Goal: Task Accomplishment & Management: Manage account settings

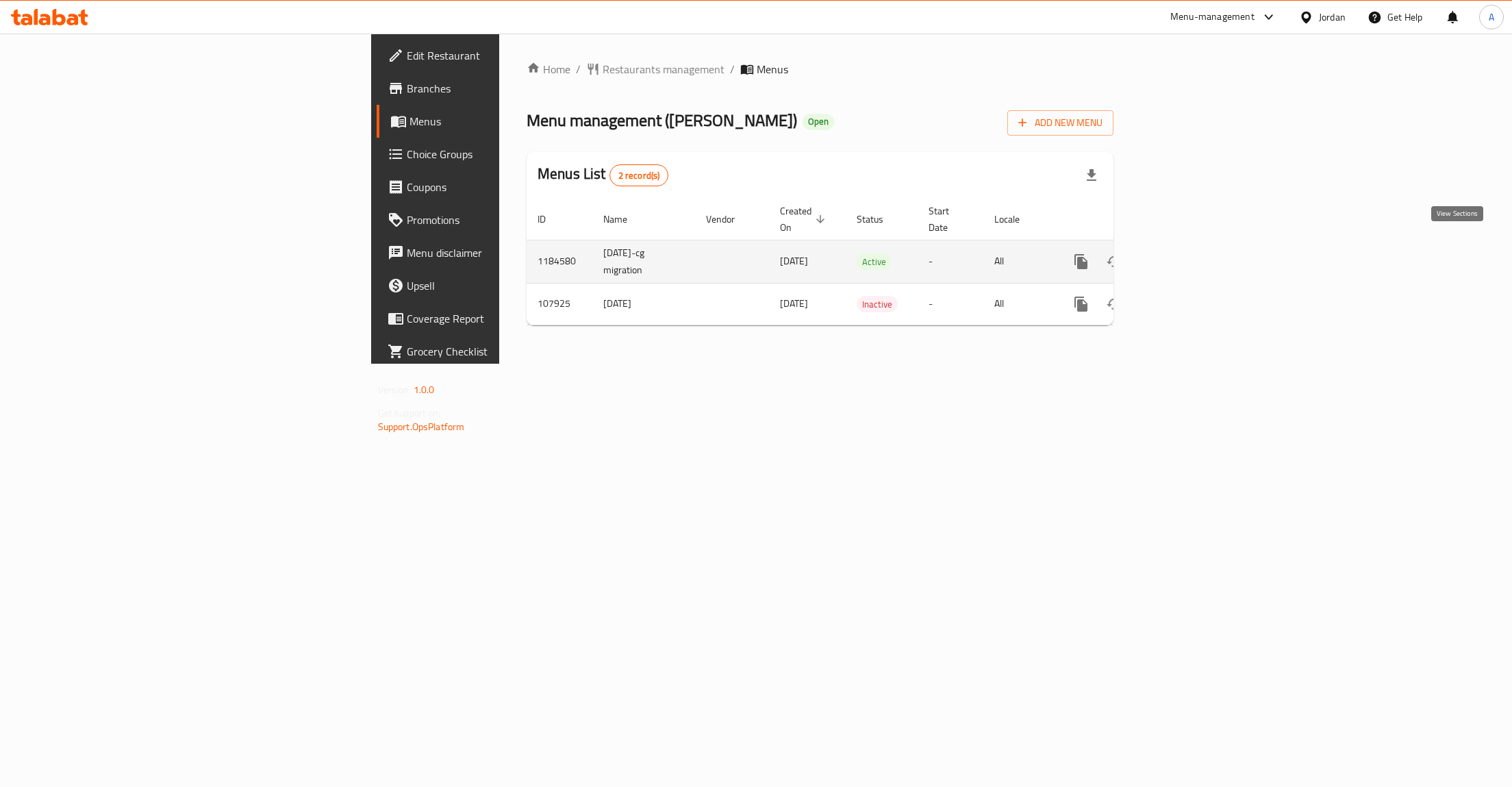
click at [1188, 254] on icon "enhanced table" at bounding box center [1180, 262] width 17 height 17
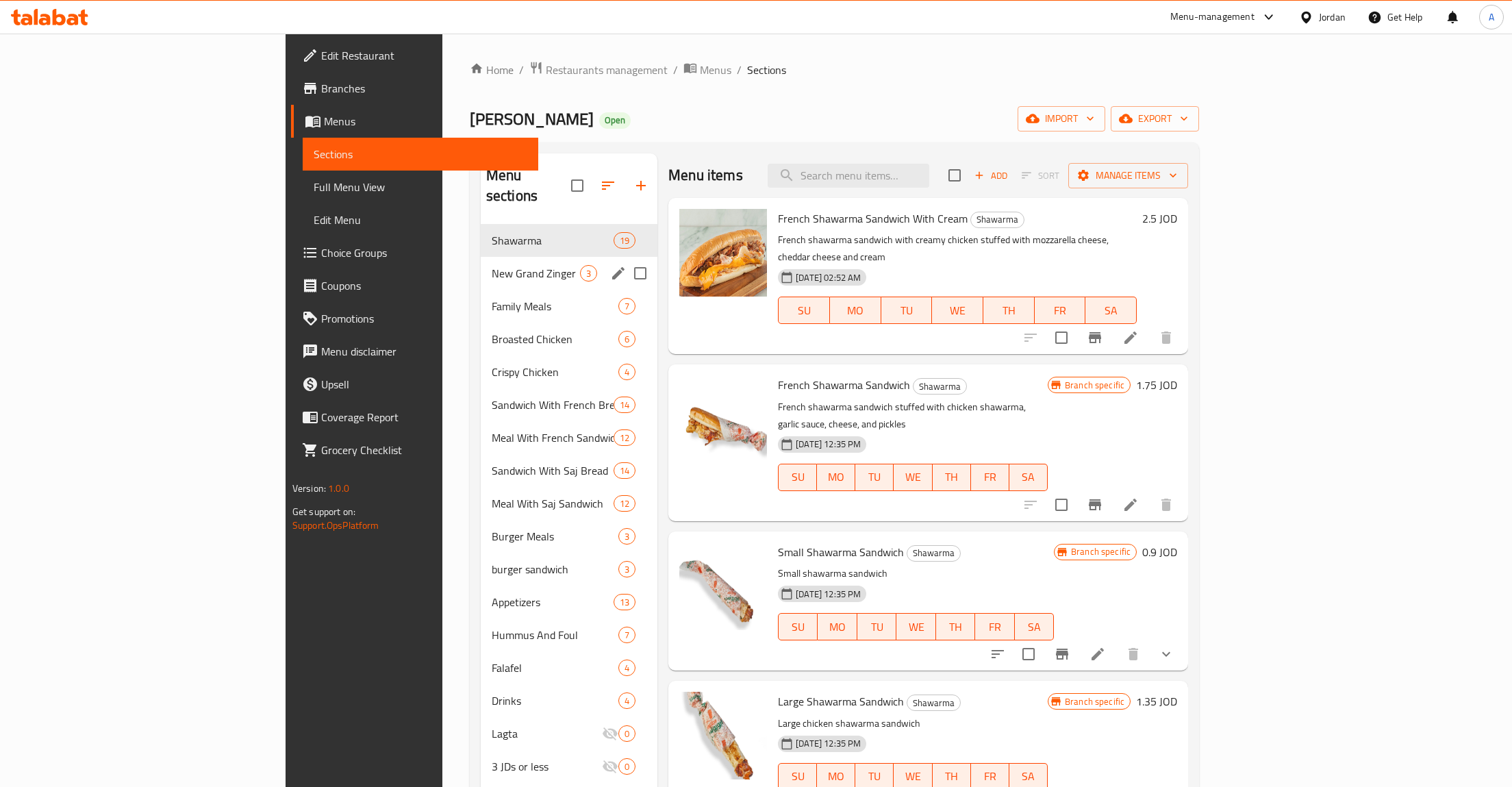
click at [492, 265] on span "New Grand Zinger" at bounding box center [536, 273] width 88 height 17
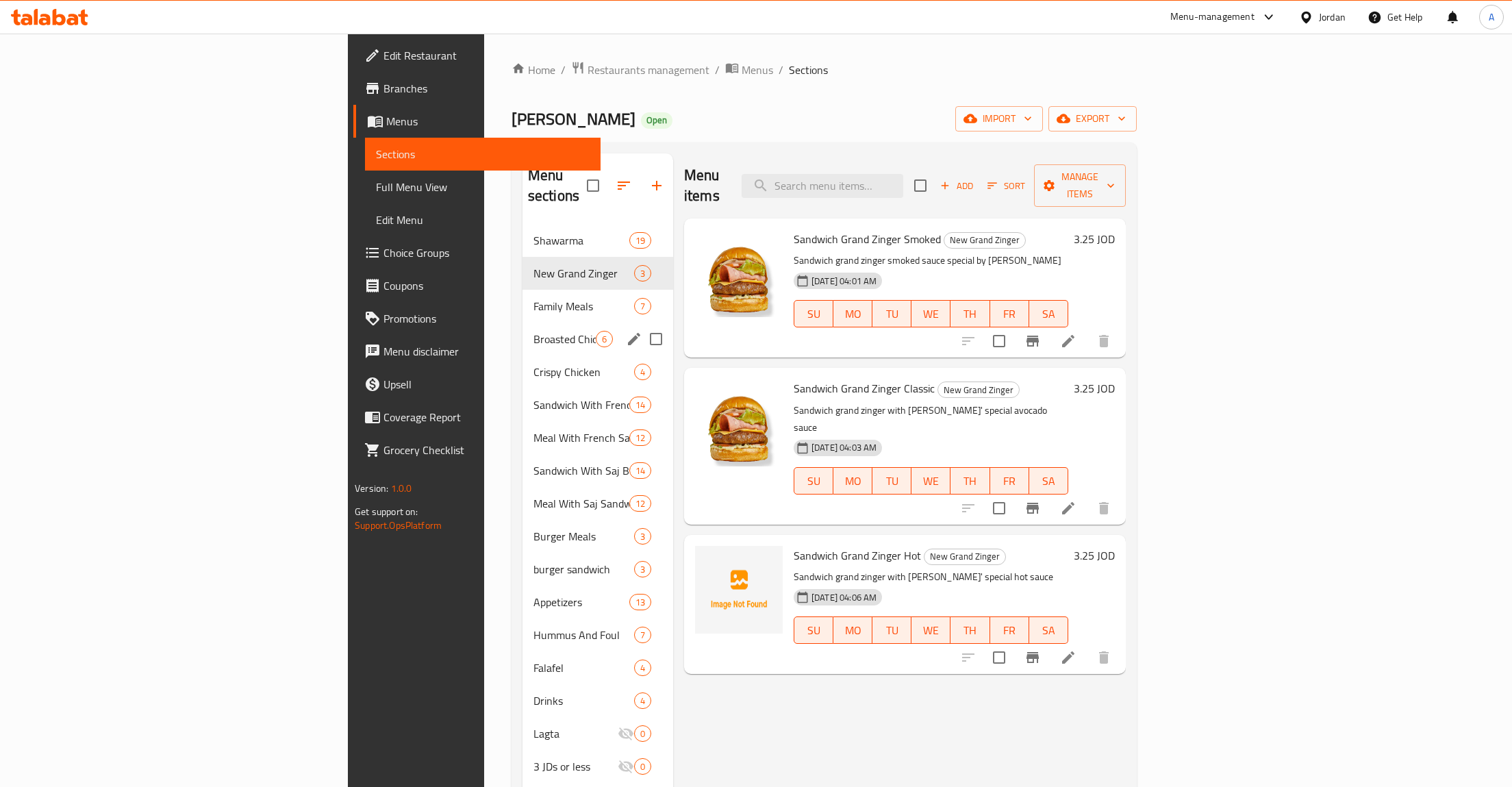
click at [523, 323] on div "Broasted Chicken 6" at bounding box center [598, 339] width 151 height 33
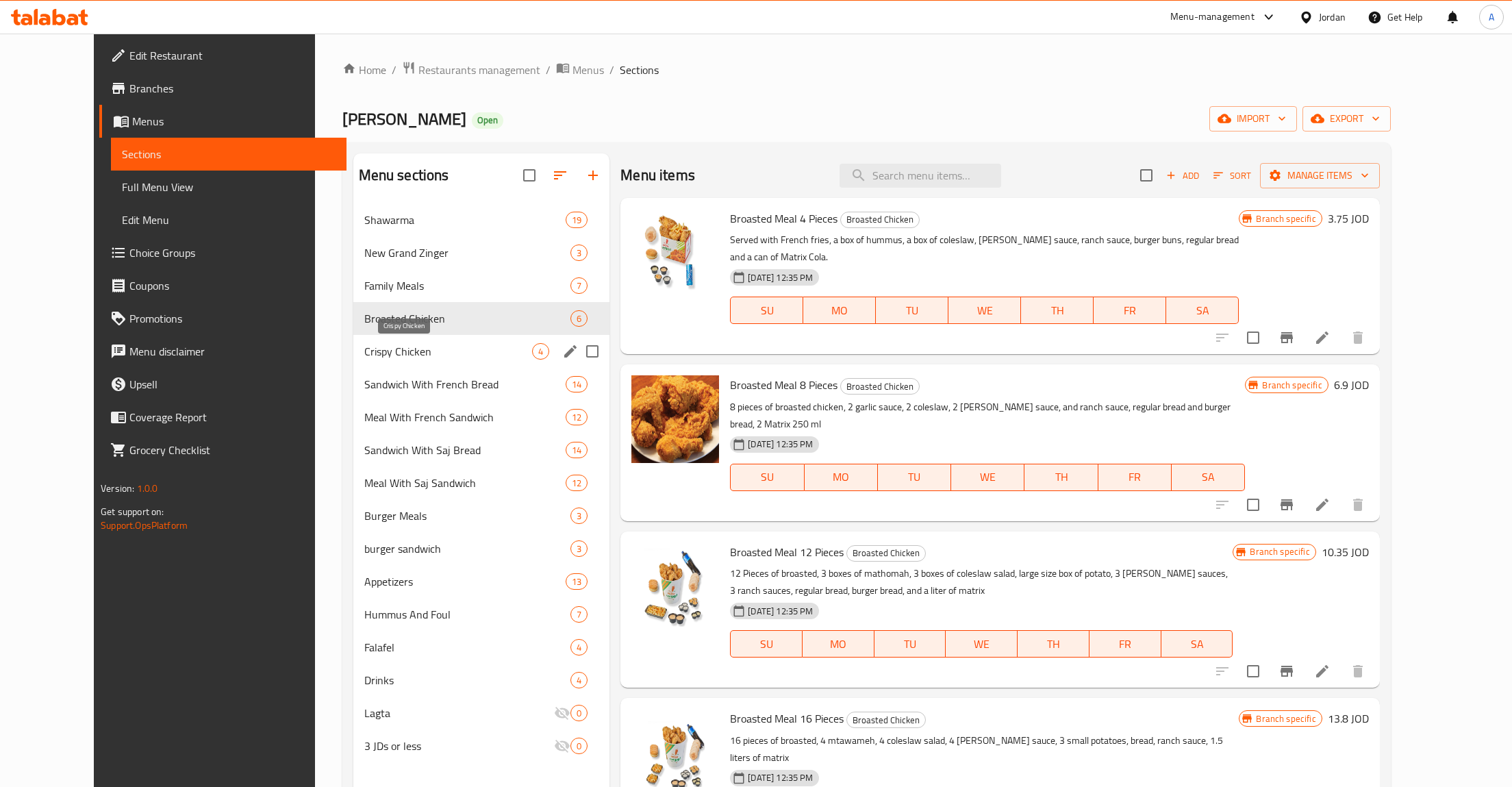
click at [379, 362] on div "Crispy Chicken 4" at bounding box center [481, 351] width 257 height 33
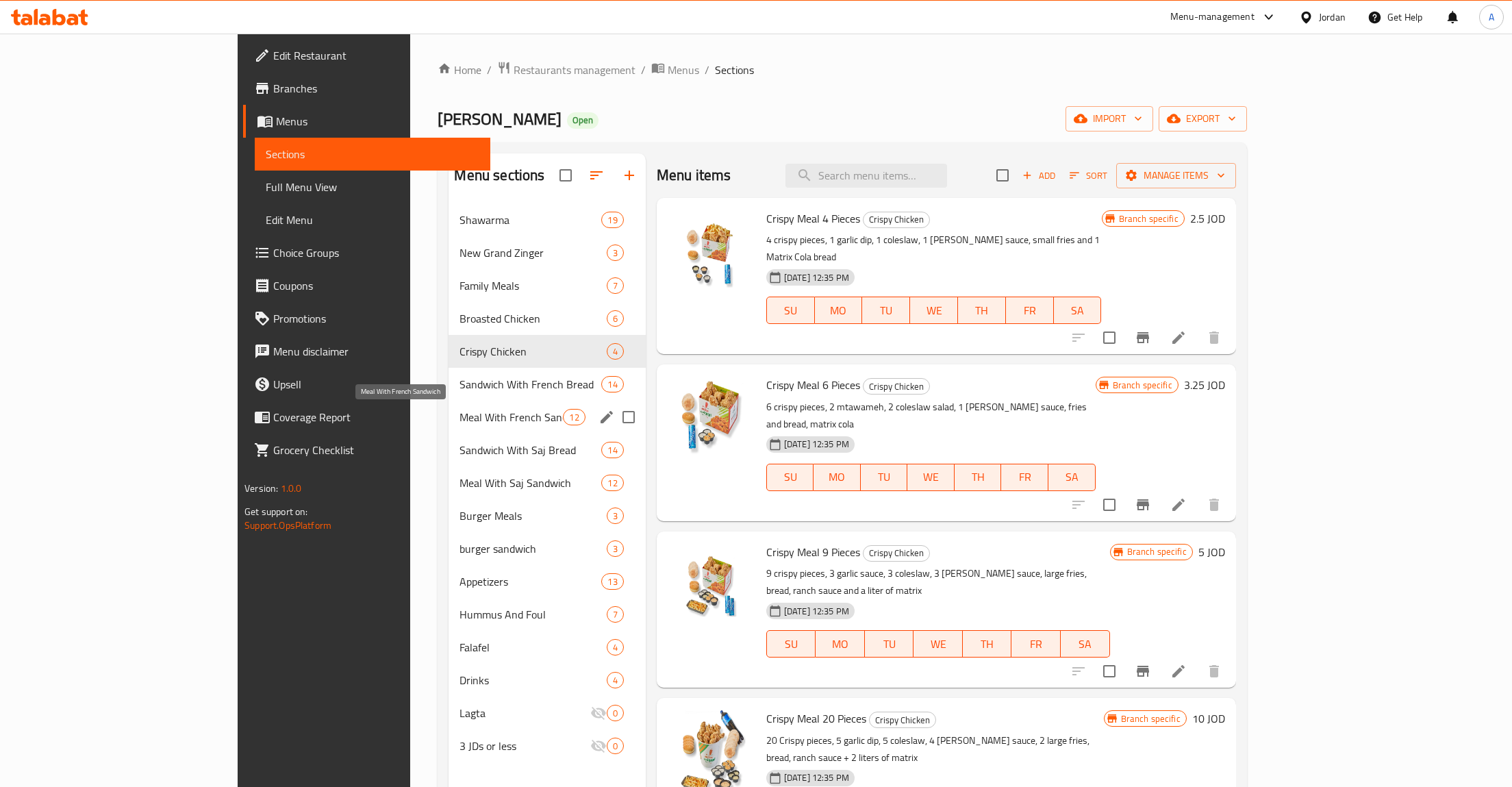
click at [460, 414] on span "Meal With French Sandwich" at bounding box center [512, 418] width 103 height 17
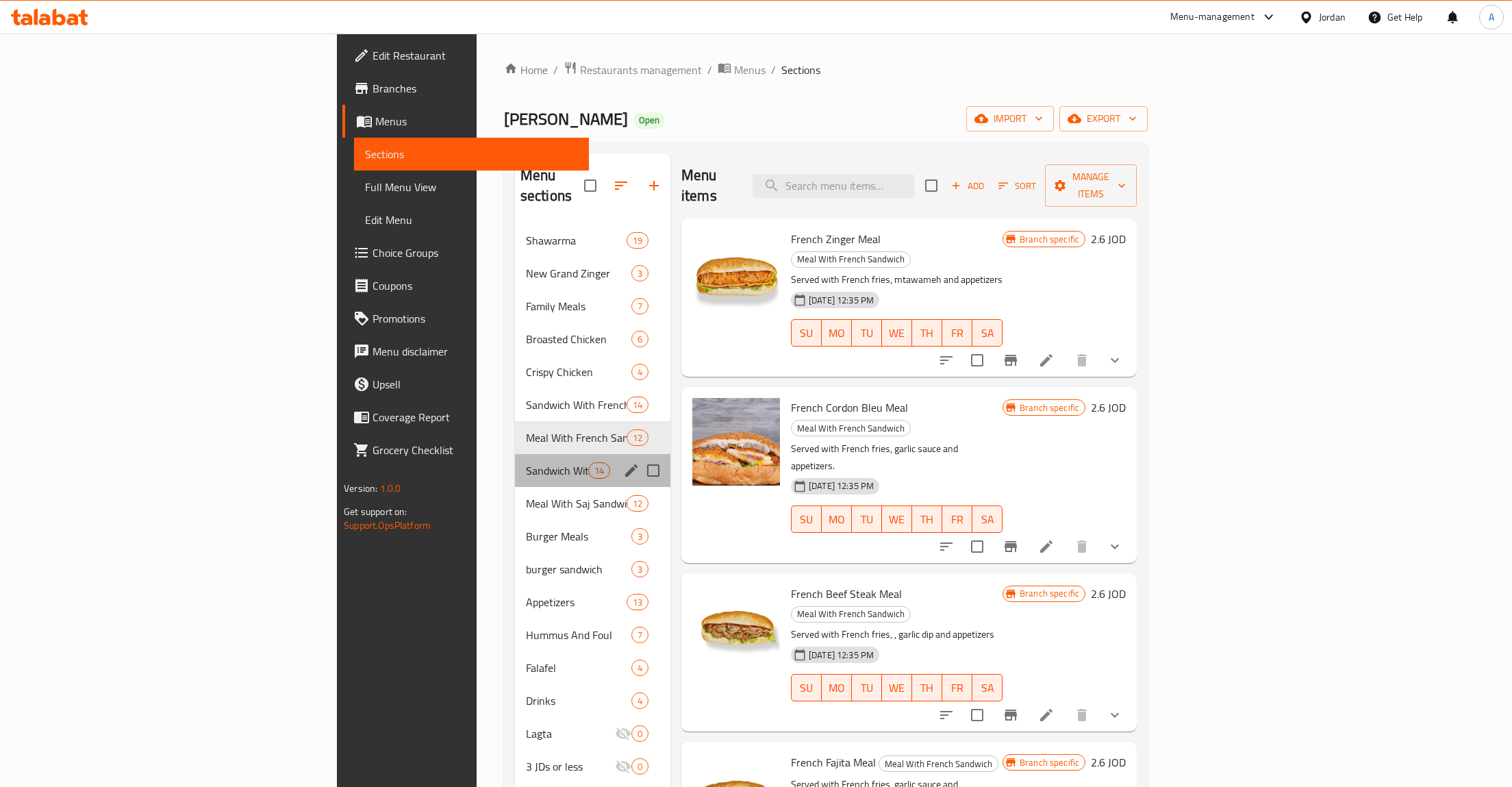
click at [515, 465] on div "Sandwich With Saj Bread 14" at bounding box center [593, 471] width 156 height 33
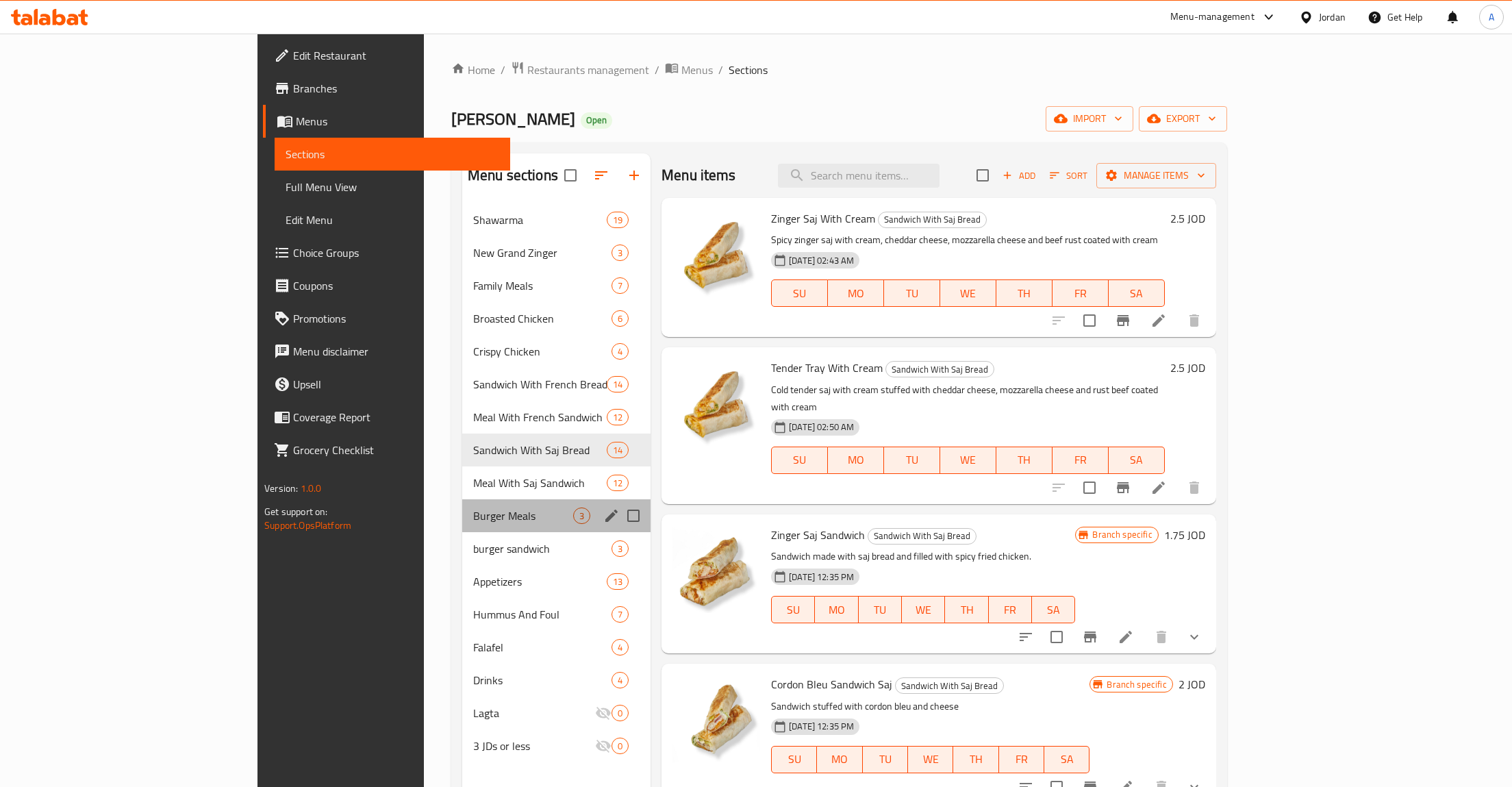
click at [463, 531] on div "Burger Meals 3" at bounding box center [557, 516] width 189 height 33
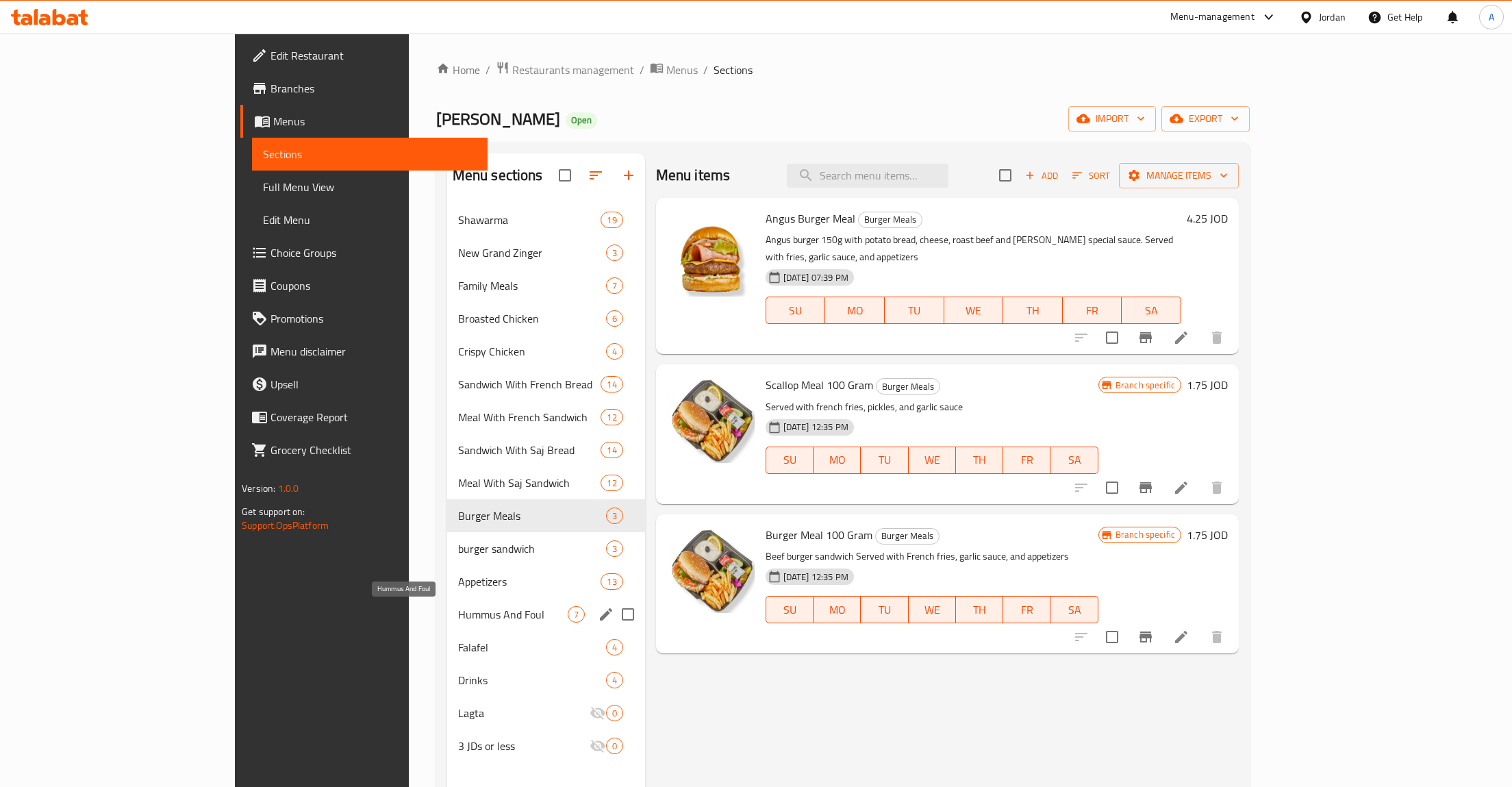
click at [458, 608] on span "Hummus And Foul" at bounding box center [512, 615] width 110 height 17
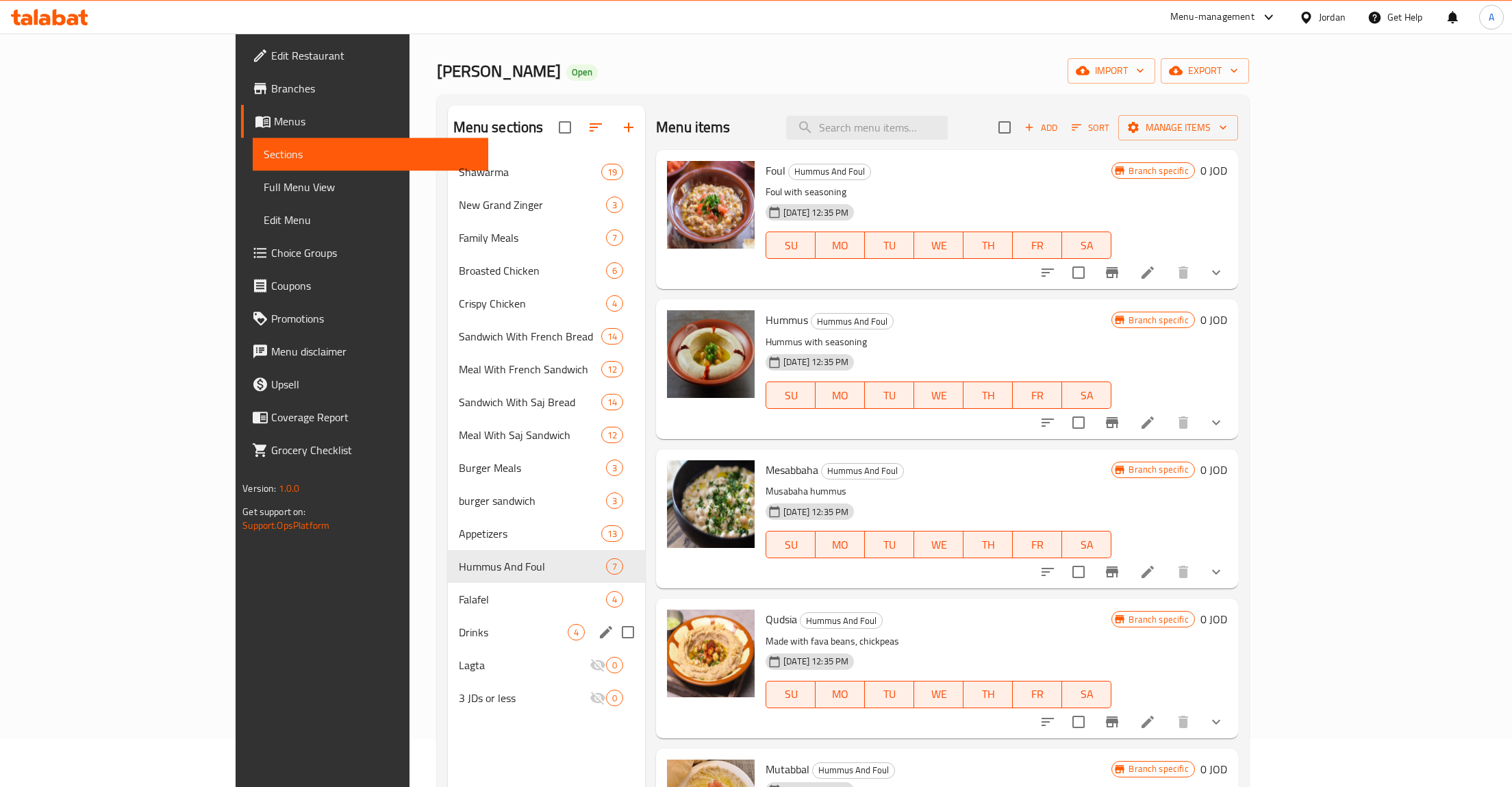
scroll to position [70, 0]
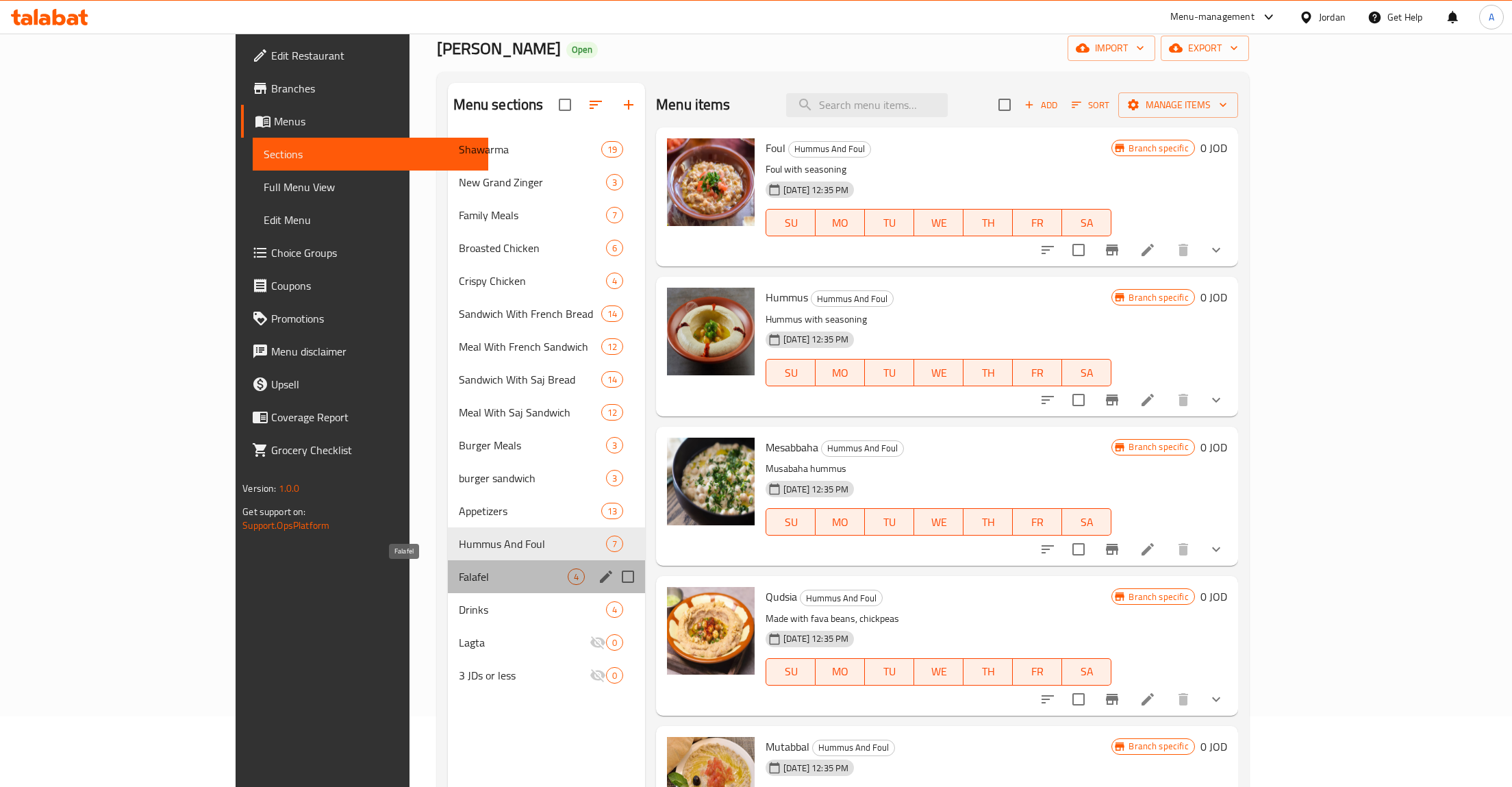
click at [459, 577] on span "Falafel" at bounding box center [513, 578] width 109 height 17
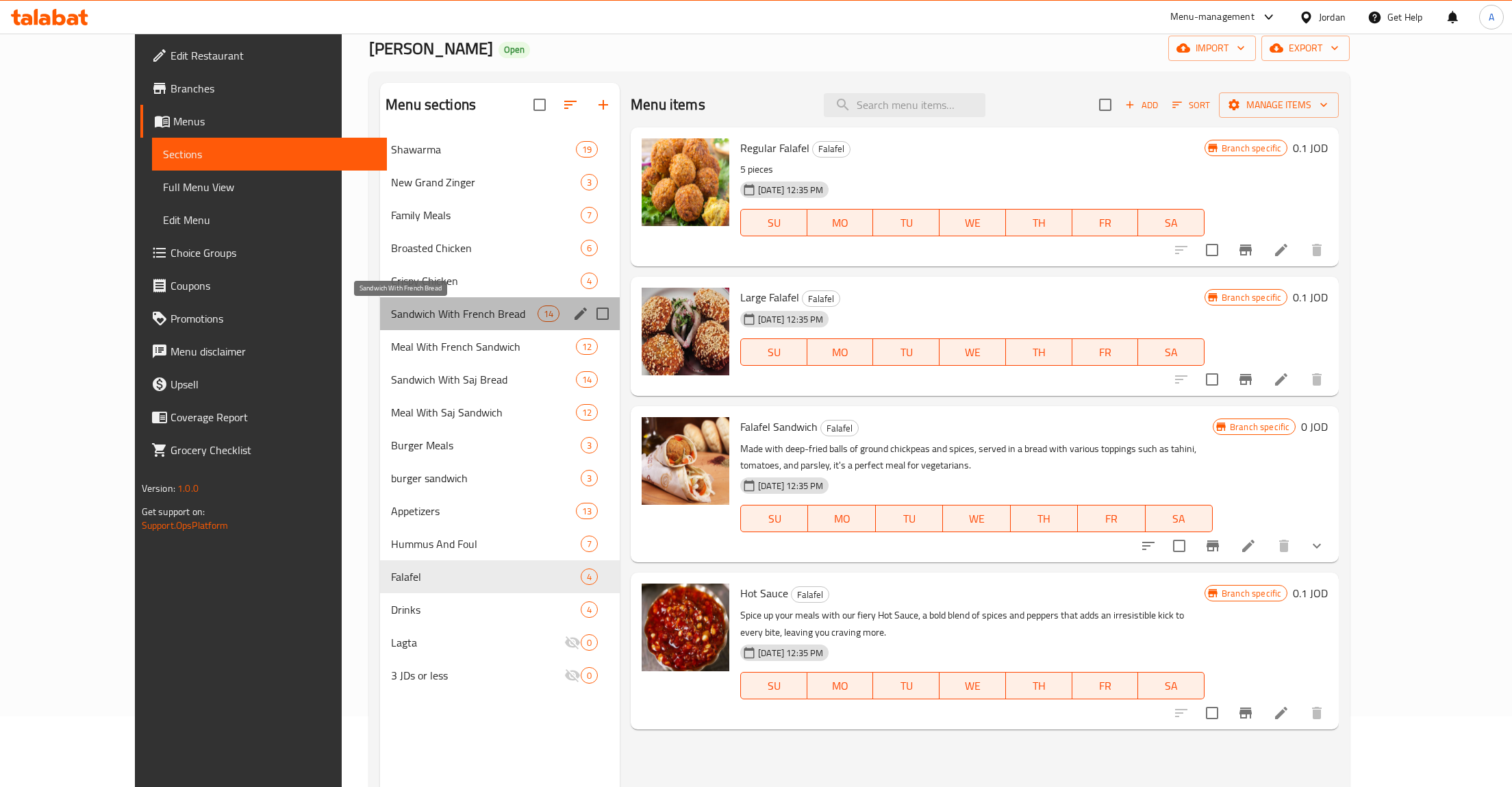
click at [391, 313] on span "Sandwich With French Bread" at bounding box center [465, 314] width 146 height 17
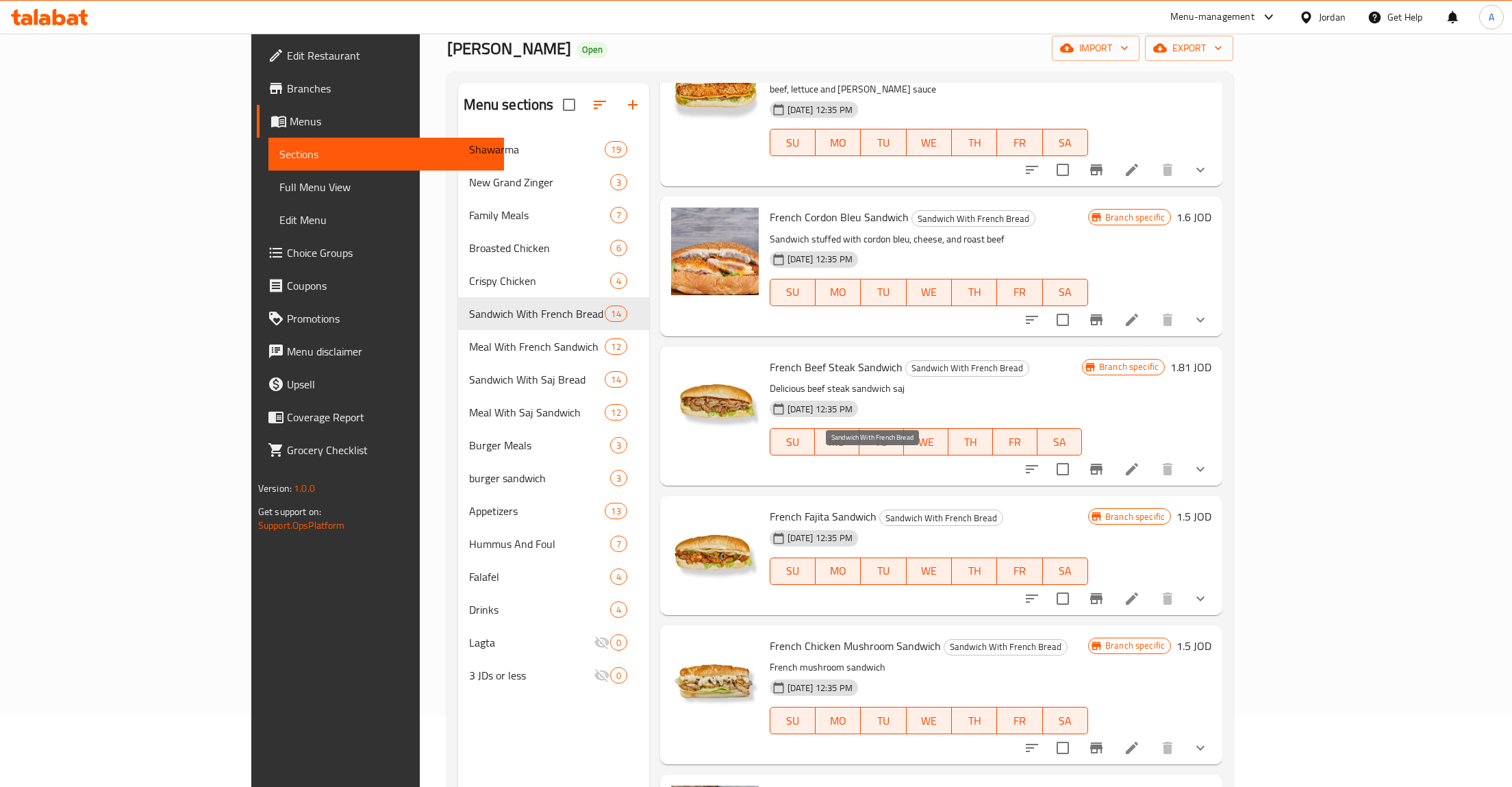
scroll to position [435, 0]
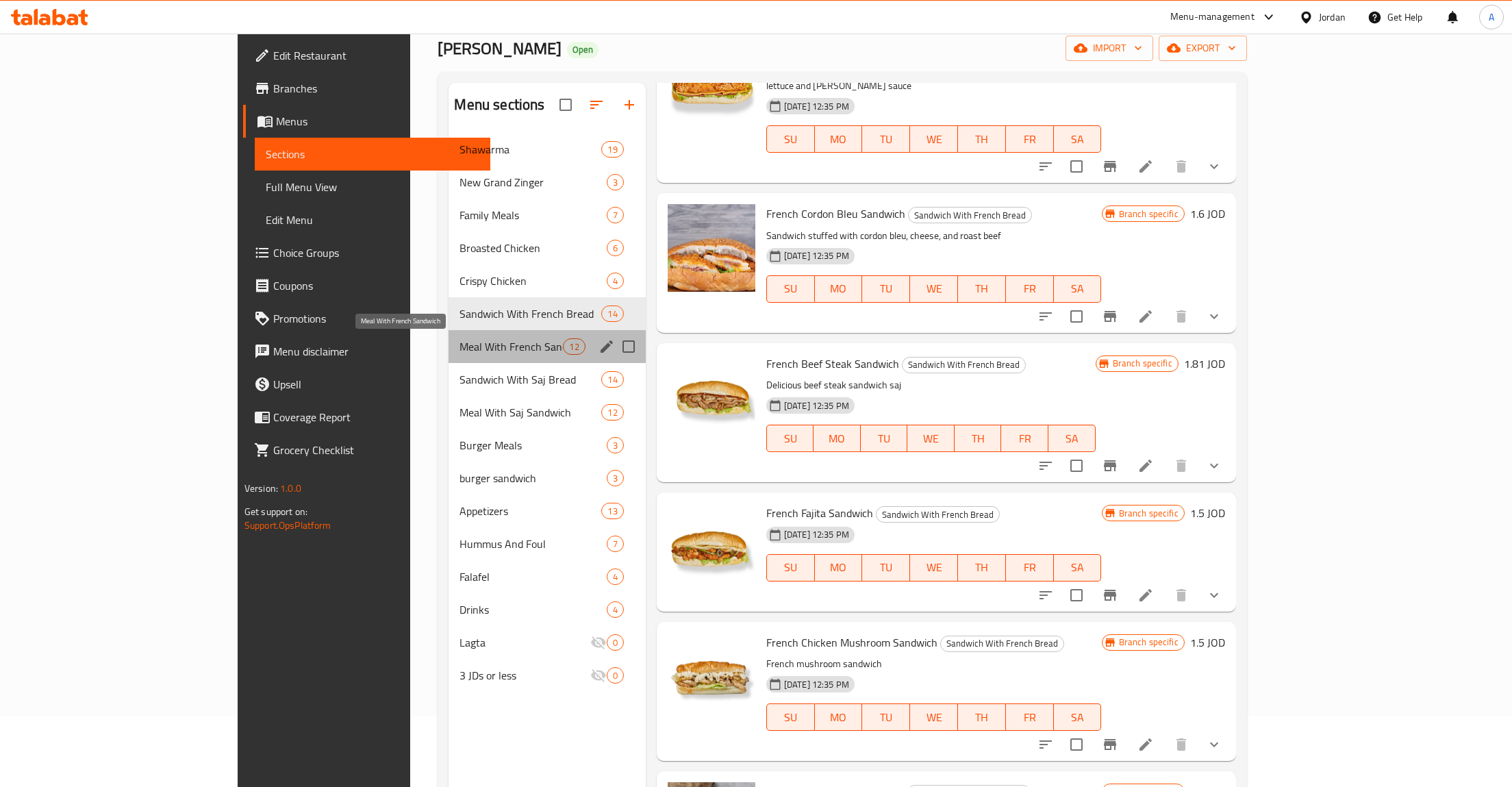
click at [460, 348] on span "Meal With French Sandwich" at bounding box center [512, 347] width 103 height 17
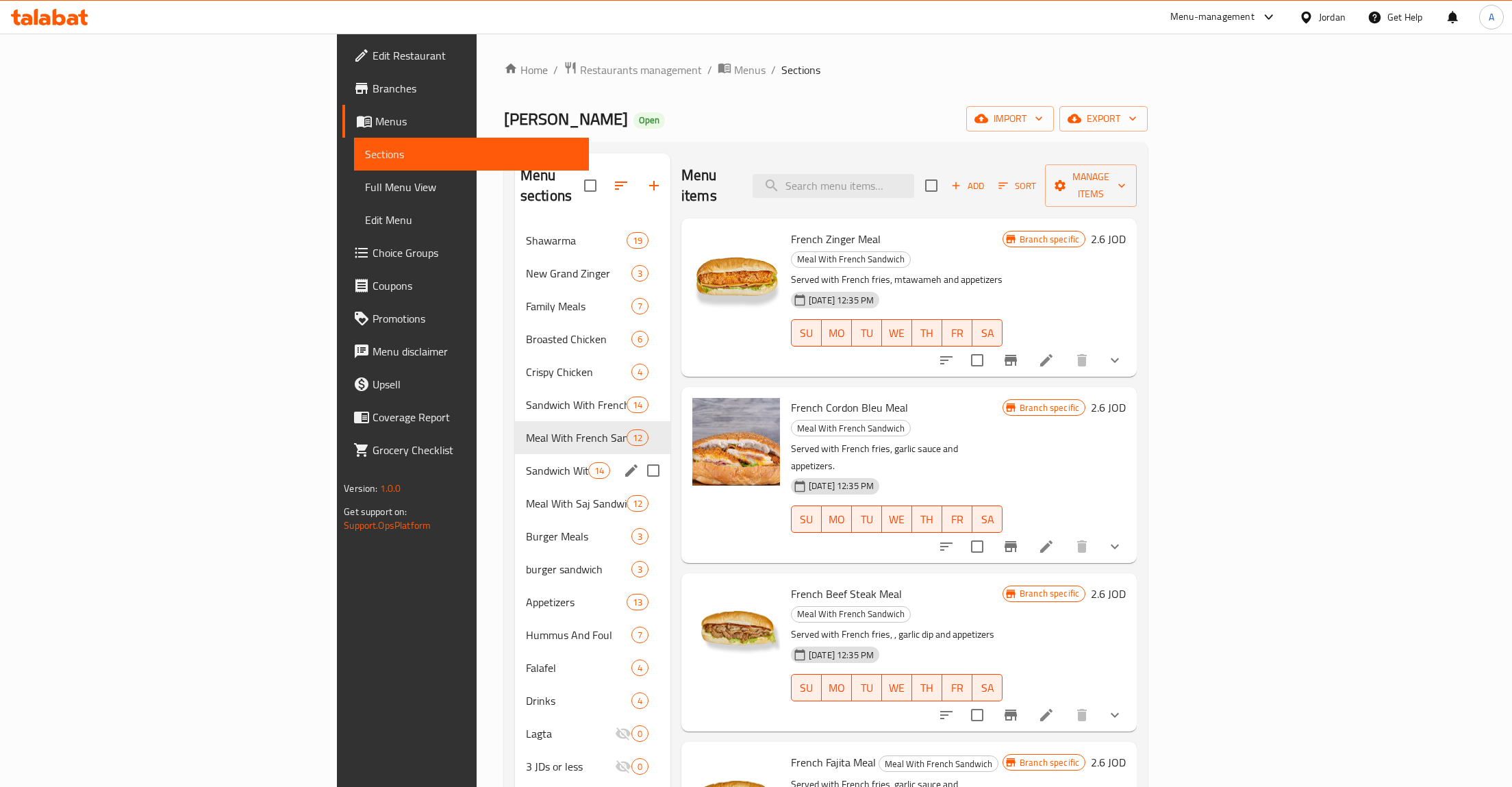
click at [526, 463] on span "Sandwich With Saj Bread" at bounding box center [557, 471] width 62 height 17
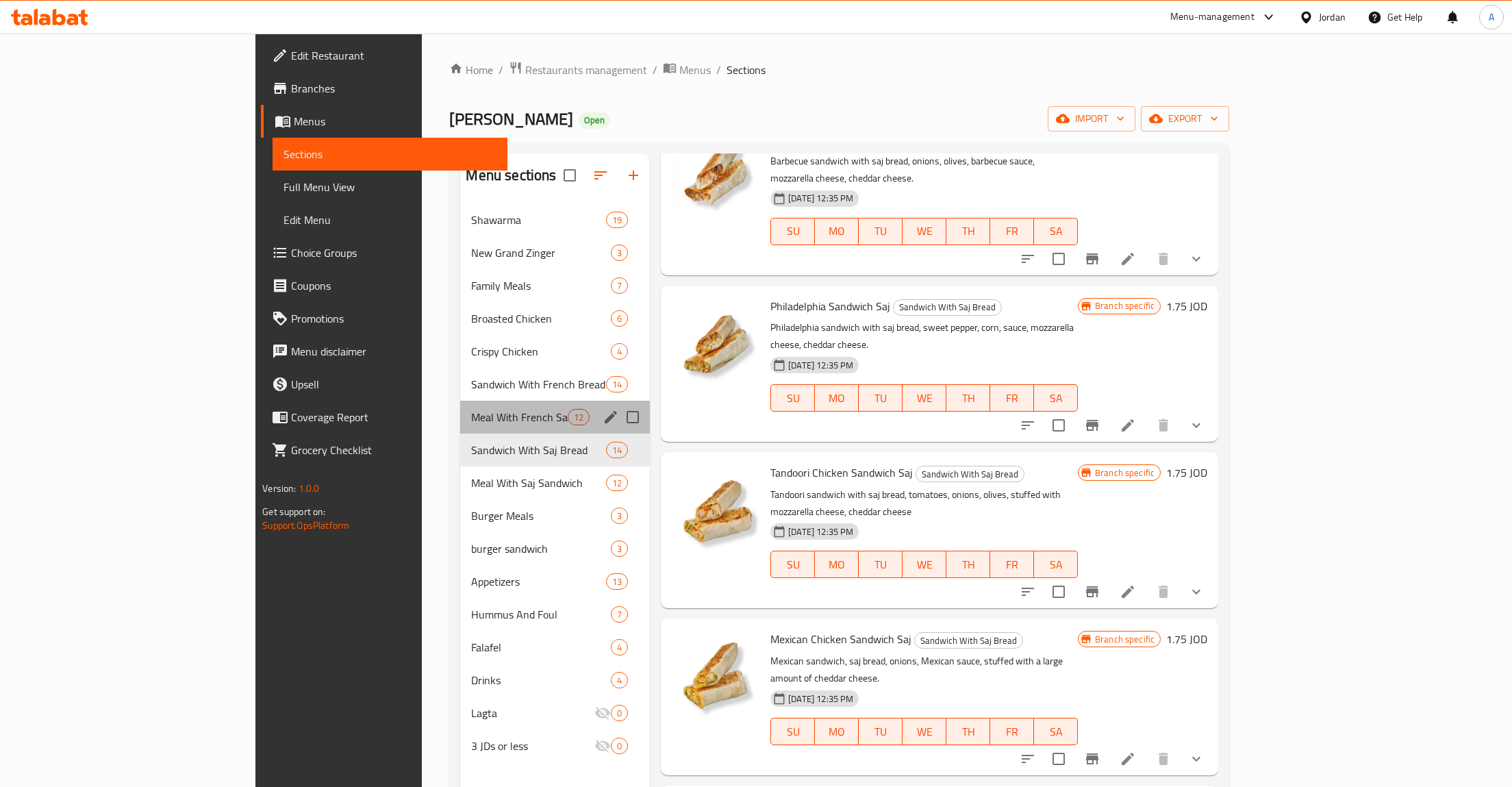
click at [460, 409] on div "Meal With French Sandwich 12" at bounding box center [555, 417] width 190 height 33
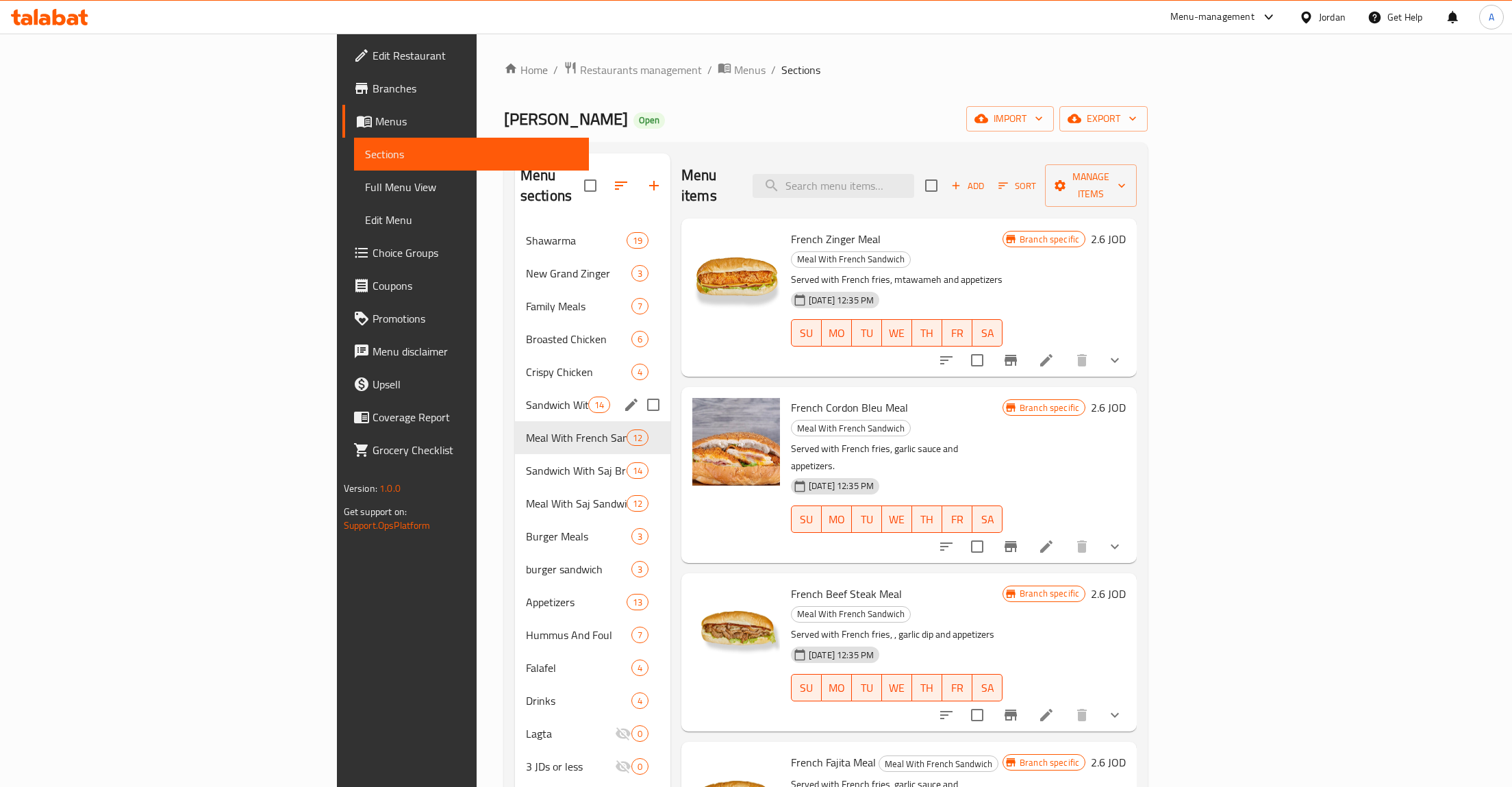
click at [526, 396] on span "Sandwich With French Bread" at bounding box center [557, 405] width 62 height 17
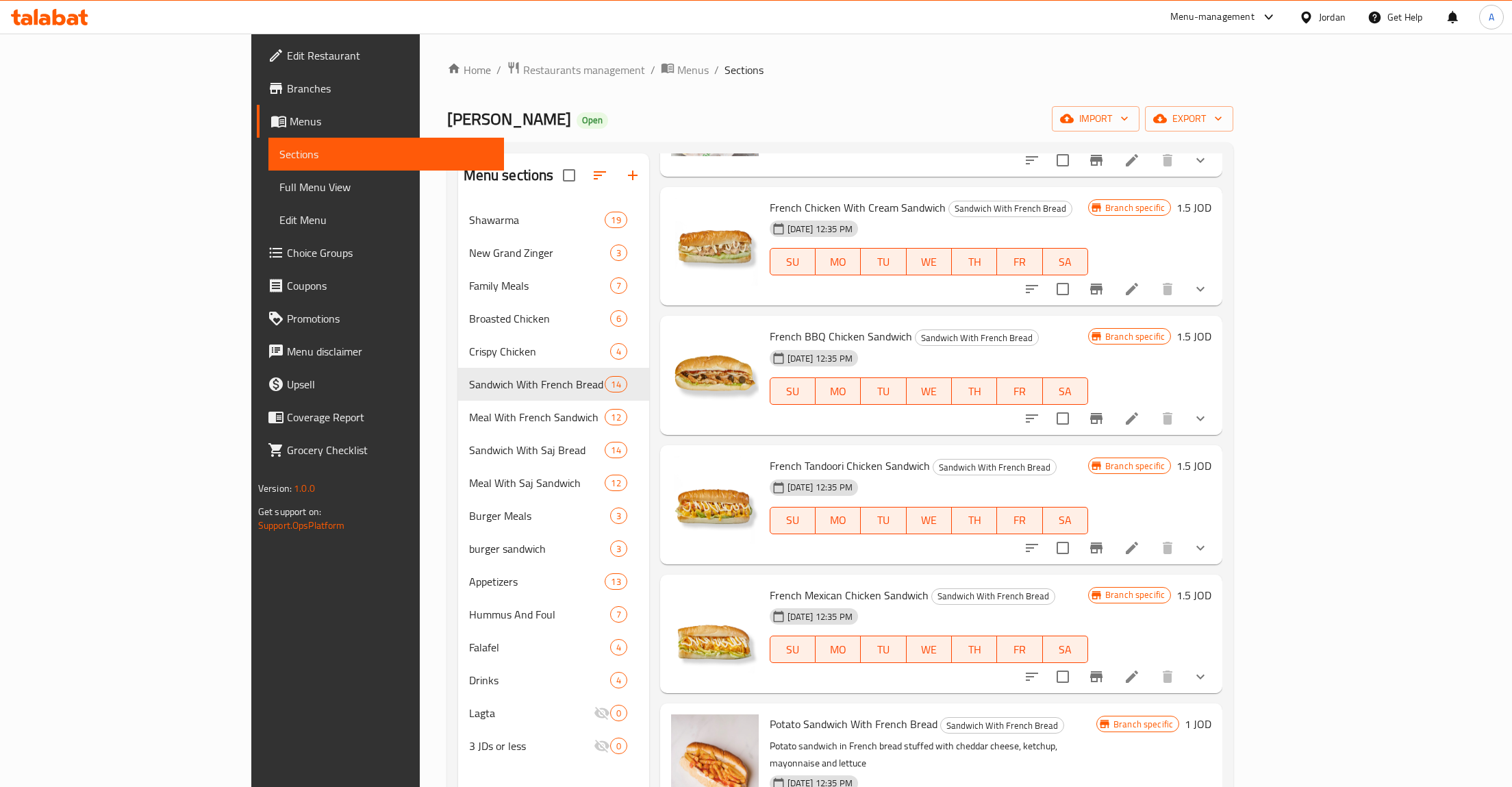
scroll to position [1221, 0]
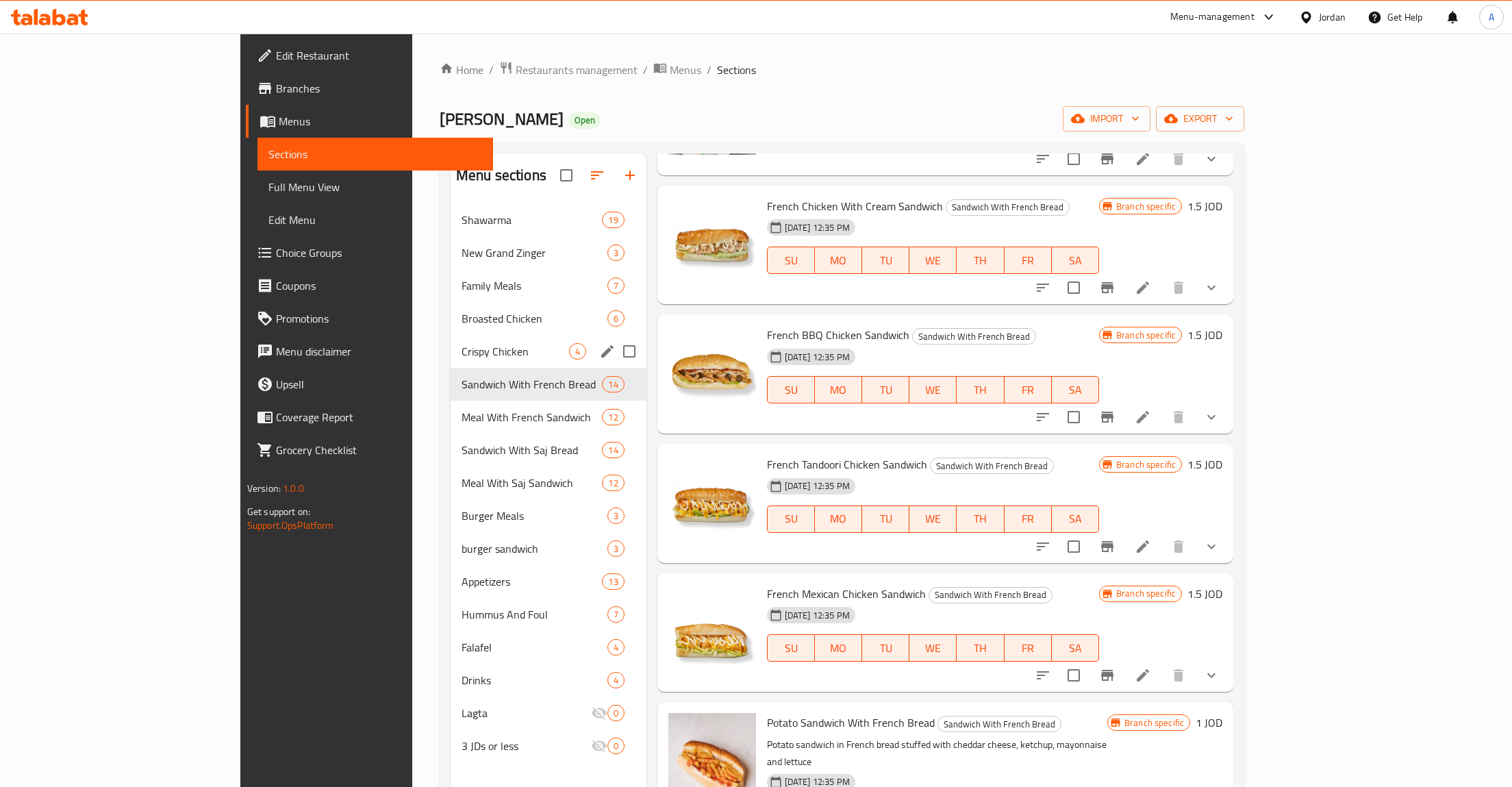
click at [462, 356] on span "Crispy Chicken" at bounding box center [515, 352] width 108 height 17
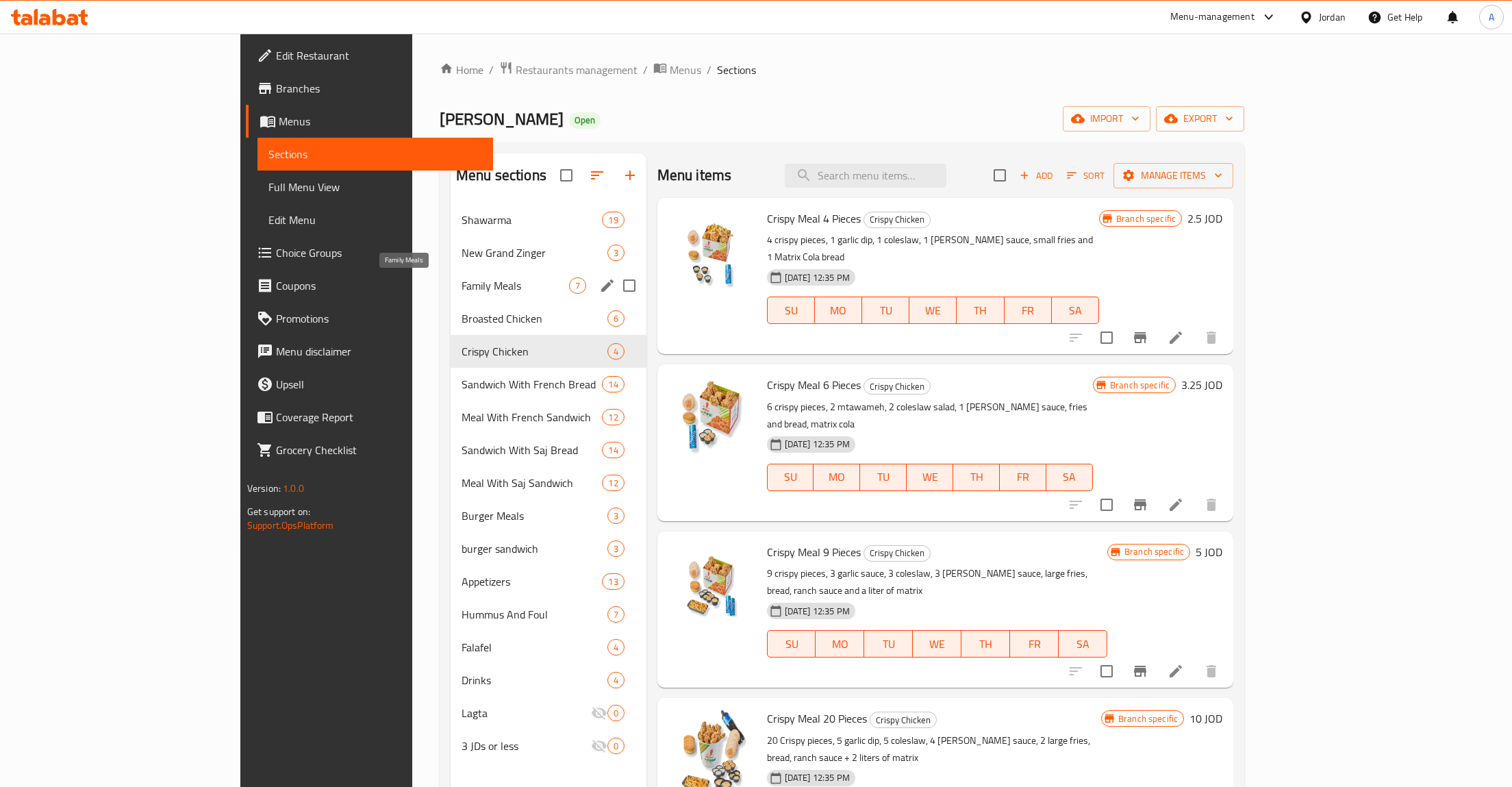
click at [451, 306] on div "Broasted Chicken 6" at bounding box center [548, 318] width 196 height 33
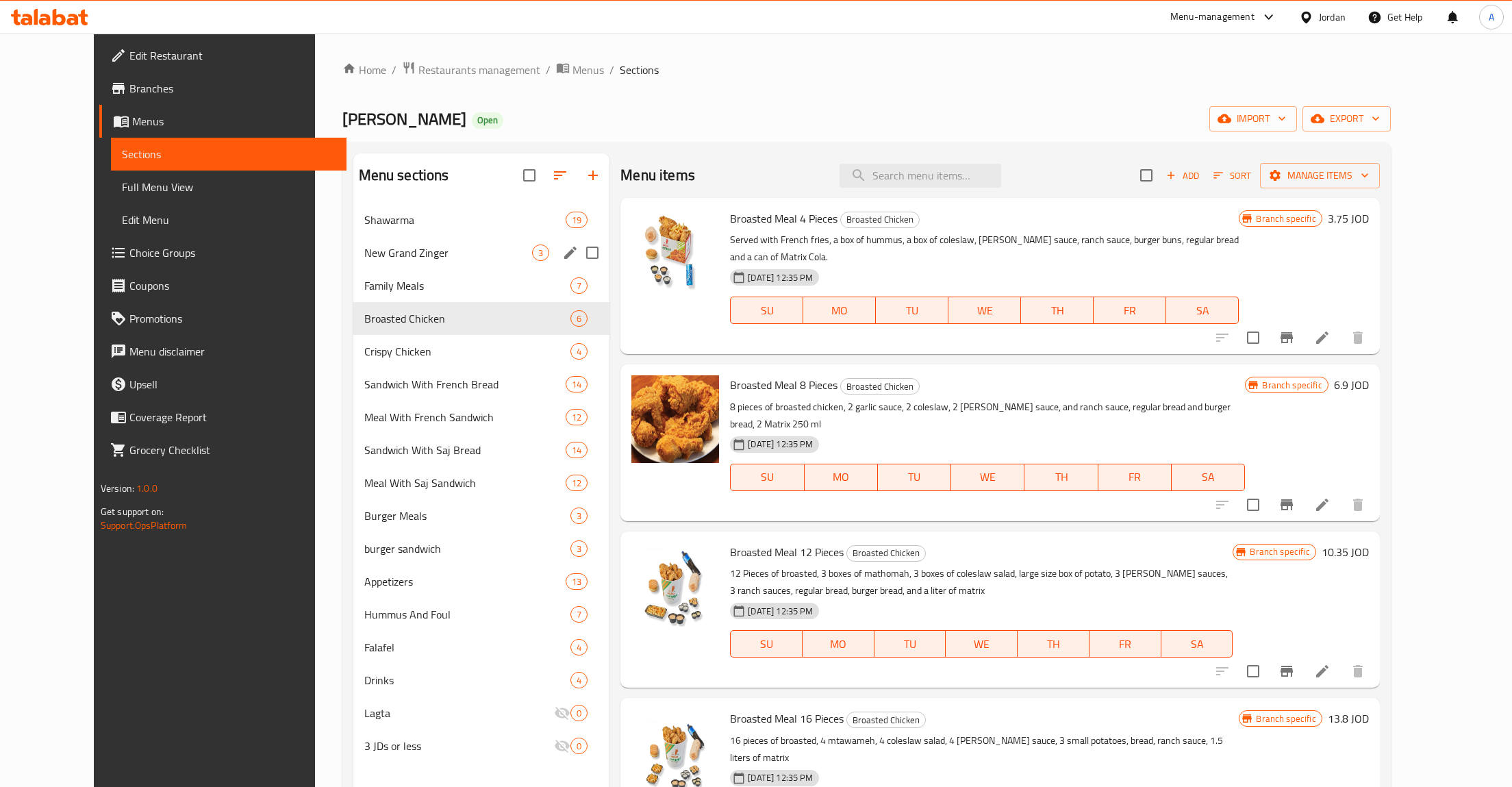
click at [376, 255] on span "New Grand Zinger" at bounding box center [448, 253] width 168 height 17
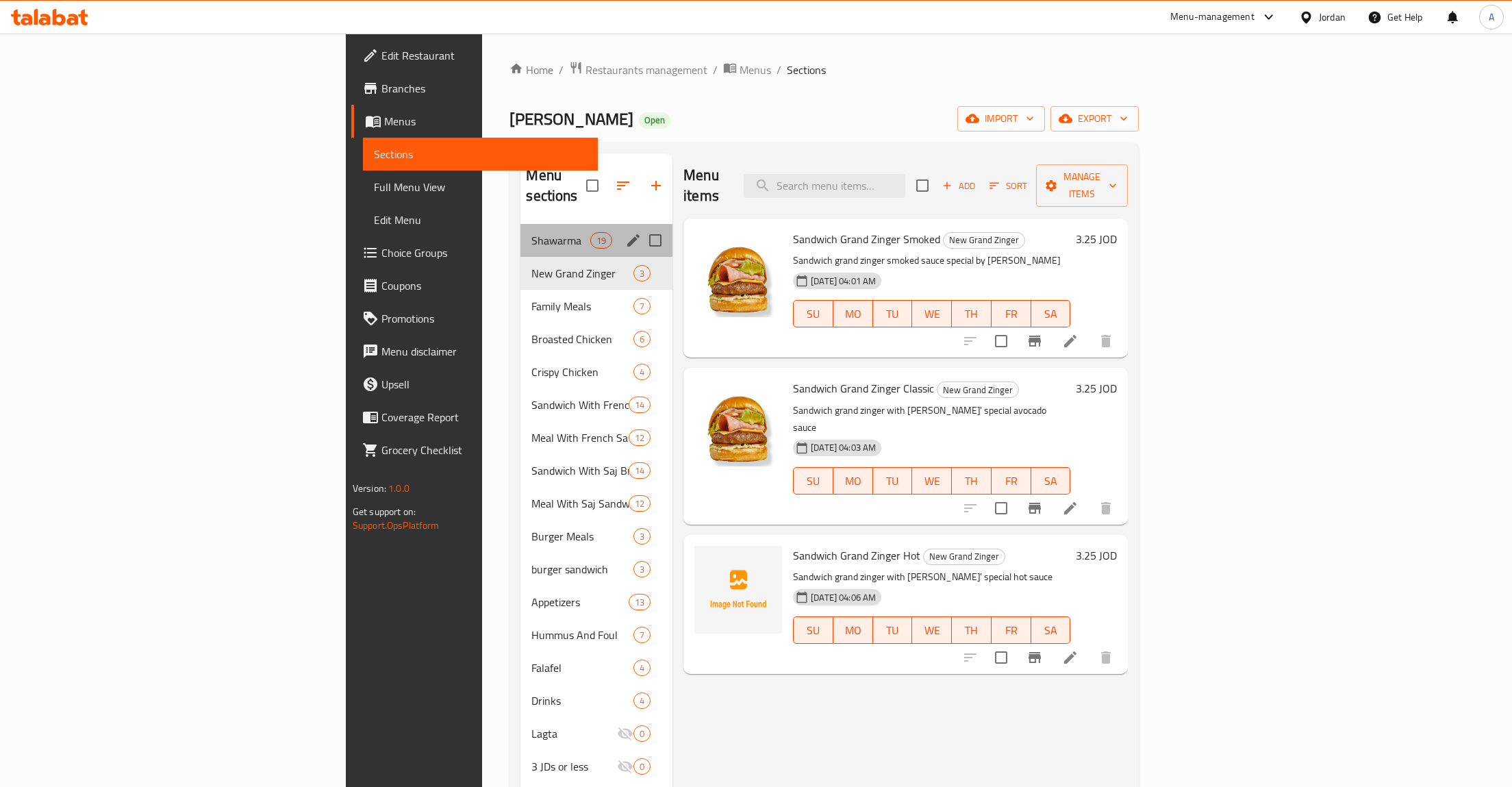
click at [521, 230] on div "Shawarma 19" at bounding box center [597, 240] width 152 height 33
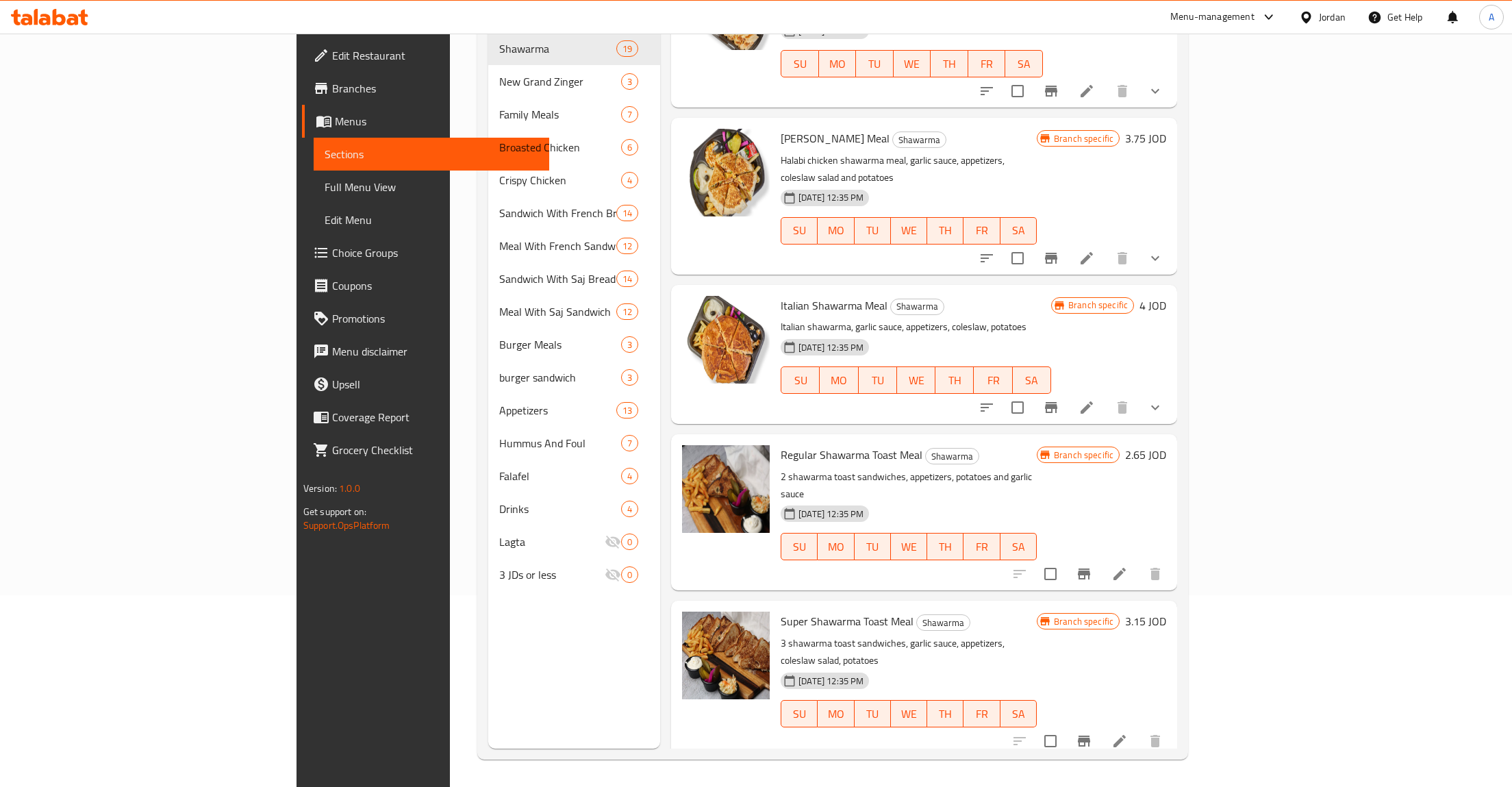
scroll to position [1309, 0]
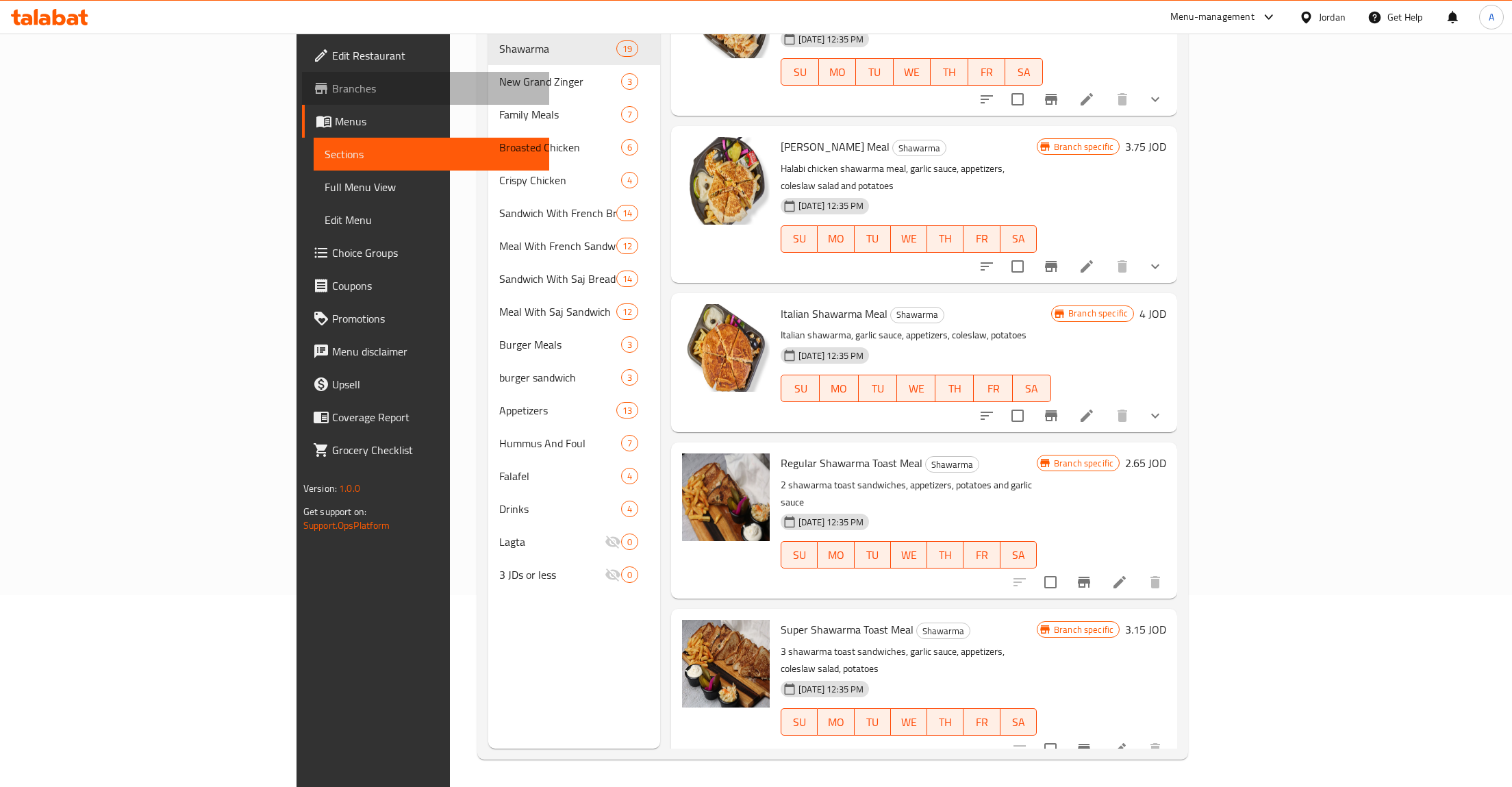
click at [332, 89] on span "Branches" at bounding box center [435, 88] width 206 height 17
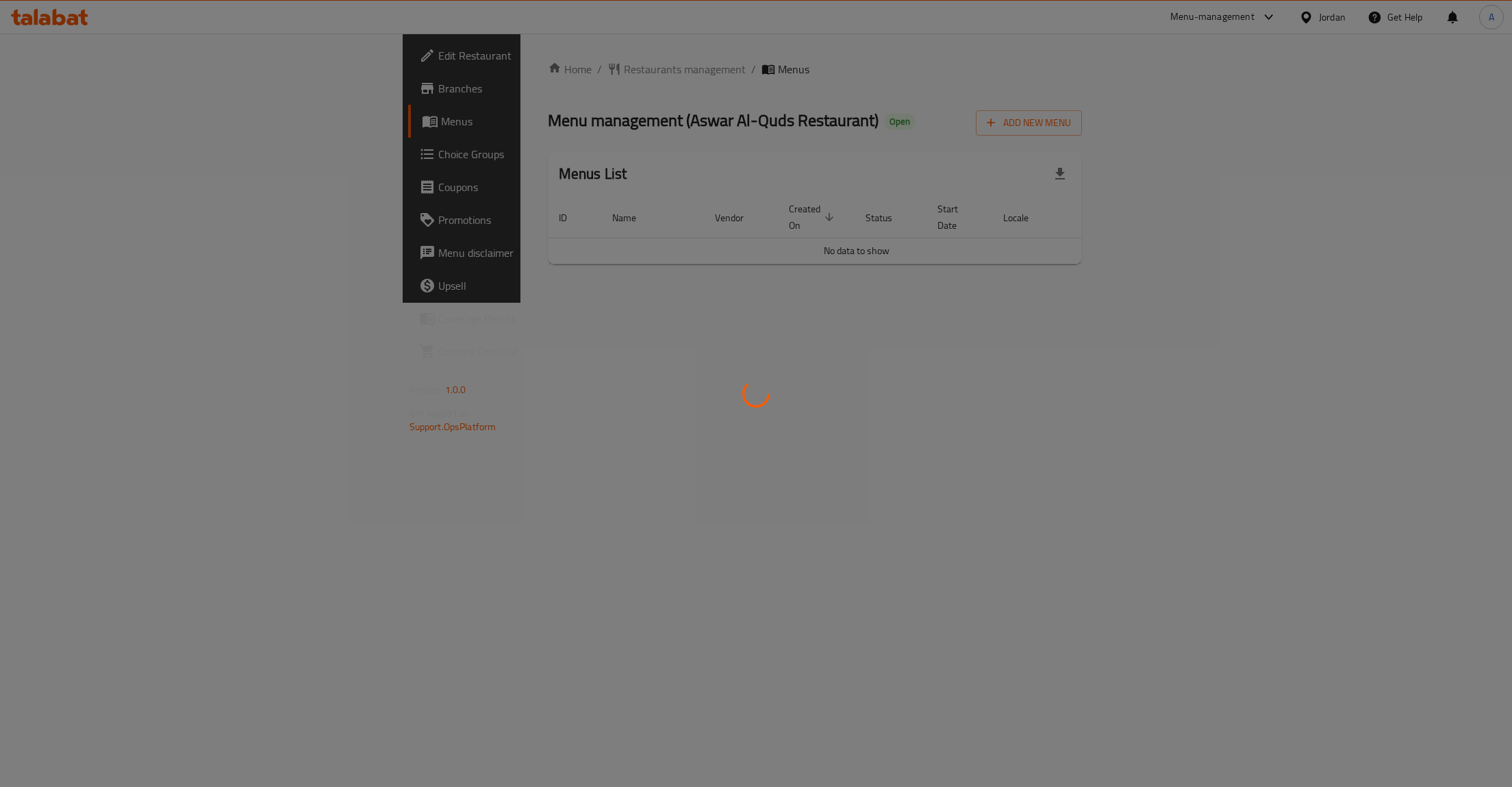
click at [976, 463] on div at bounding box center [756, 394] width 1512 height 787
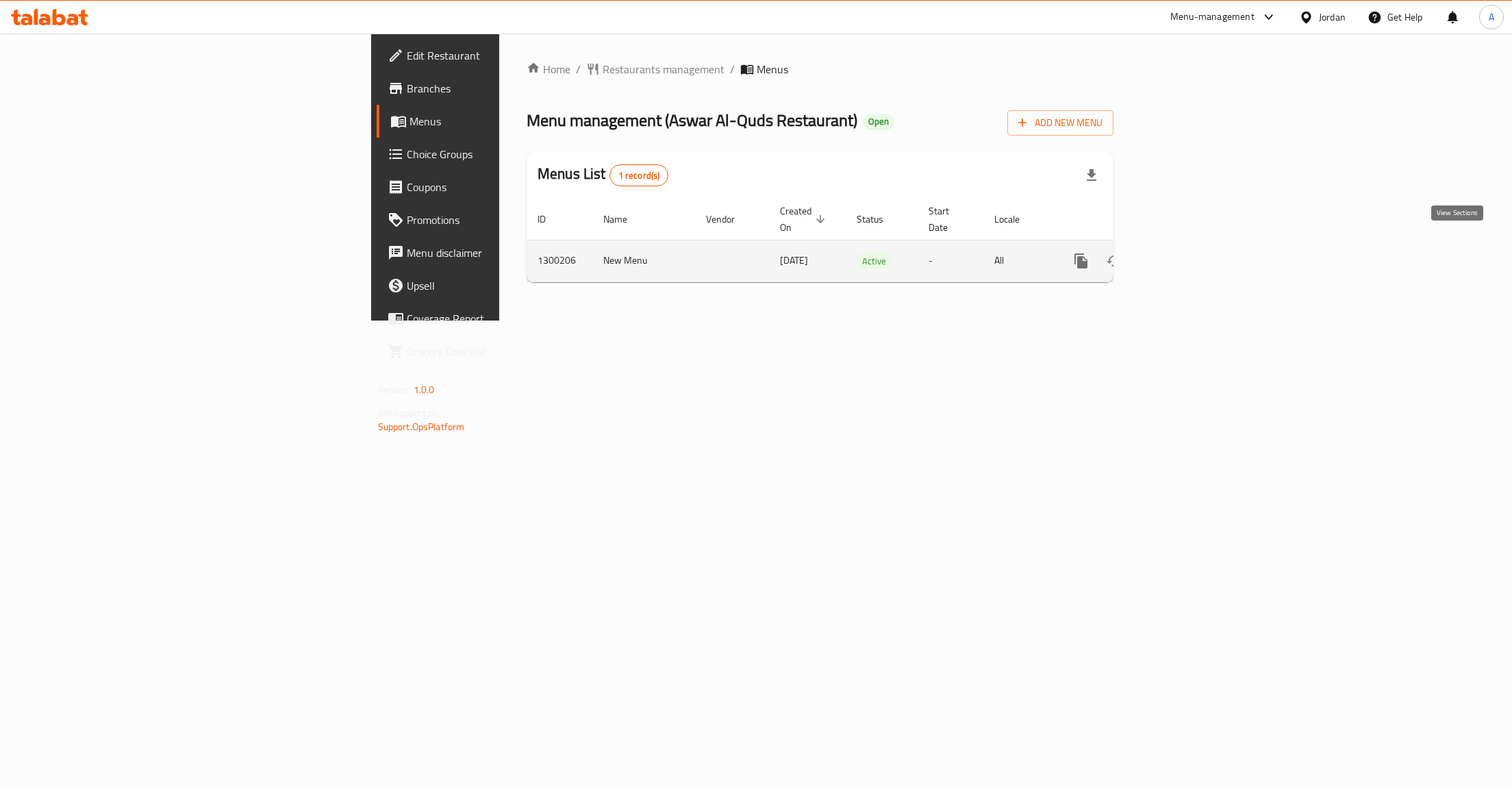
click at [1188, 253] on icon "enhanced table" at bounding box center [1180, 261] width 17 height 17
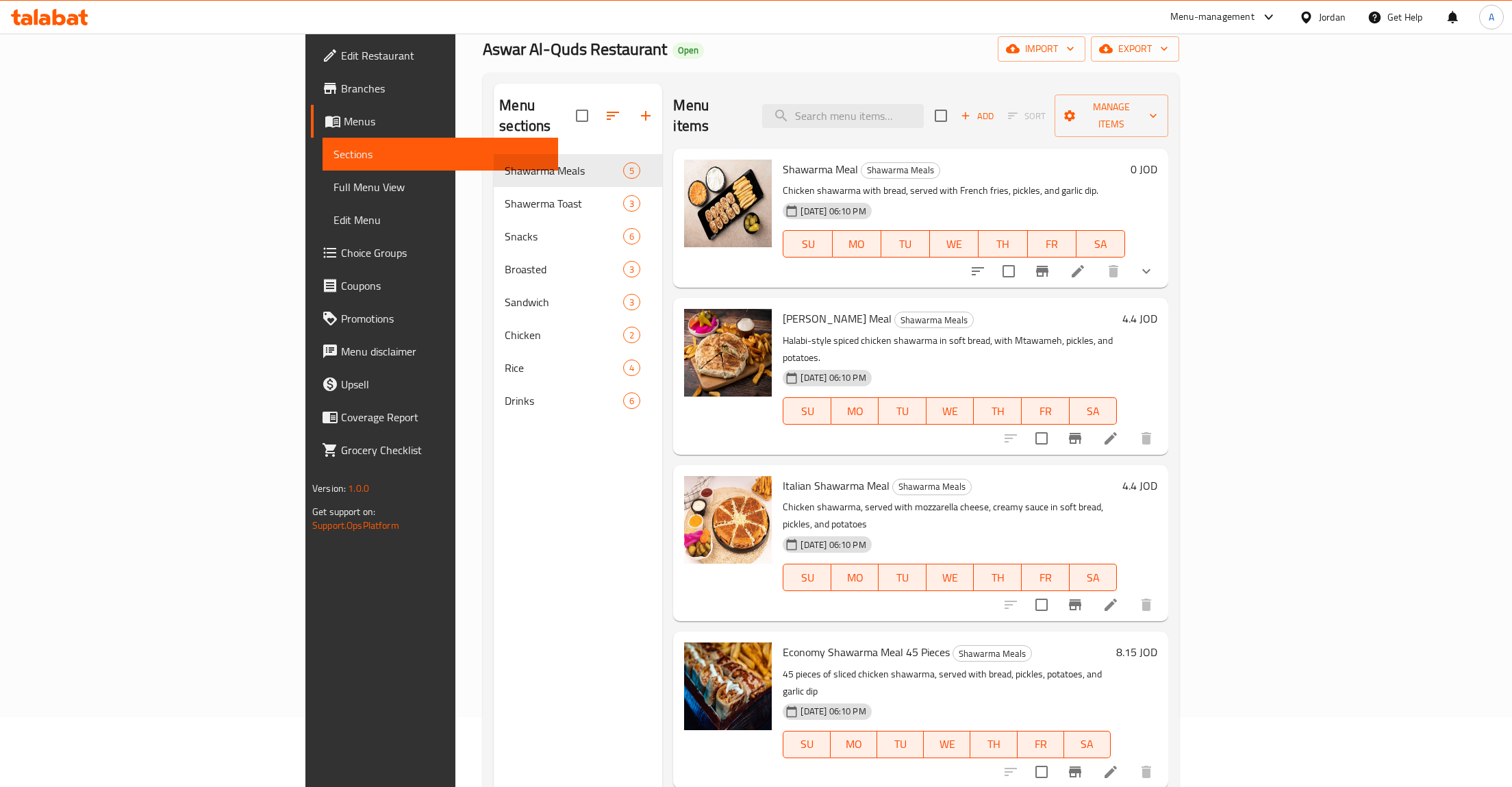
scroll to position [142, 0]
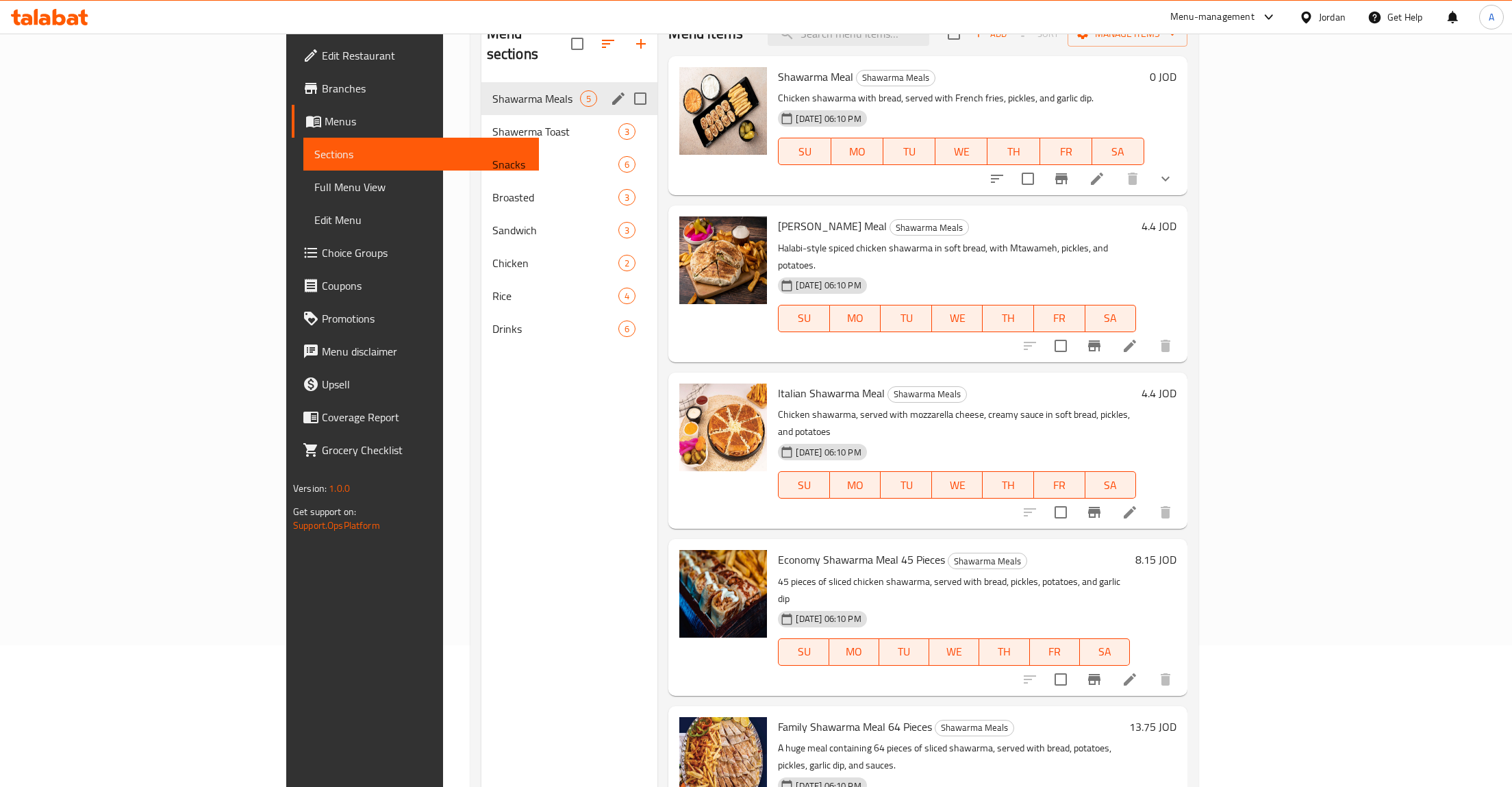
click at [481, 95] on div "Shawarma Meals 5" at bounding box center [570, 99] width 176 height 33
click at [493, 123] on span "Shawerma Toast" at bounding box center [537, 131] width 88 height 17
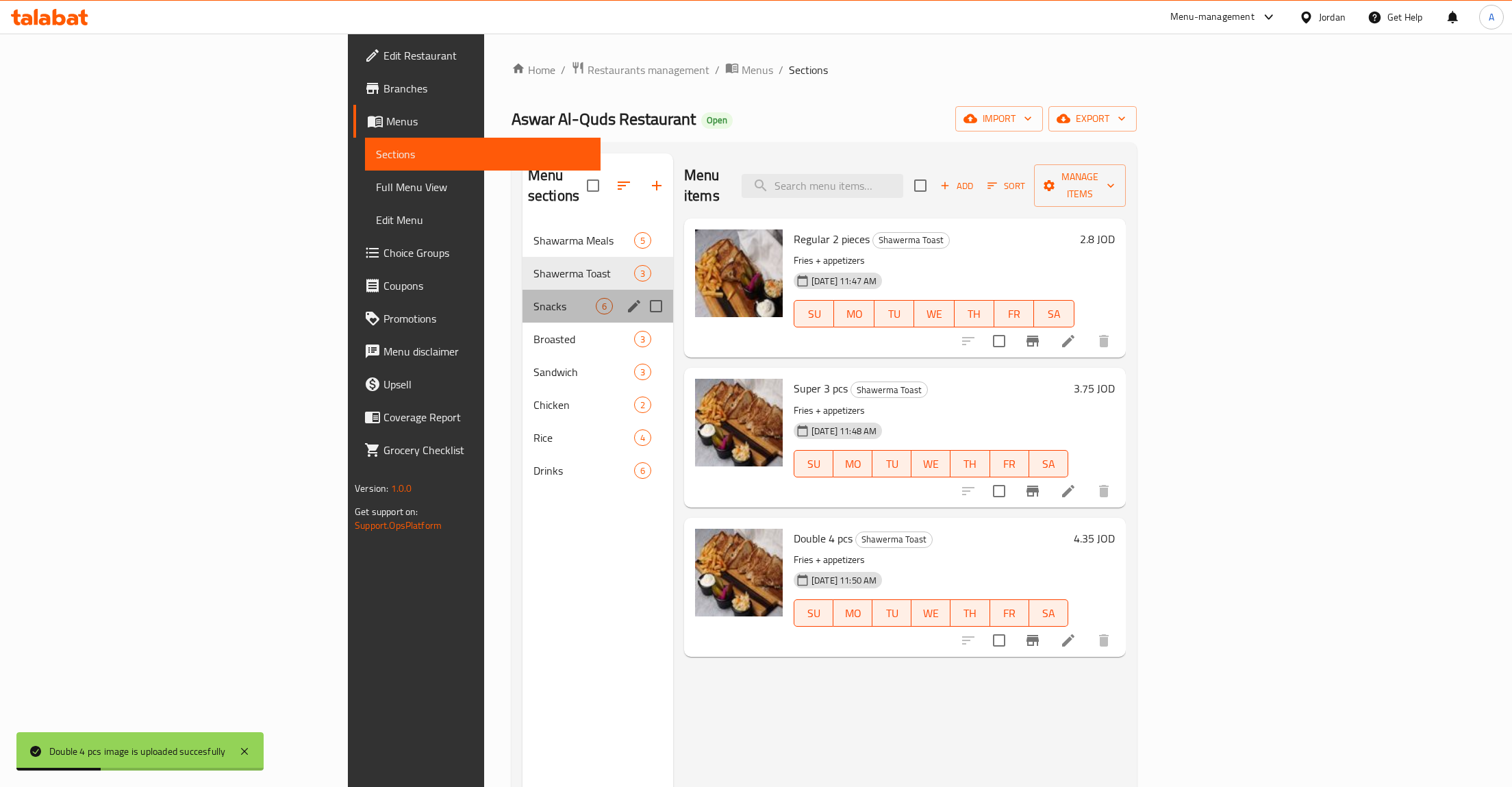
click at [523, 290] on div "Snacks 6" at bounding box center [598, 306] width 151 height 33
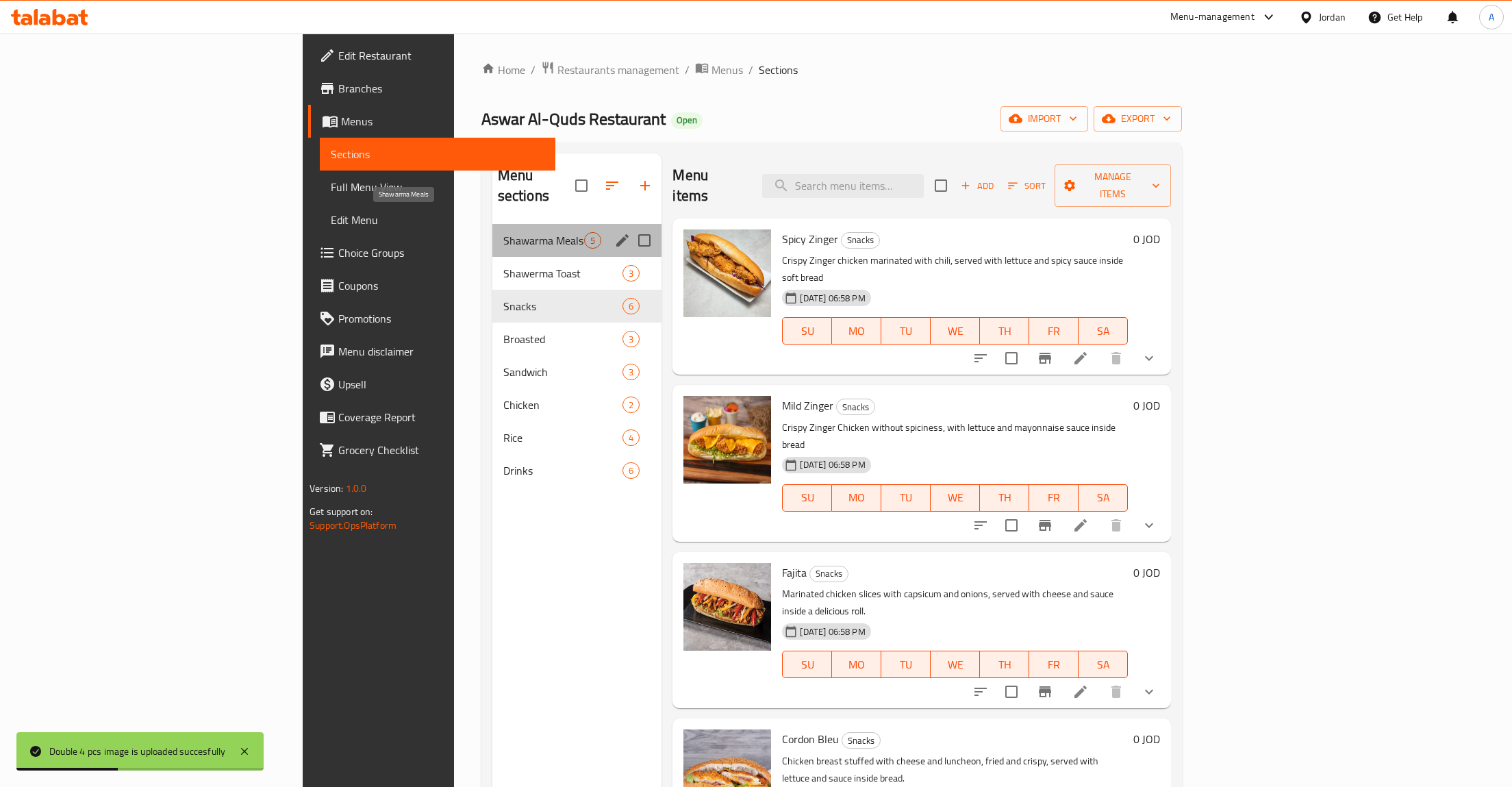
drag, startPoint x: 419, startPoint y: 222, endPoint x: 424, endPoint y: 230, distance: 9.4
click at [503, 232] on span "Shawarma Meals" at bounding box center [543, 240] width 82 height 17
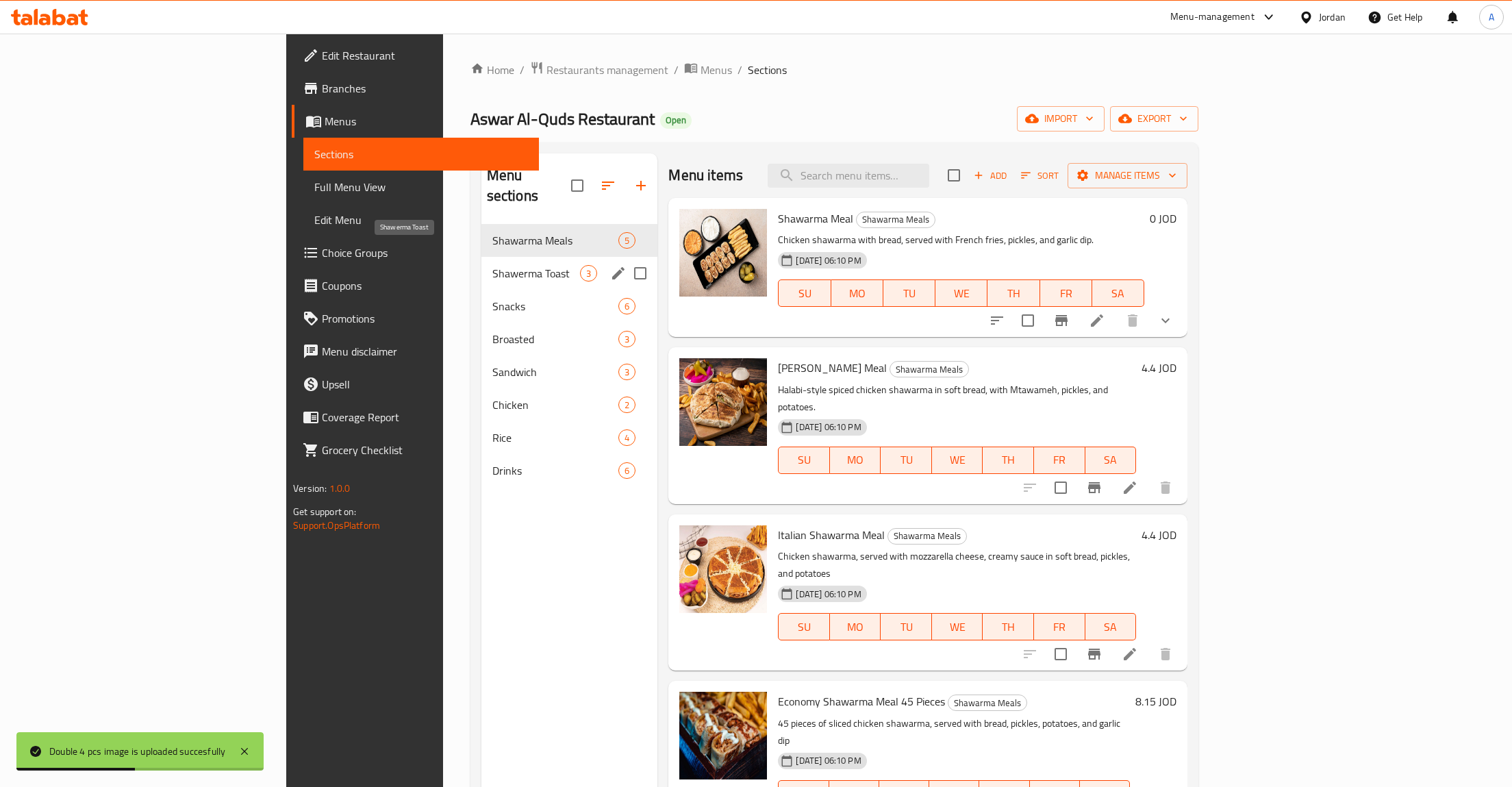
click at [493, 265] on span "Shawerma Toast" at bounding box center [537, 273] width 88 height 17
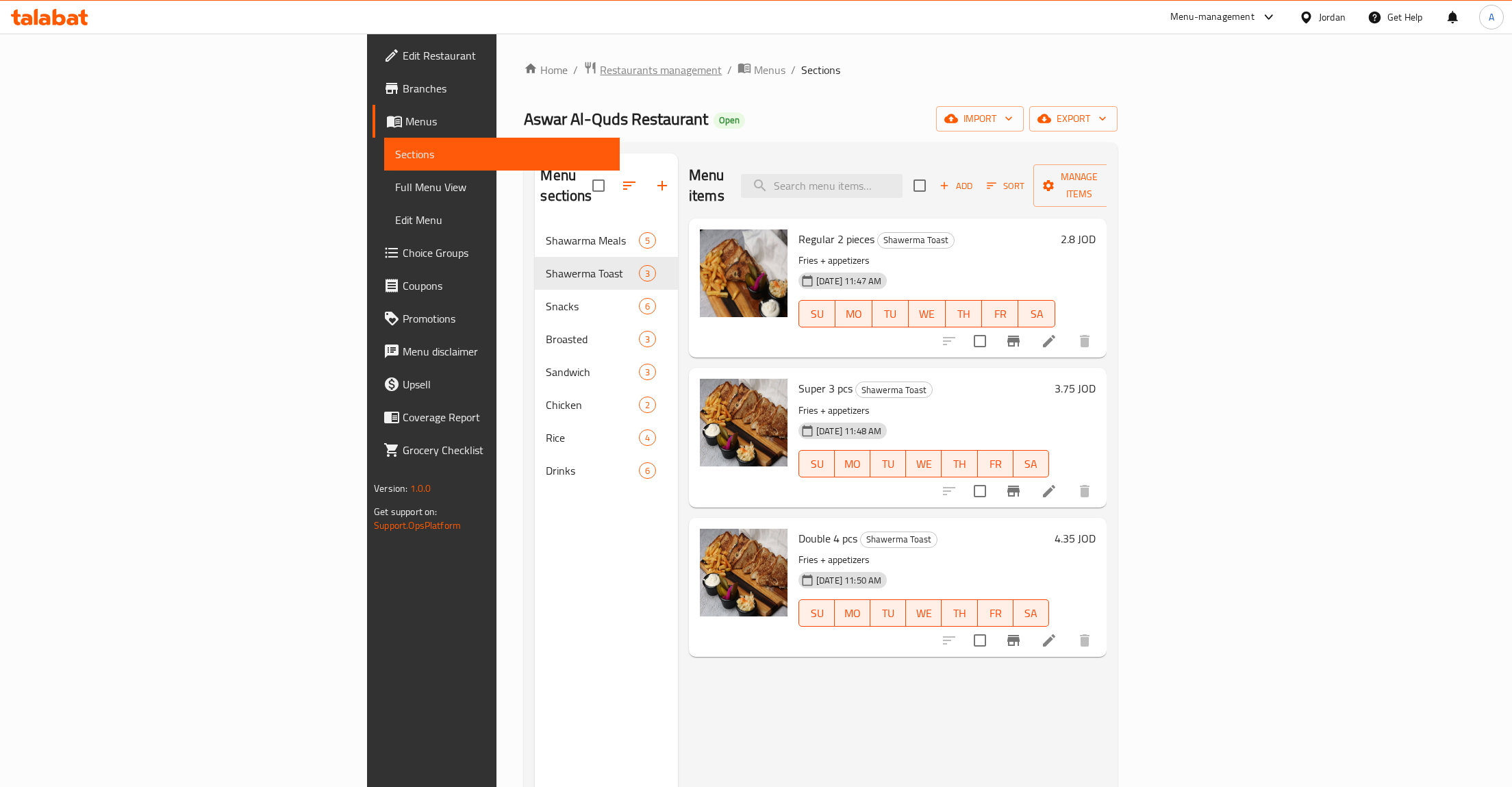
click at [600, 69] on span "Restaurants management" at bounding box center [661, 70] width 122 height 17
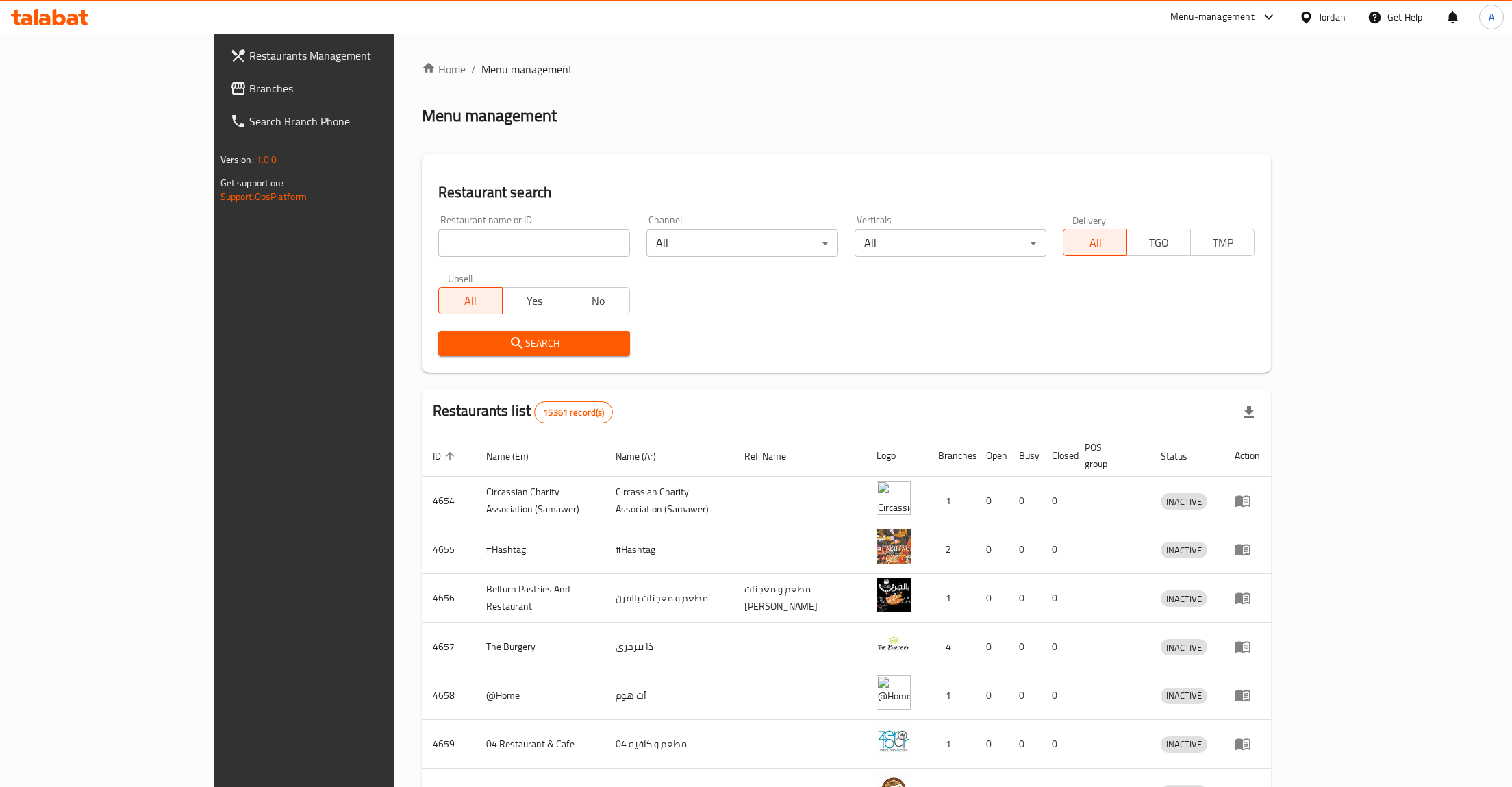
click at [442, 240] on input "search" at bounding box center [534, 242] width 191 height 27
type input "hgha"
type input "ش"
type input "a"
click at [445, 250] on input "search" at bounding box center [534, 242] width 191 height 27
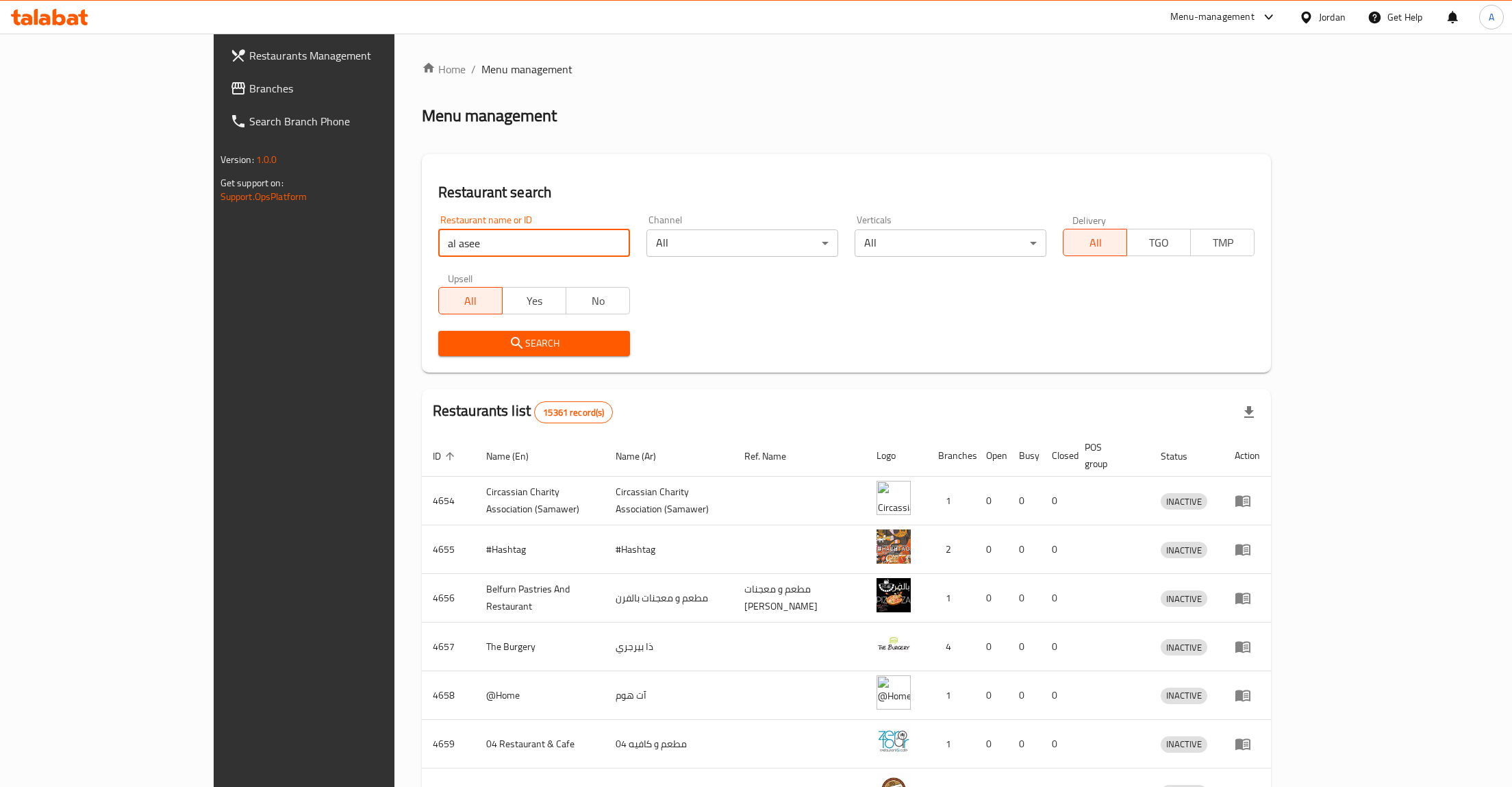
click button "Search" at bounding box center [534, 343] width 191 height 25
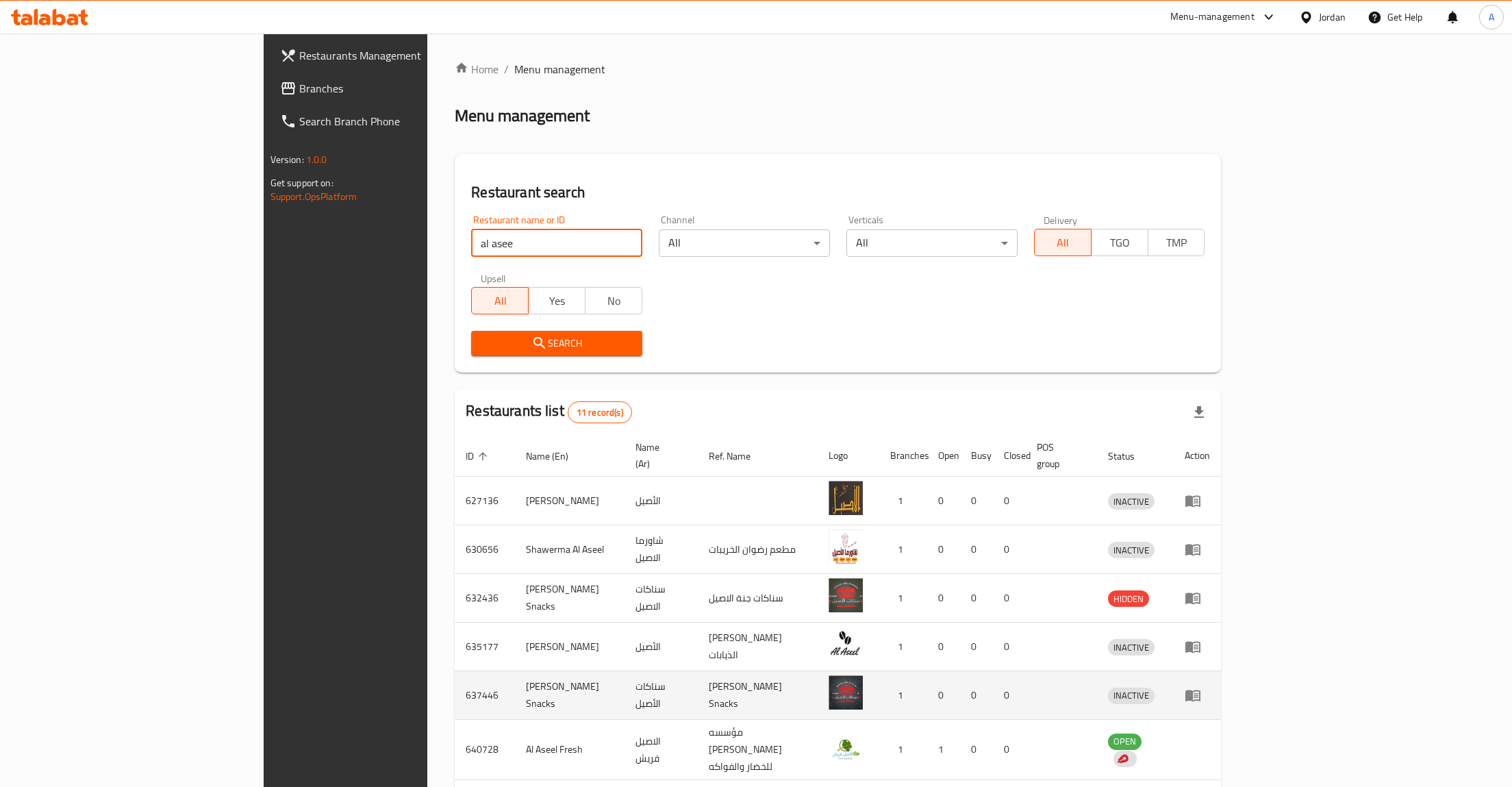
scroll to position [232, 0]
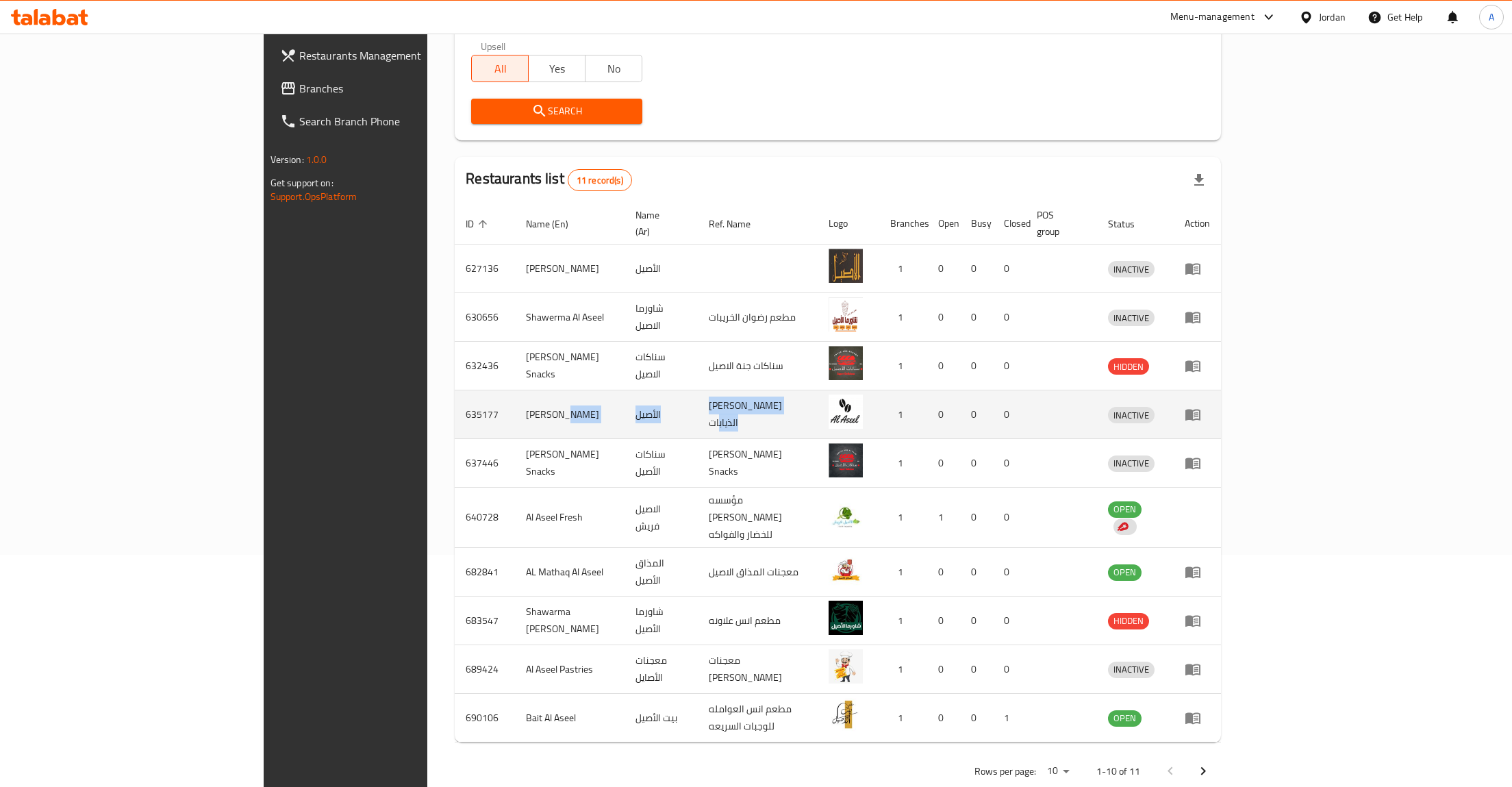
drag, startPoint x: 613, startPoint y: 401, endPoint x: 445, endPoint y: 401, distance: 168.0
click at [454, 401] on tr "635177 Al Aseel الأصيل كفتيريا محمد الذيابات 1 0 0 0 INACTIVE" at bounding box center [837, 415] width 766 height 49
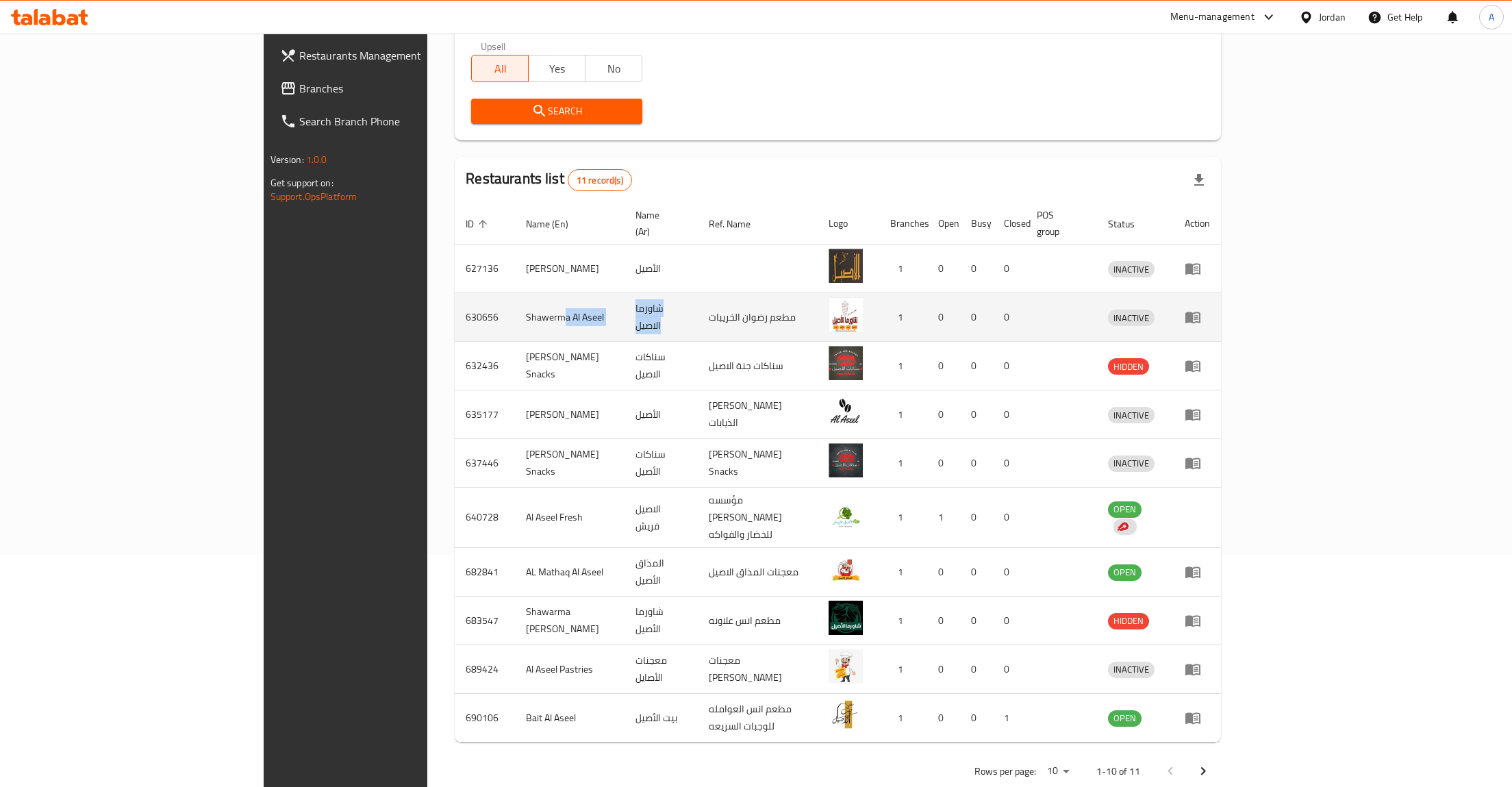
drag, startPoint x: 771, startPoint y: 300, endPoint x: 396, endPoint y: 299, distance: 375.0
click at [454, 299] on tr "630656 Shawerma Al Aseel شاورما الاصيل مطعم رضوان الخريبات 1 0 0 0 INACTIVE" at bounding box center [837, 317] width 766 height 49
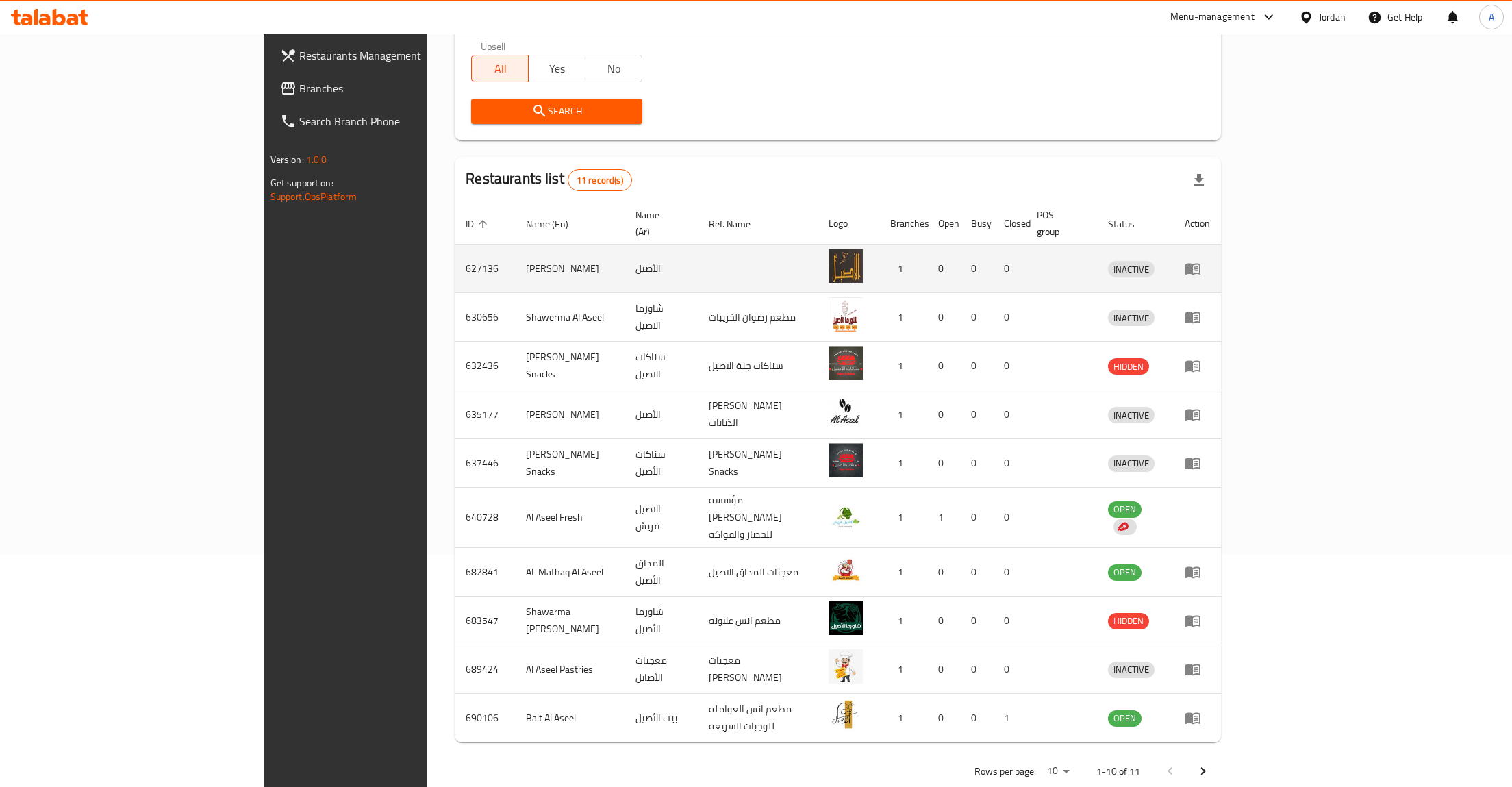
click at [698, 264] on td "enhanced table" at bounding box center [758, 269] width 120 height 49
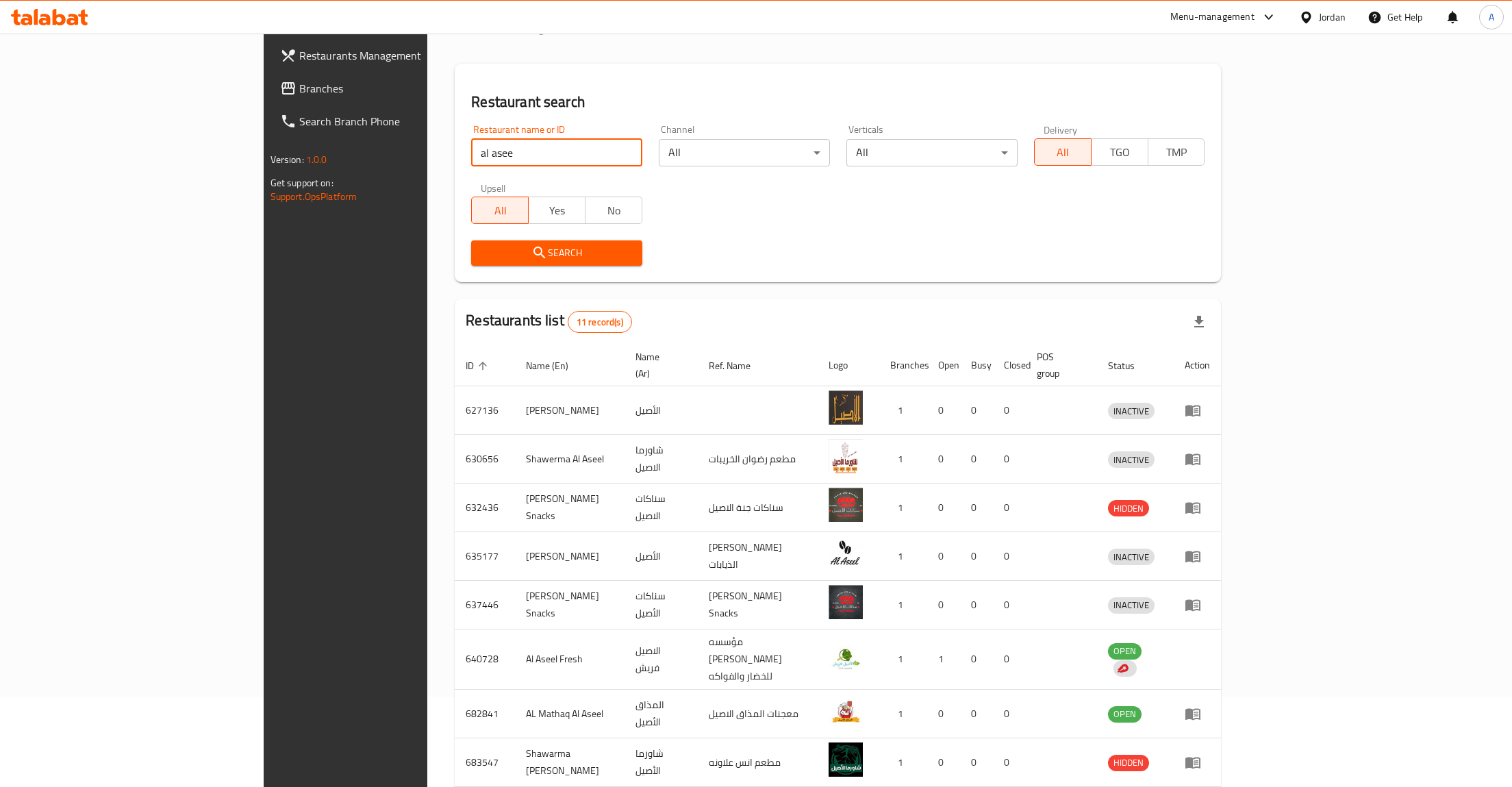
click at [471, 159] on input "al asee" at bounding box center [557, 152] width 171 height 27
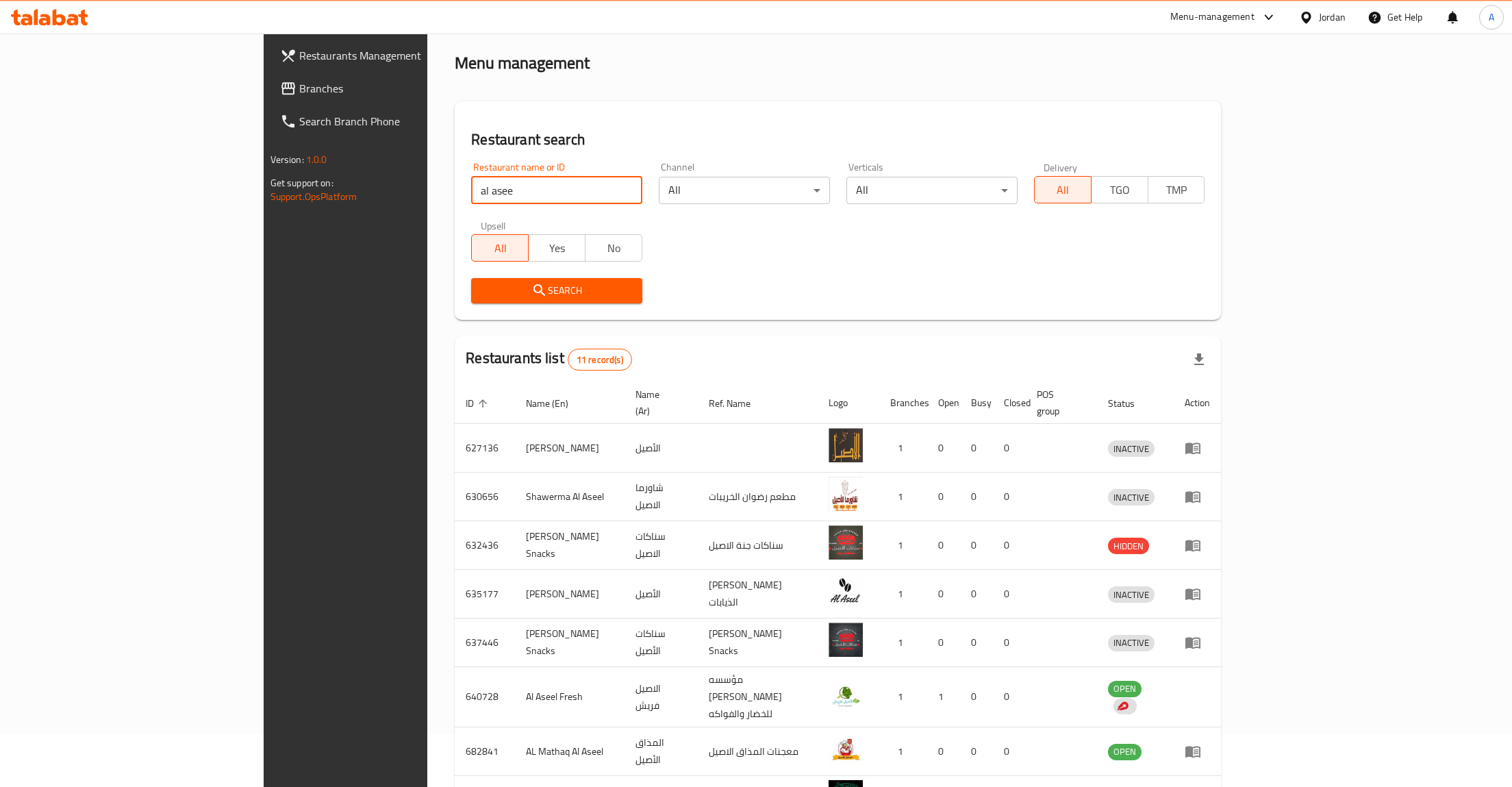
scroll to position [19, 0]
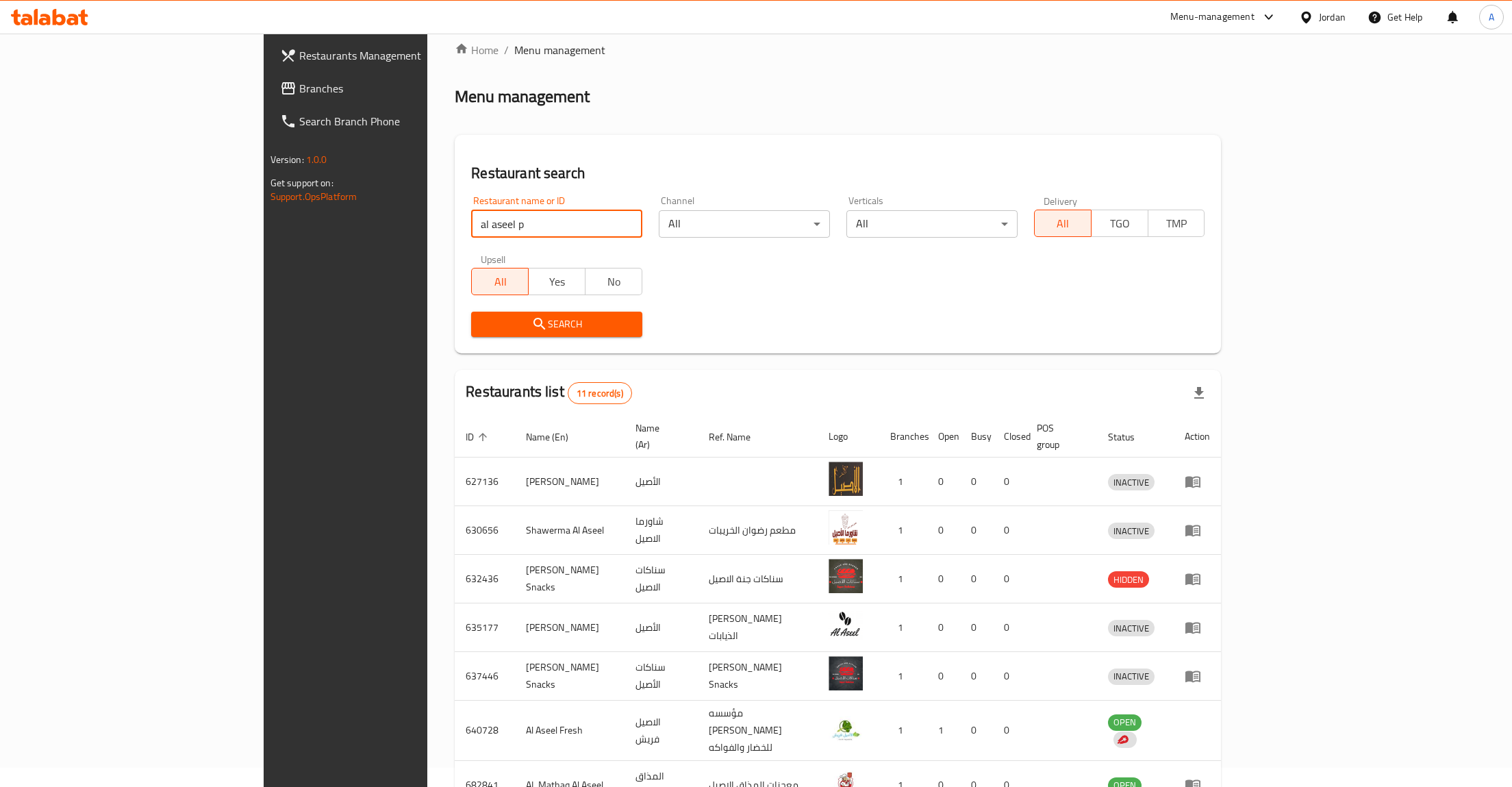
type input "al aseel p"
click at [463, 303] on div "Search" at bounding box center [557, 324] width 188 height 42
click at [482, 316] on span "Search" at bounding box center [557, 324] width 149 height 17
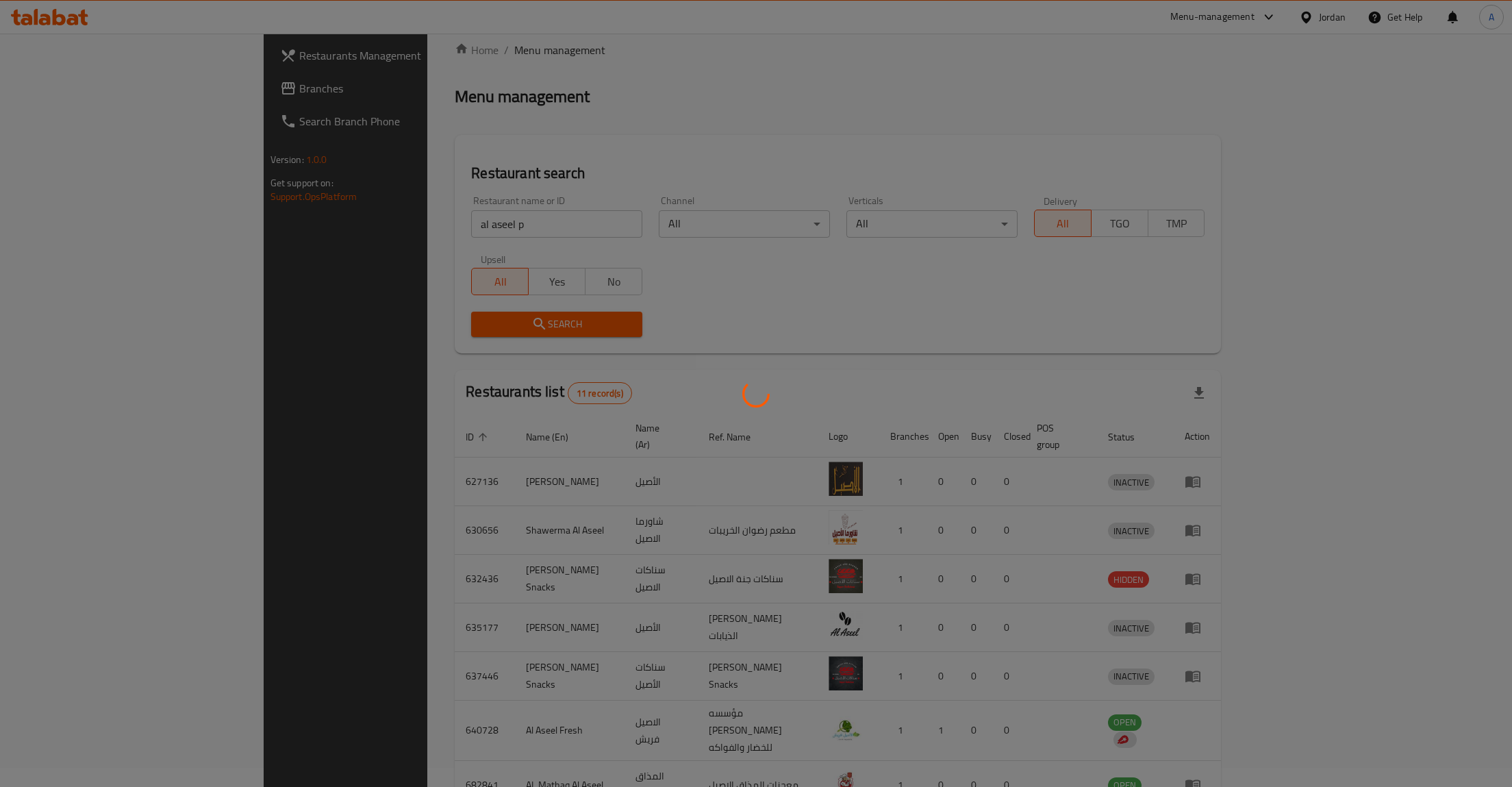
click at [388, 316] on div at bounding box center [756, 394] width 1512 height 787
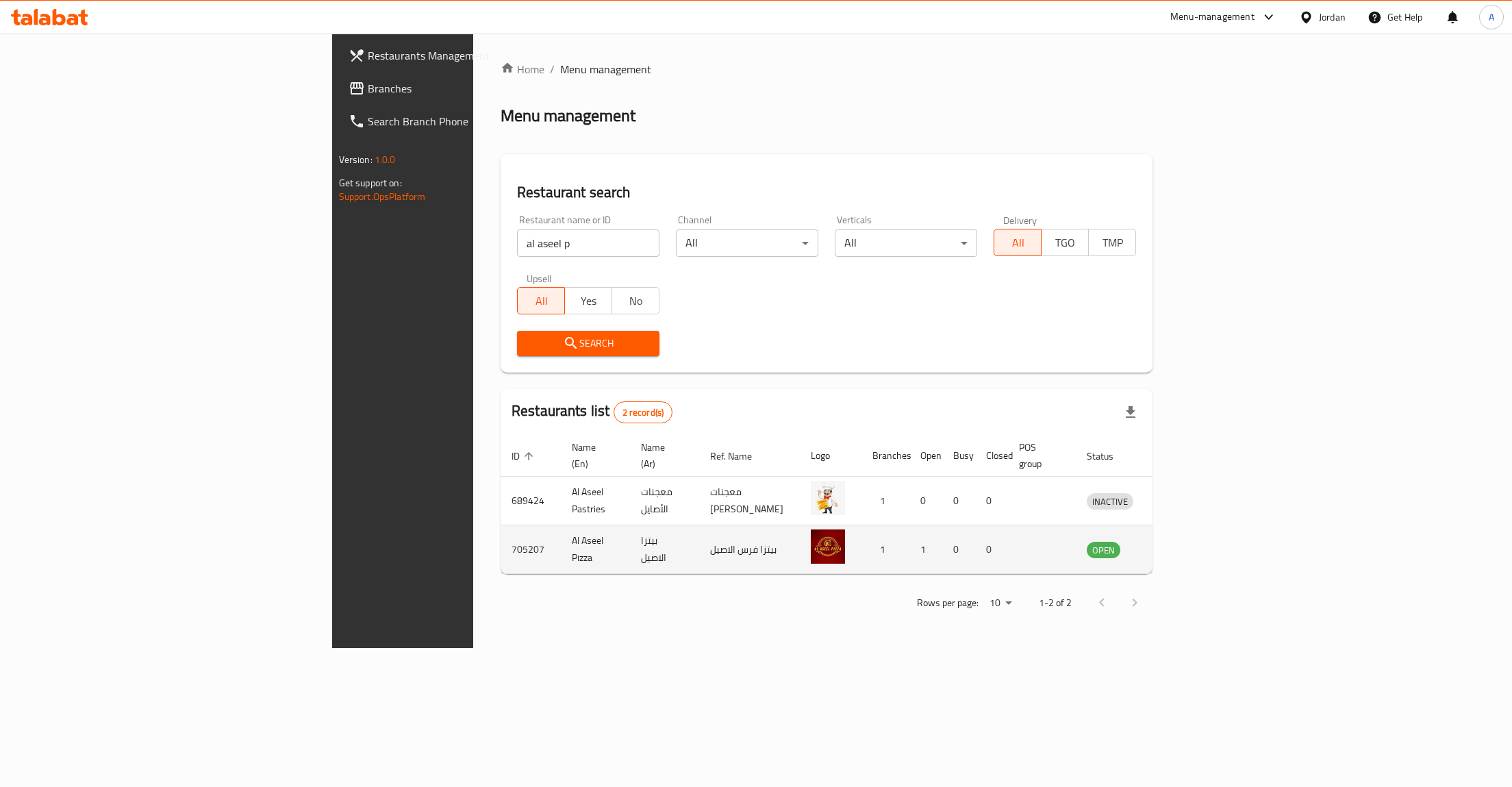
click at [1177, 545] on icon "enhanced table" at bounding box center [1168, 550] width 15 height 11
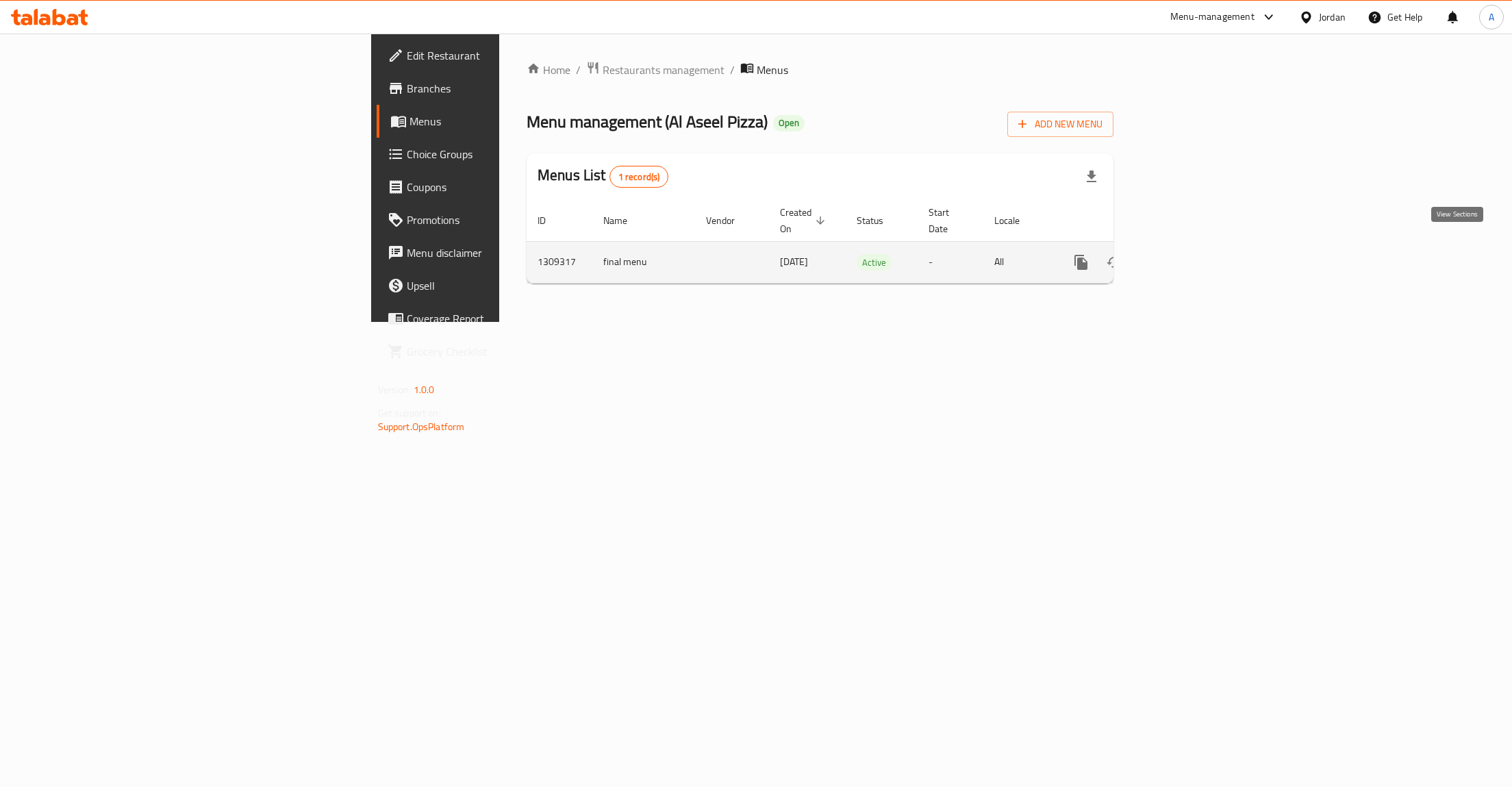
click at [1186, 256] on icon "enhanced table" at bounding box center [1180, 262] width 12 height 12
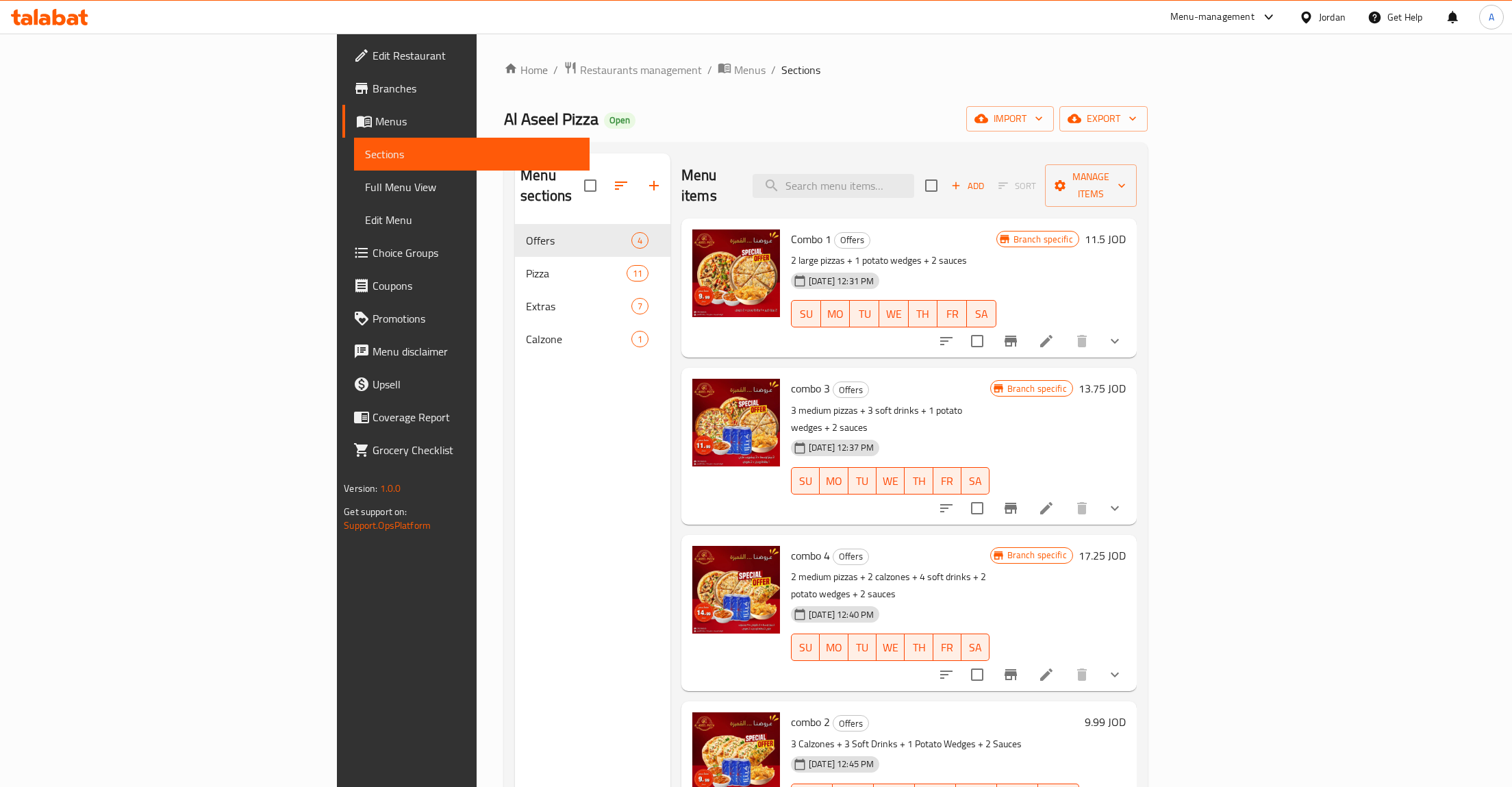
click at [1017, 336] on icon "Branch-specific-item" at bounding box center [1010, 342] width 12 height 11
click at [1019, 333] on icon "Branch-specific-item" at bounding box center [1011, 342] width 17 height 17
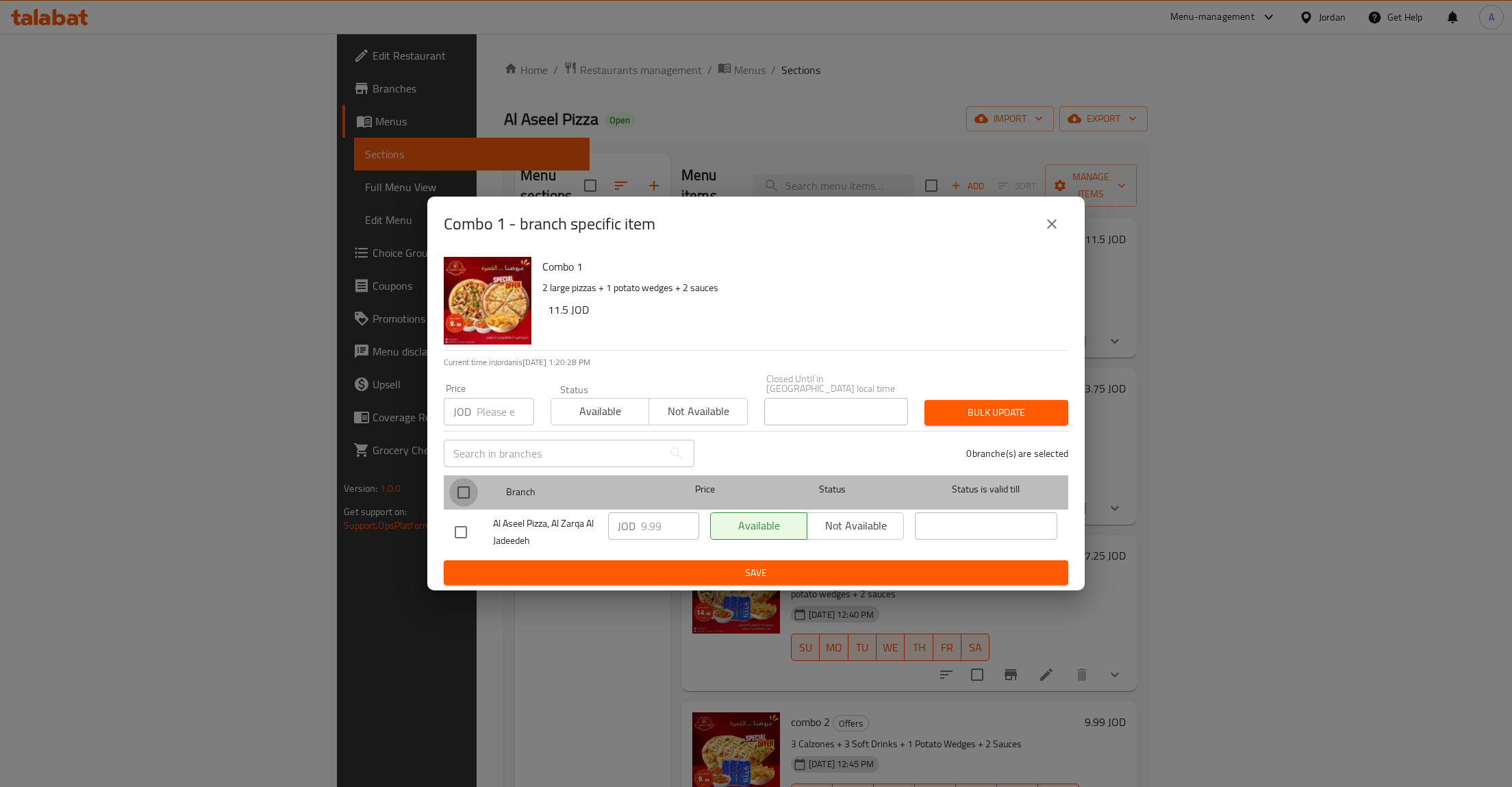
click at [467, 485] on input "checkbox" at bounding box center [464, 492] width 29 height 29
checkbox input "true"
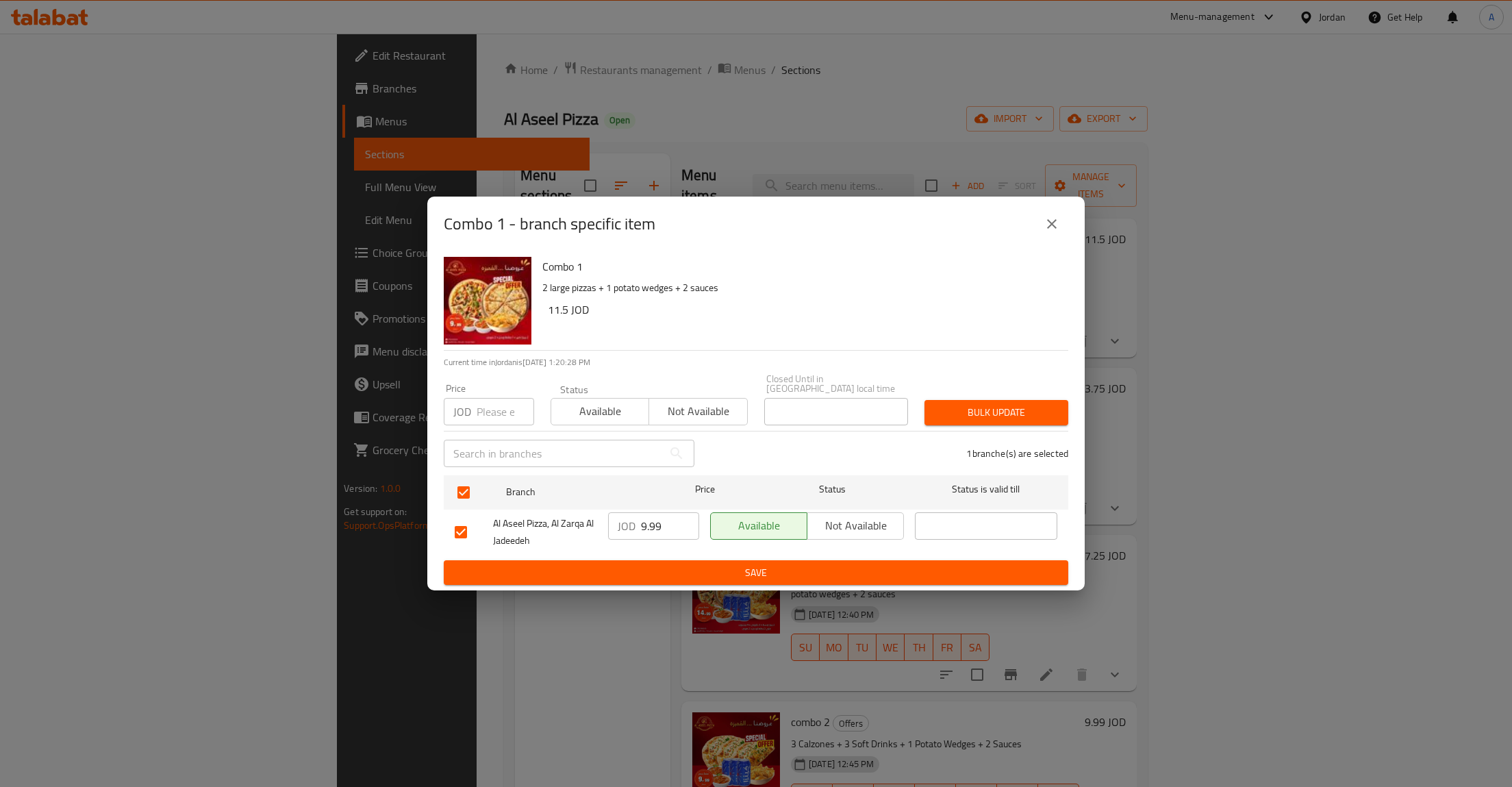
click at [610, 527] on div "JOD 9.99 ​" at bounding box center [653, 526] width 91 height 27
click at [660, 527] on input "9.99" at bounding box center [670, 526] width 58 height 27
type button "0"
type button "1"
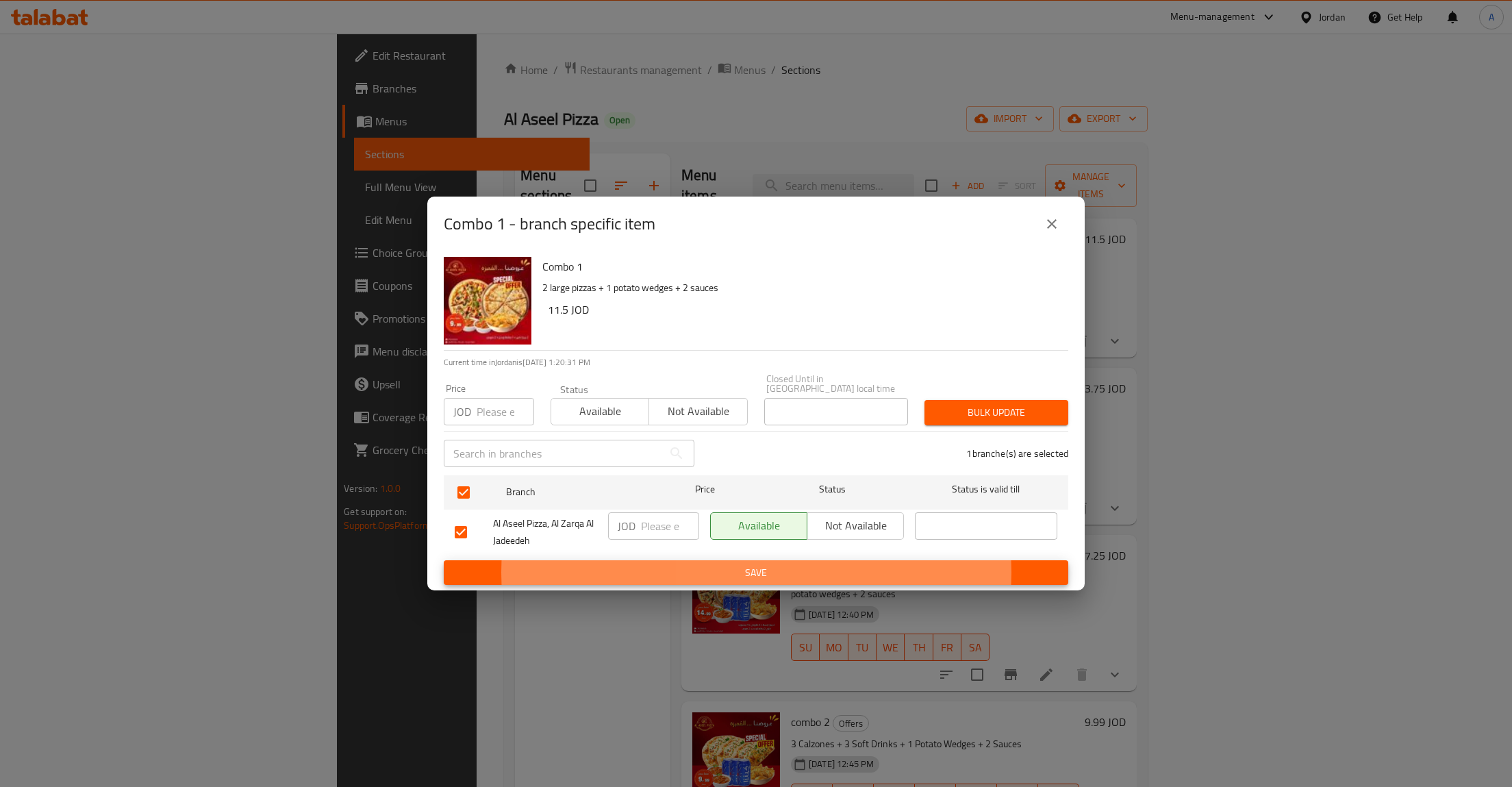
click at [444, 561] on button "Save" at bounding box center [756, 573] width 624 height 25
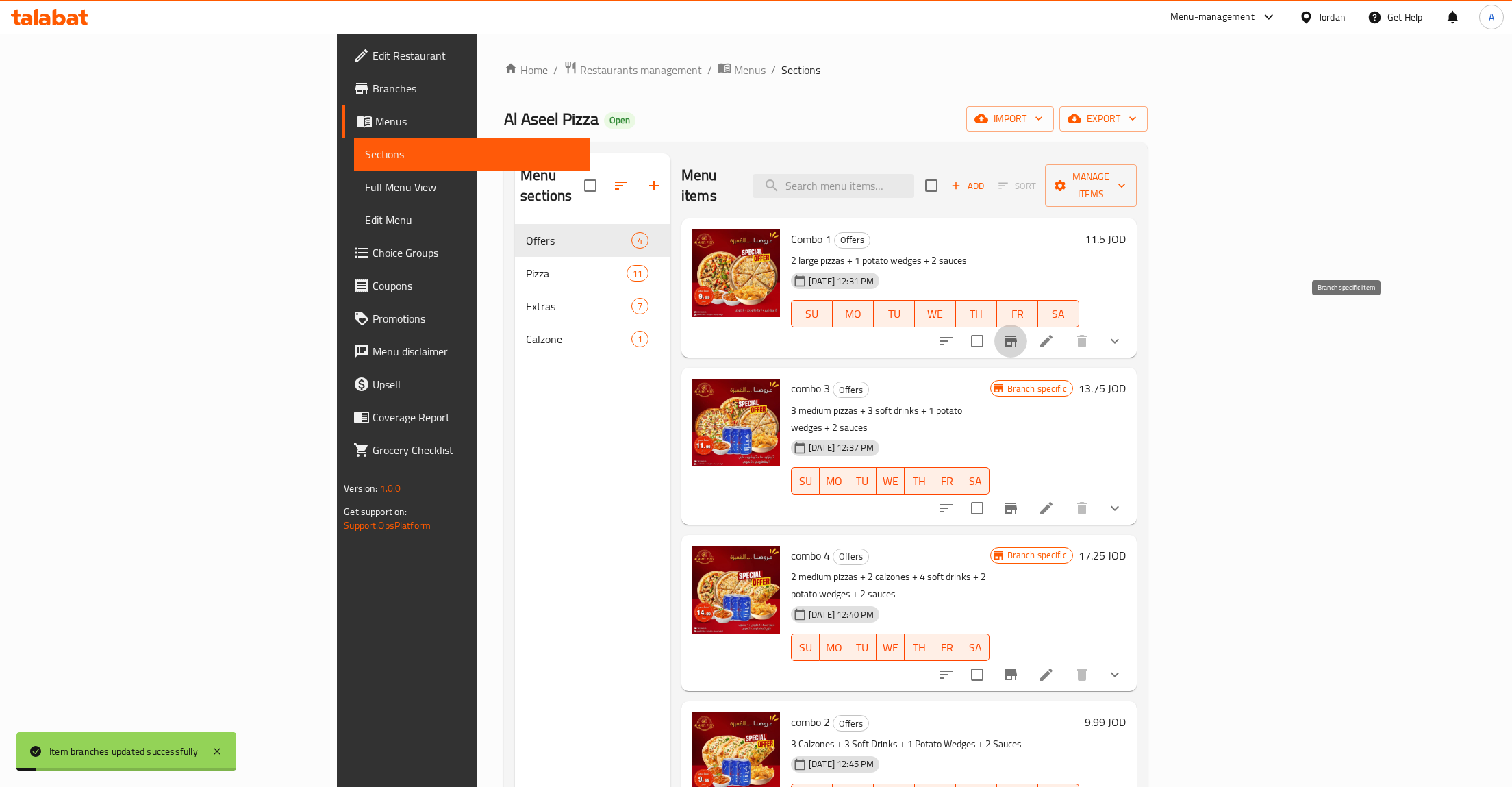
click at [1019, 333] on icon "Branch-specific-item" at bounding box center [1011, 342] width 17 height 17
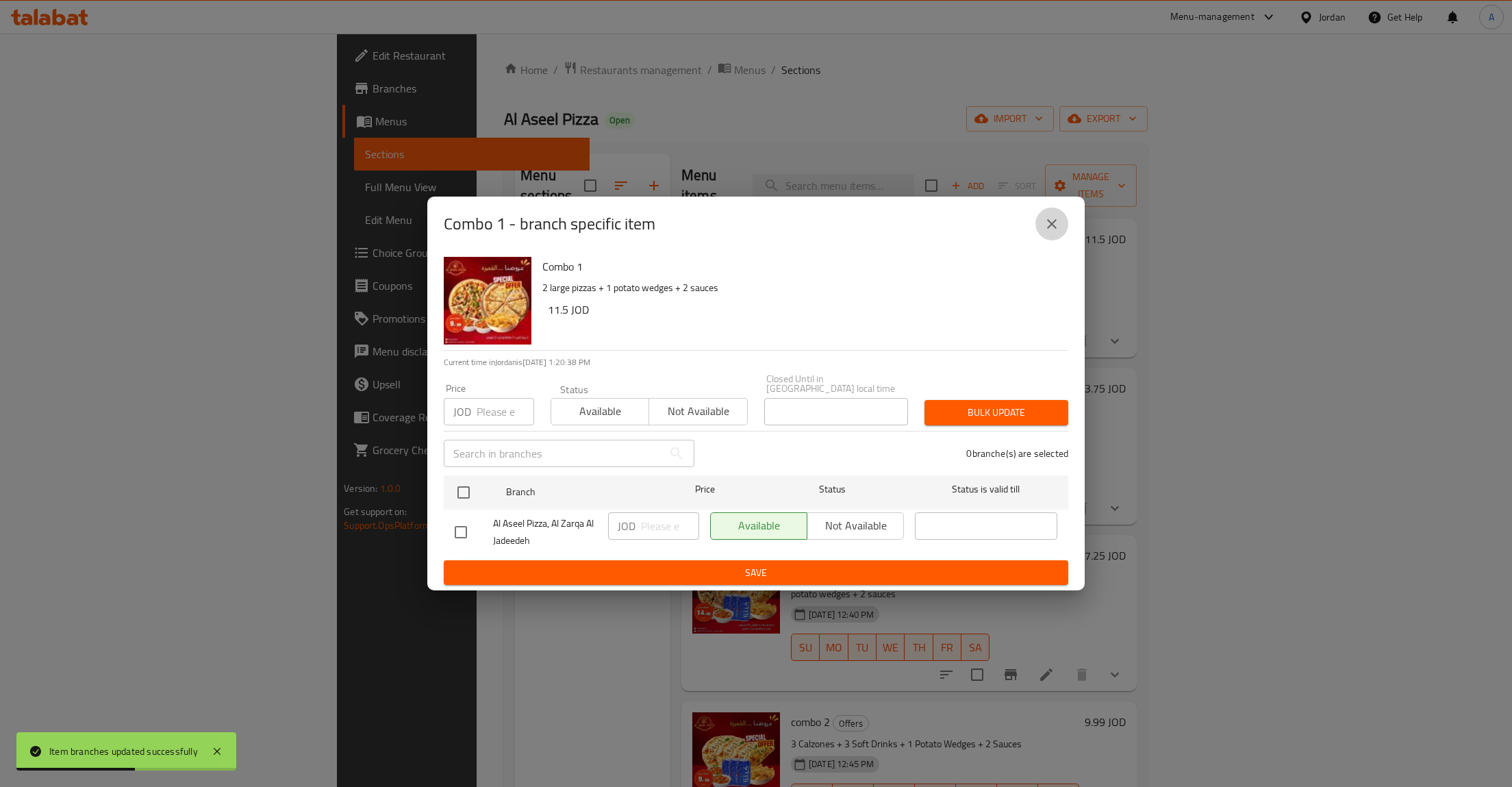
click at [1052, 227] on icon "close" at bounding box center [1052, 224] width 9 height 9
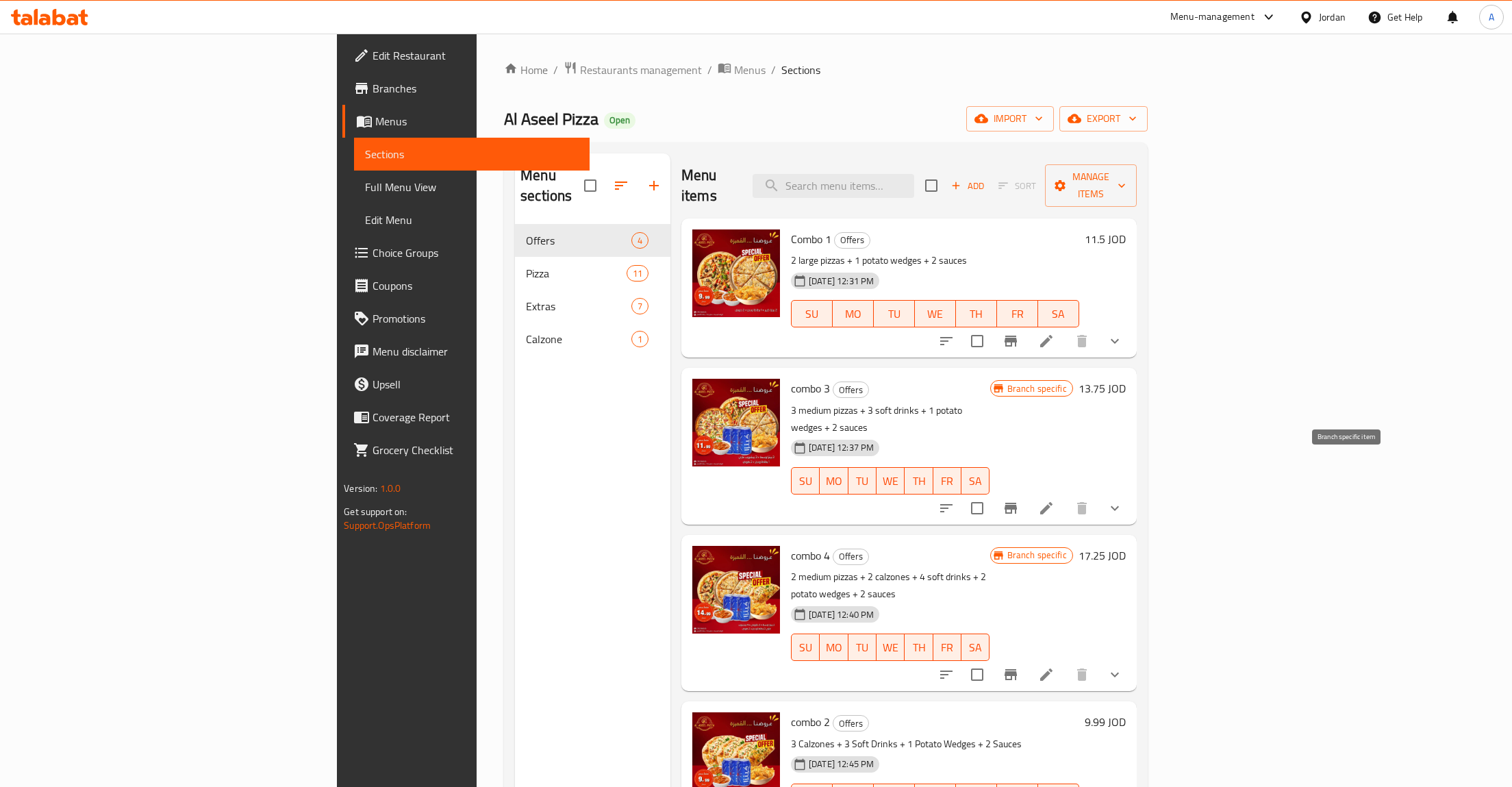
click at [1019, 501] on icon "Branch-specific-item" at bounding box center [1011, 509] width 17 height 17
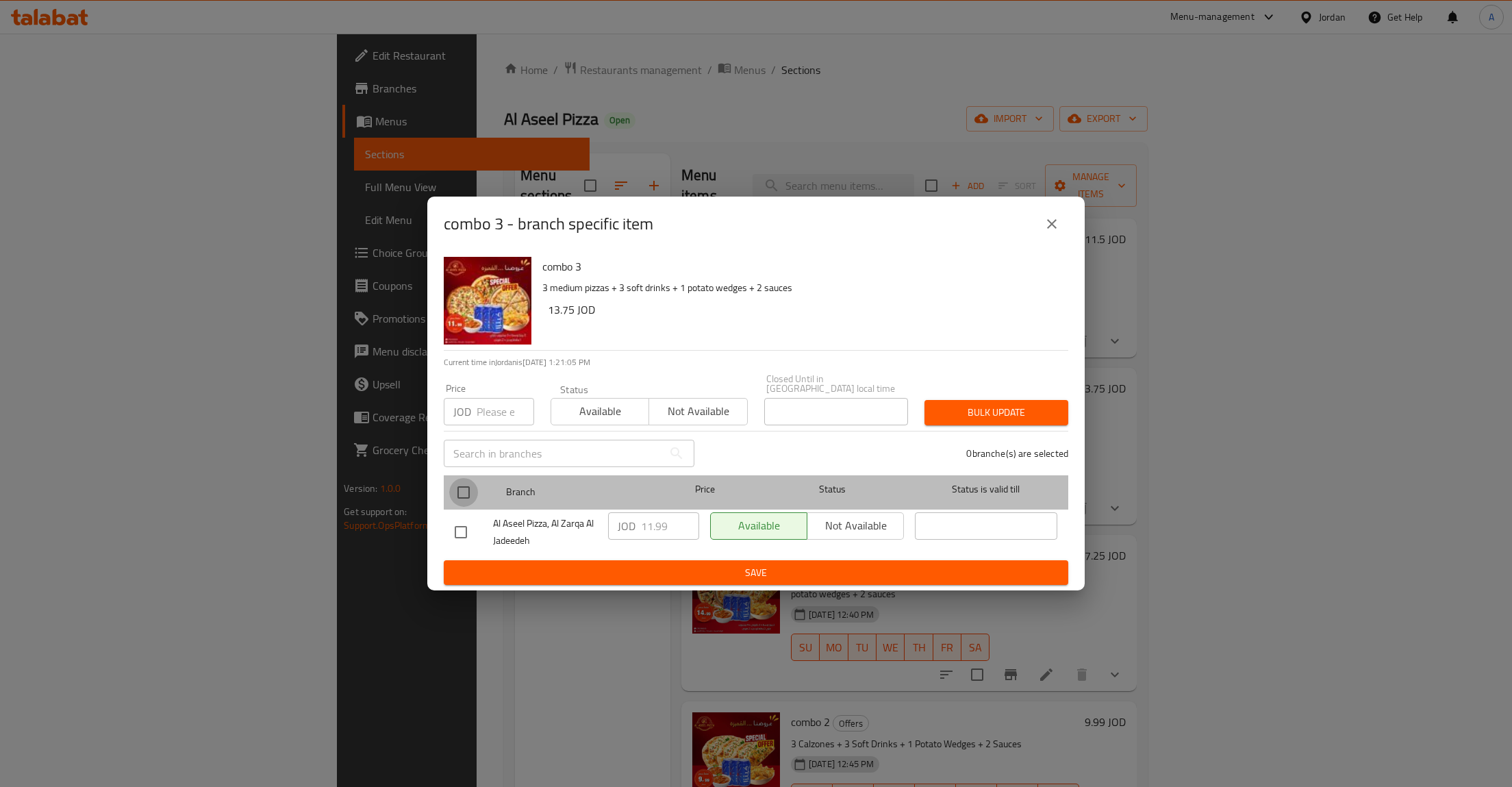
click at [462, 479] on input "checkbox" at bounding box center [464, 492] width 29 height 29
checkbox input "true"
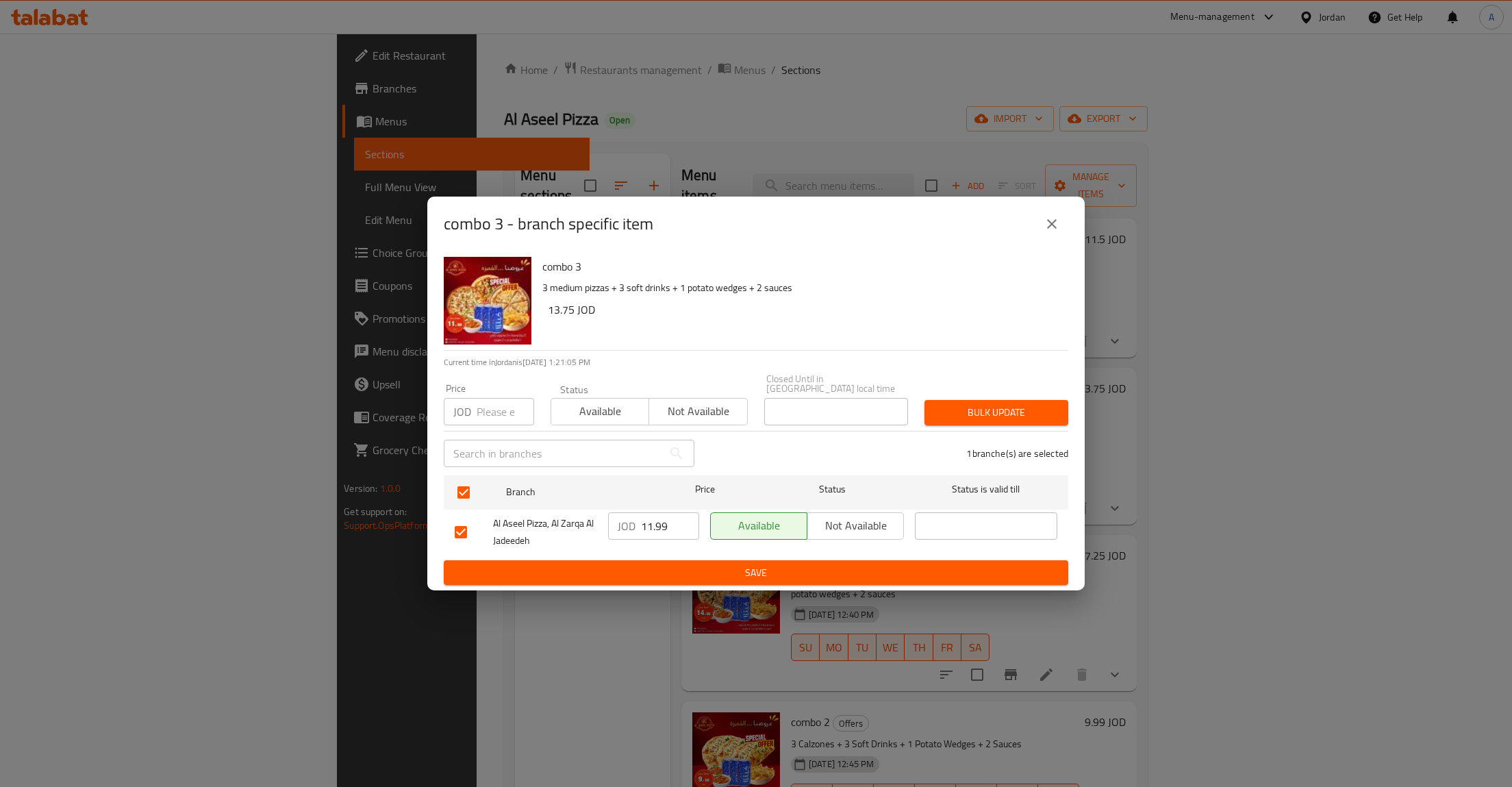
click at [637, 521] on div "JOD 11.99 ​" at bounding box center [653, 526] width 91 height 27
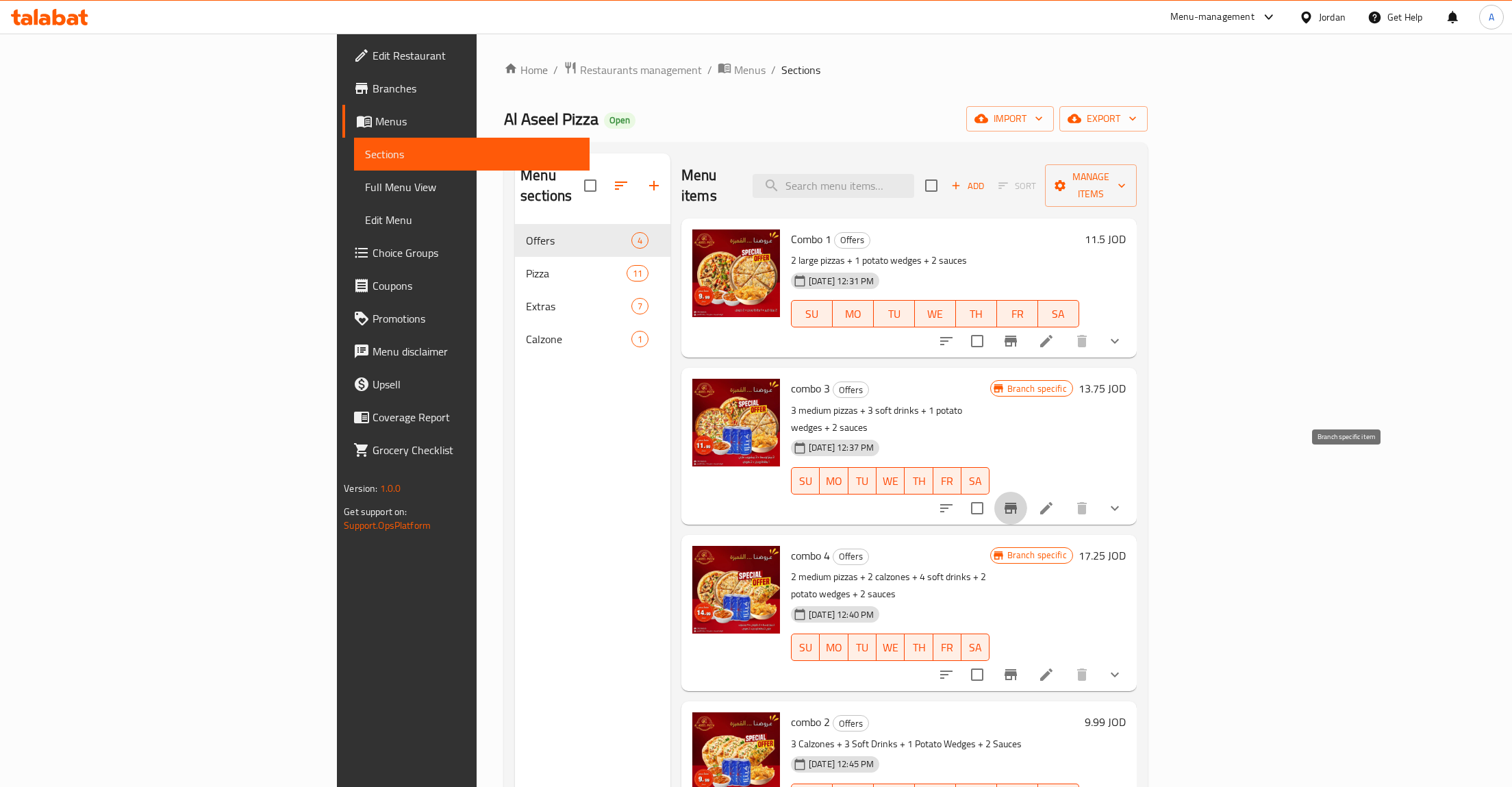
click at [1019, 501] on icon "Branch-specific-item" at bounding box center [1011, 509] width 17 height 17
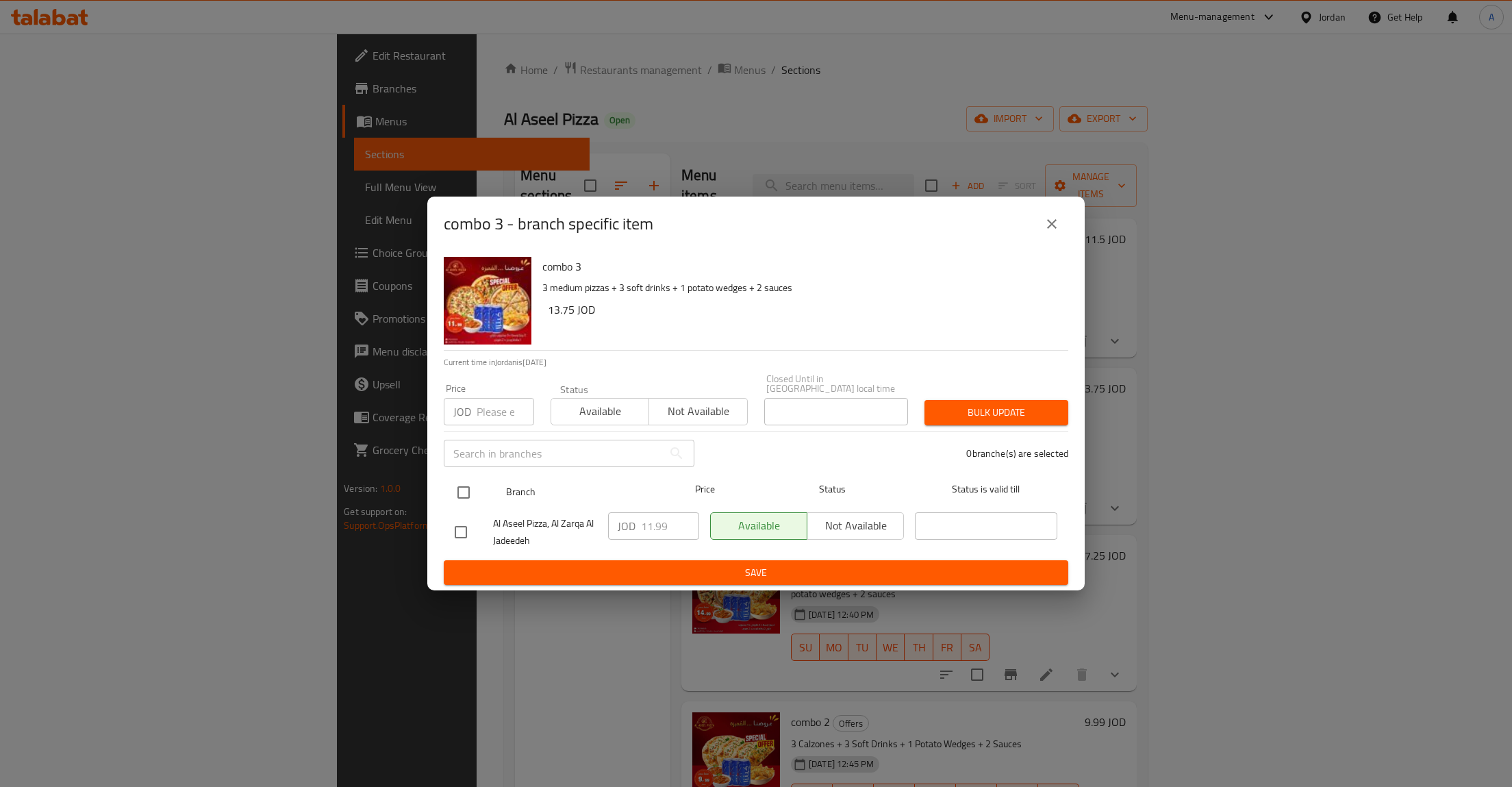
click at [482, 486] on div at bounding box center [475, 492] width 52 height 39
drag, startPoint x: 467, startPoint y: 490, endPoint x: 488, endPoint y: 495, distance: 21.6
click at [467, 489] on input "checkbox" at bounding box center [464, 492] width 29 height 29
checkbox input "true"
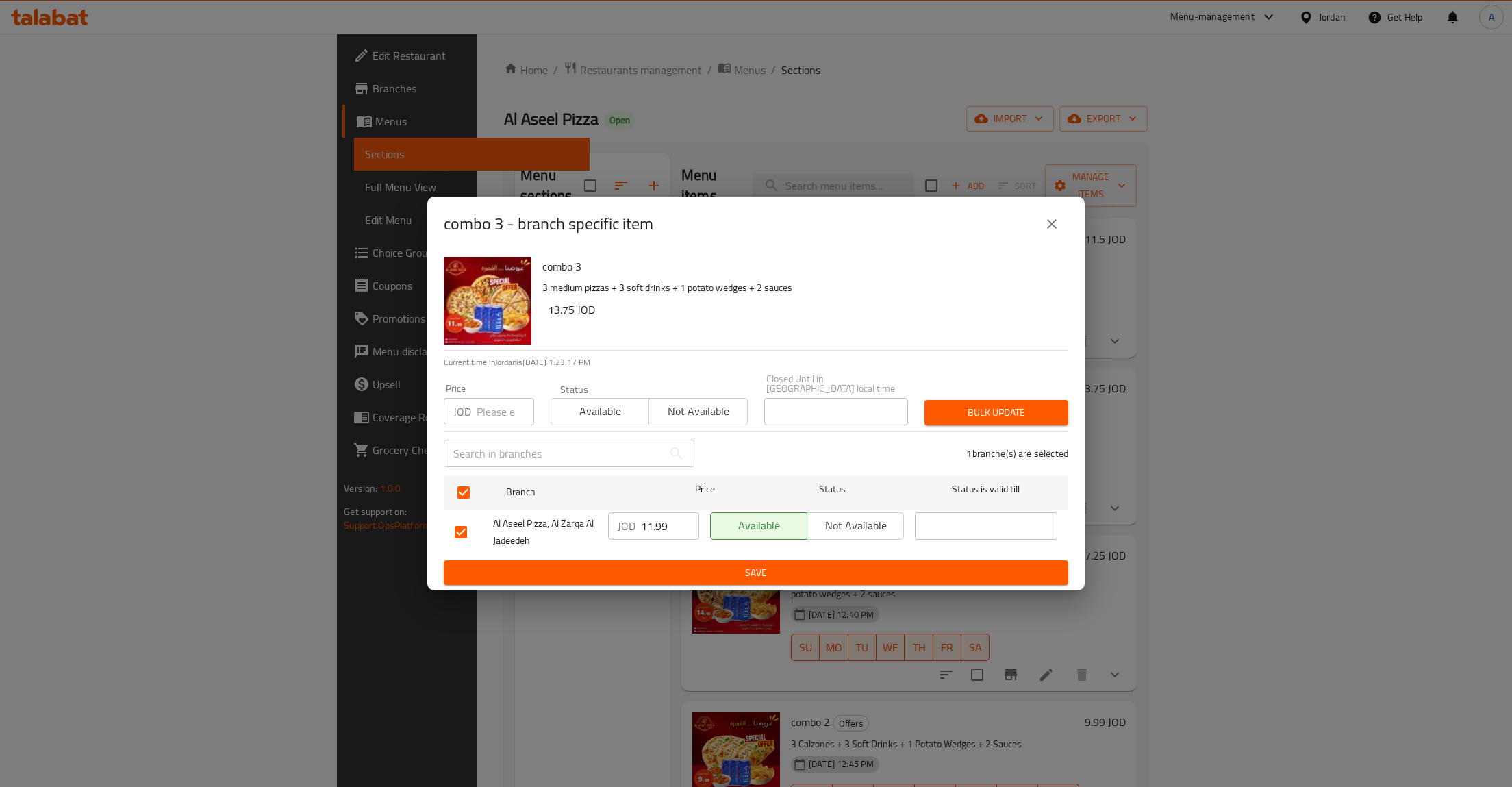
click at [660, 522] on input "11.99" at bounding box center [670, 526] width 58 height 27
click at [1046, 227] on icon "close" at bounding box center [1052, 224] width 17 height 17
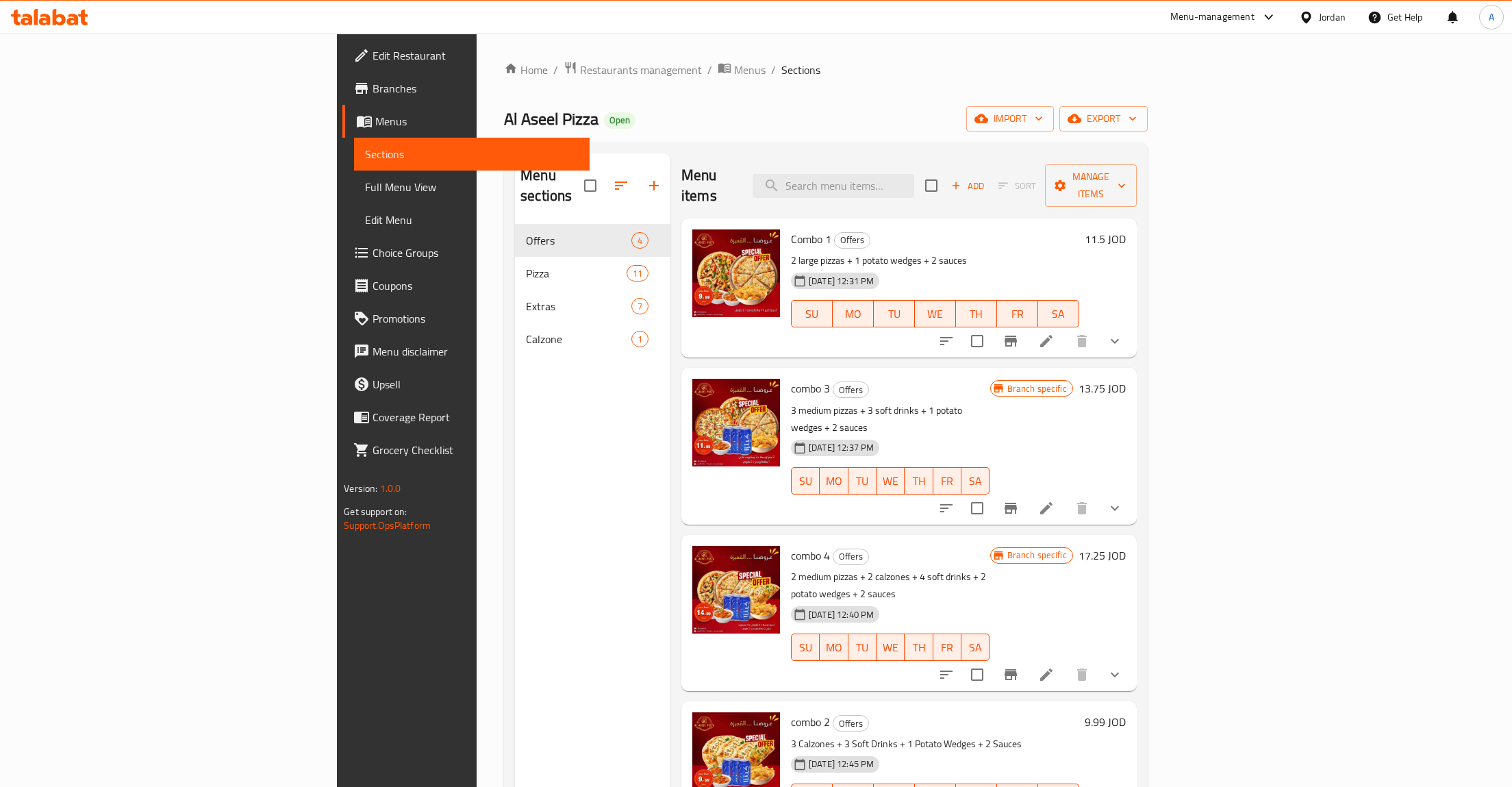
click at [515, 409] on div "Menu sections Offers 4 Pizza 11 Extras 7 Calzone 1" at bounding box center [593, 547] width 156 height 787
click at [1131, 492] on div at bounding box center [1031, 508] width 202 height 33
click at [1027, 492] on button "Branch-specific-item" at bounding box center [1010, 508] width 33 height 33
click at [1126, 713] on h6 "9.99 JOD" at bounding box center [1106, 722] width 41 height 19
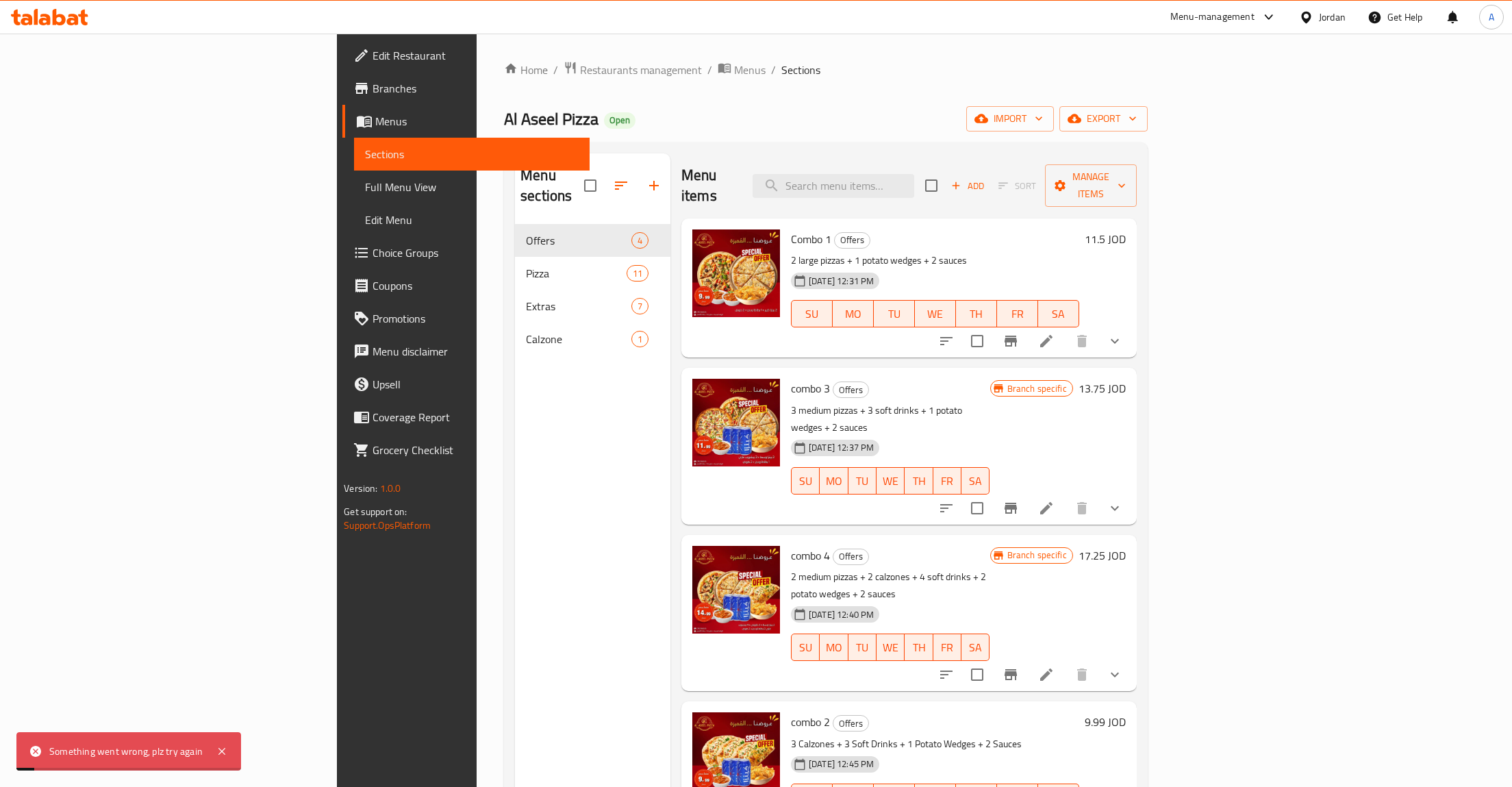
click at [1126, 713] on h6 "9.99 JOD" at bounding box center [1106, 722] width 41 height 19
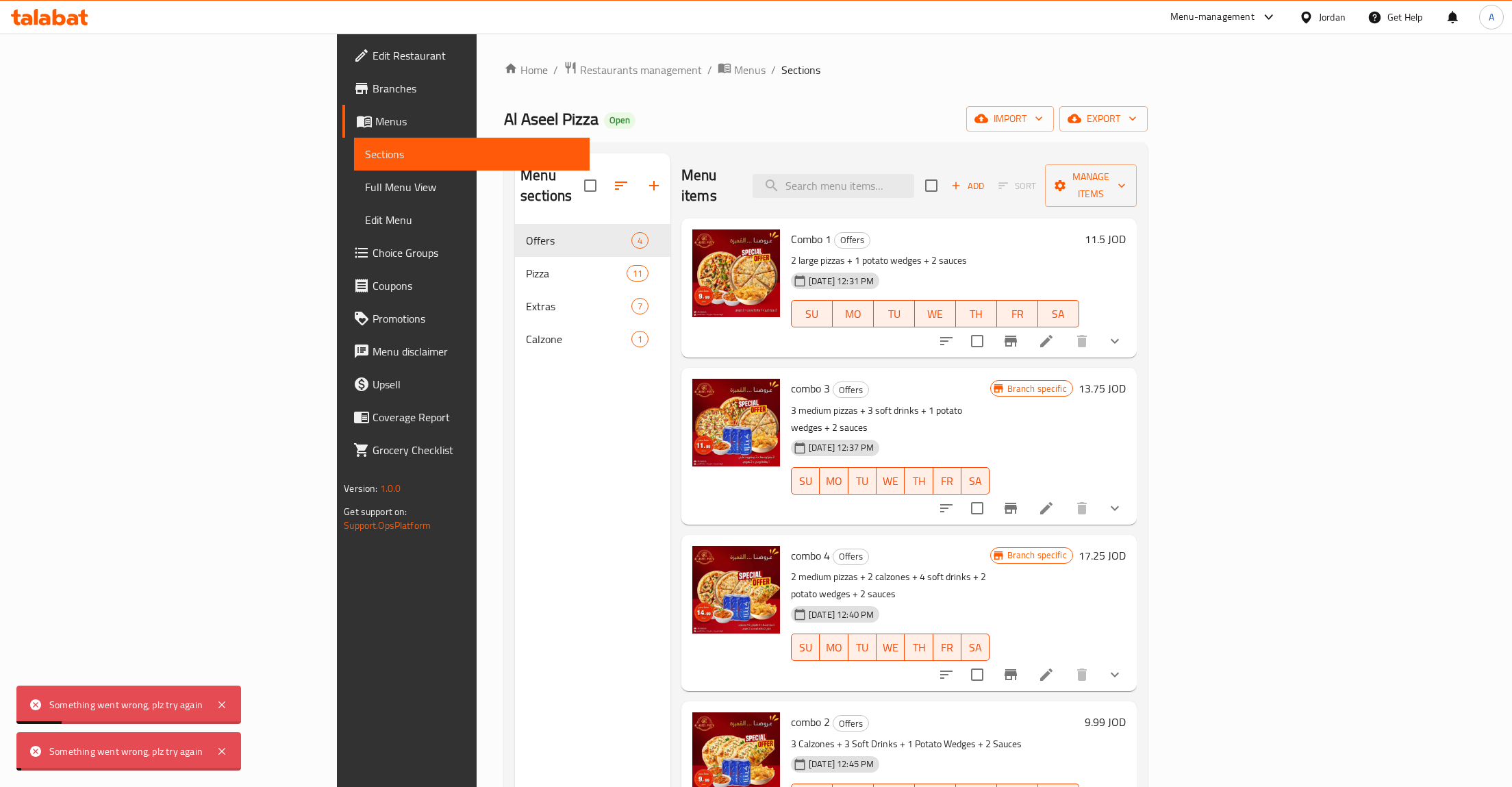
click at [1079, 713] on h6 "combo 2 Offers" at bounding box center [935, 722] width 288 height 19
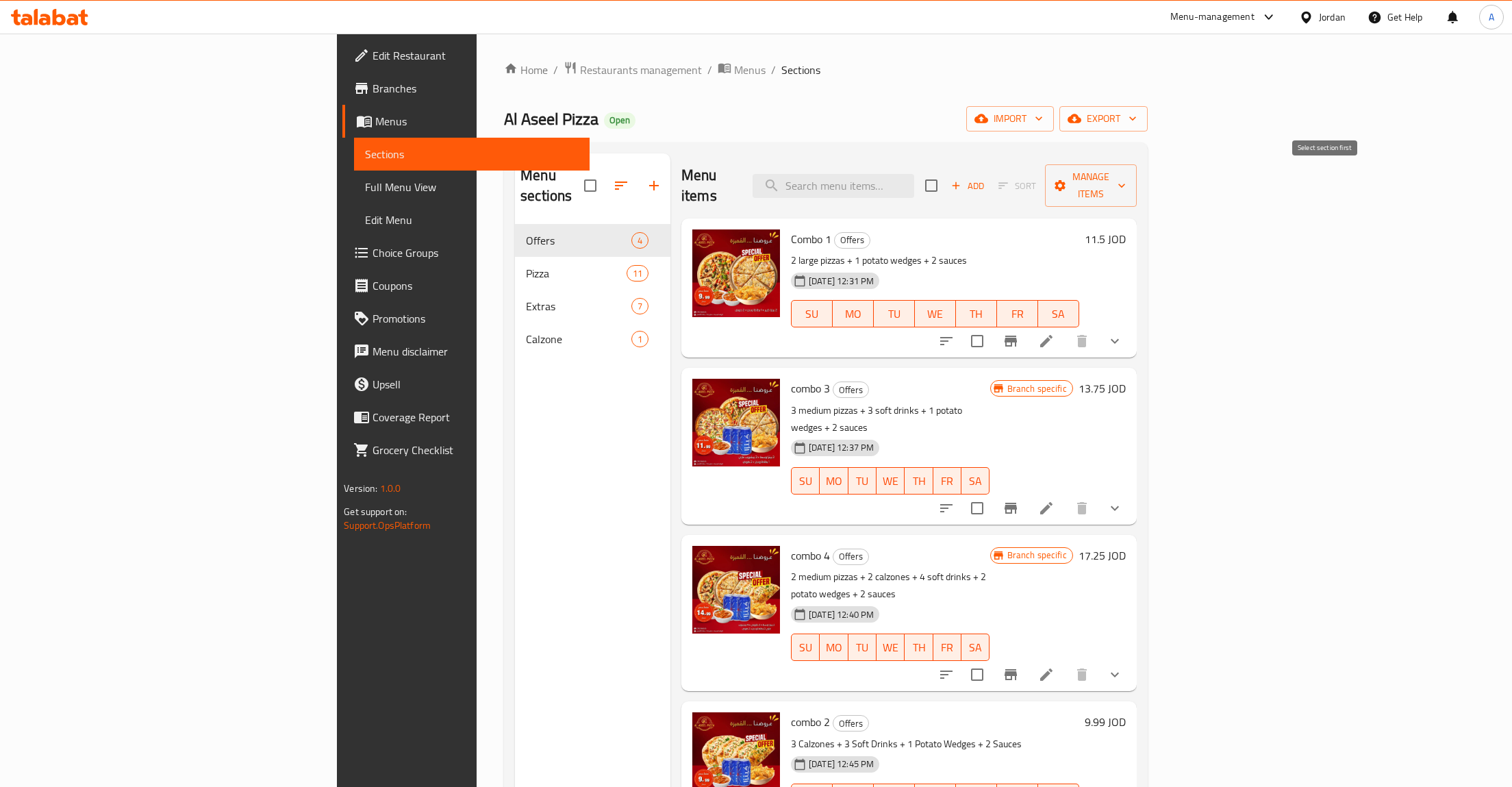
click at [986, 178] on span "Add" at bounding box center [967, 186] width 37 height 16
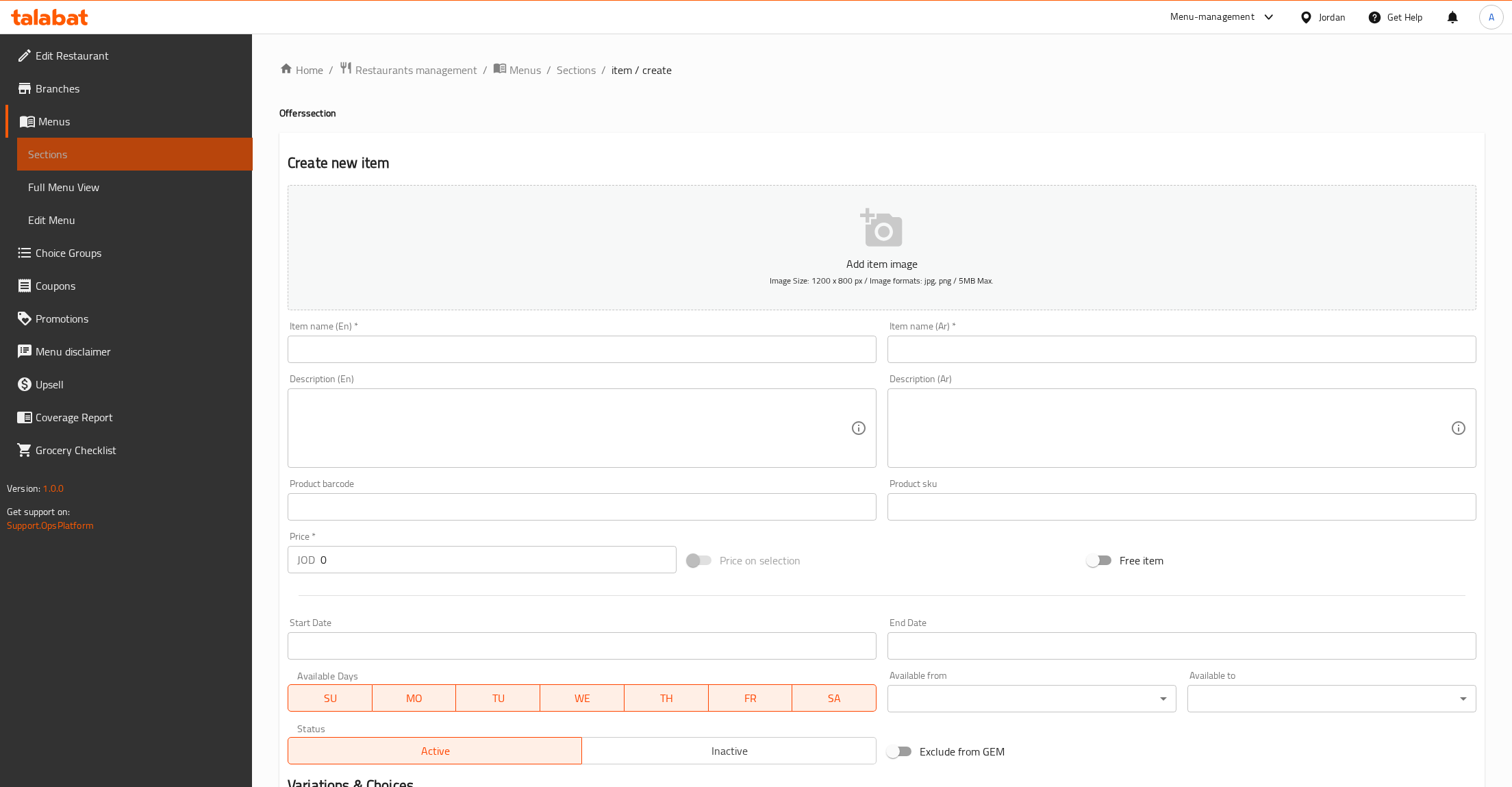
click at [108, 159] on span "Sections" at bounding box center [135, 154] width 214 height 17
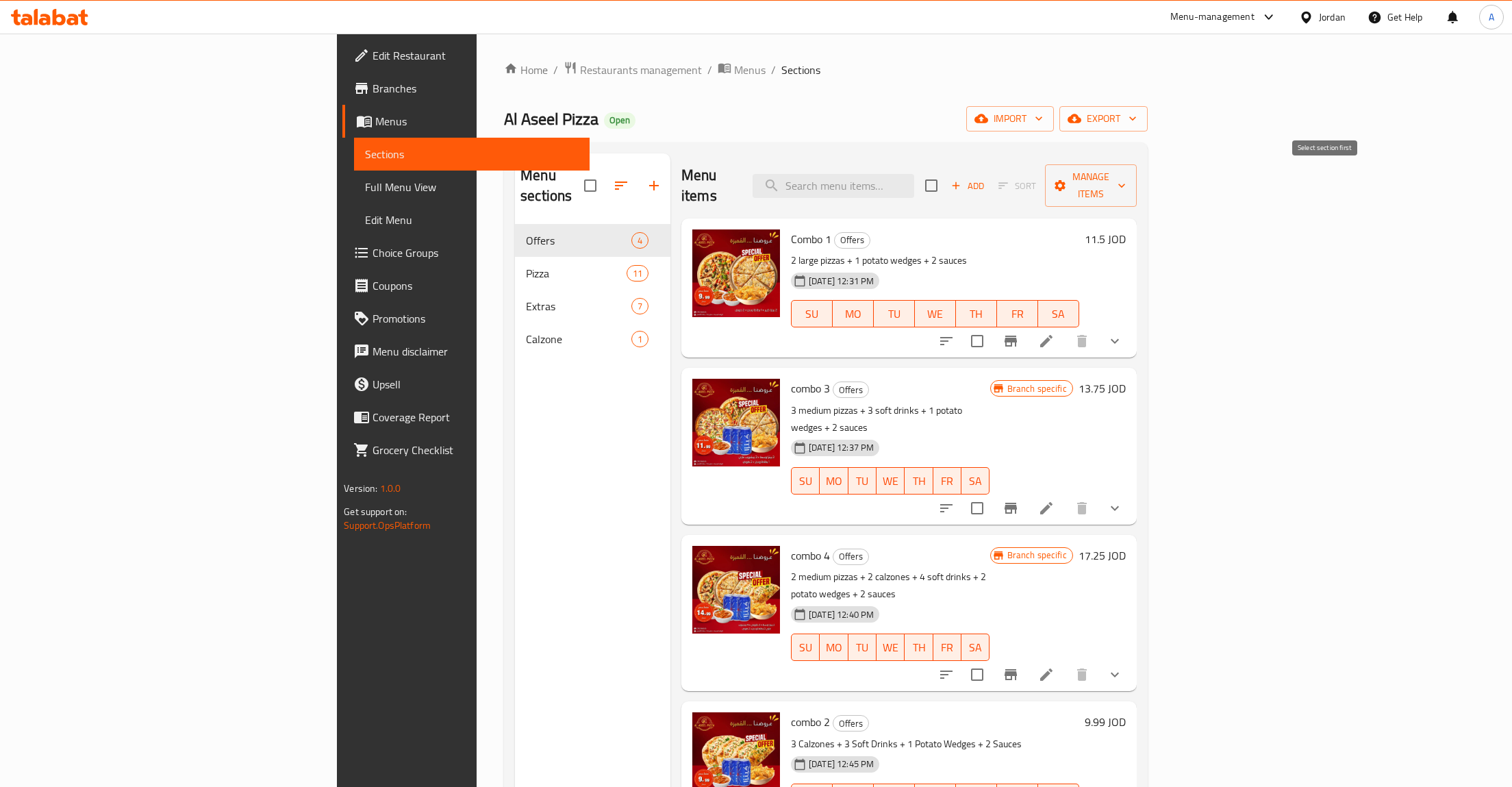
click at [1045, 176] on span "Sort" at bounding box center [1016, 186] width 55 height 22
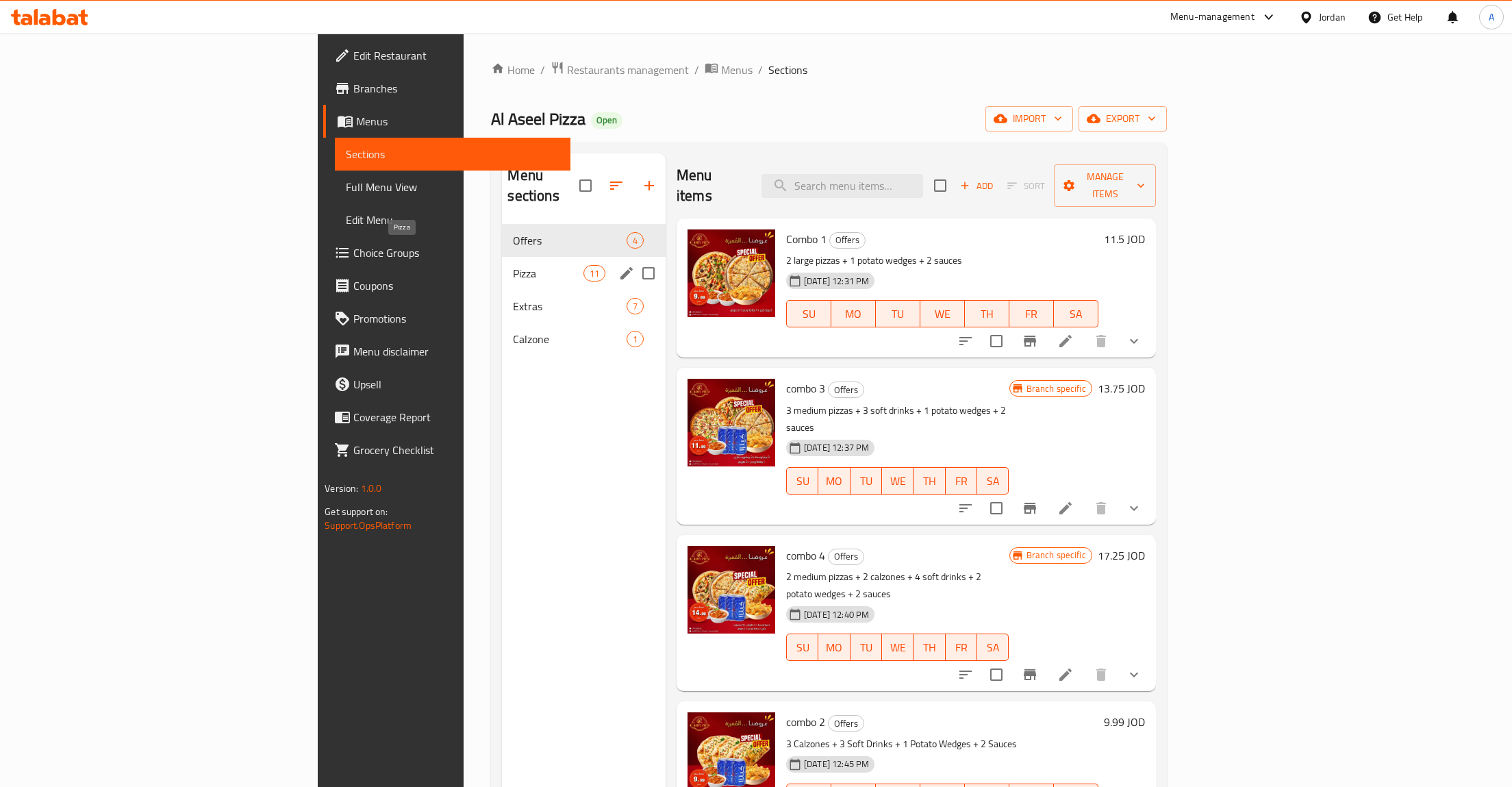
click at [513, 265] on span "Pizza" at bounding box center [548, 273] width 69 height 17
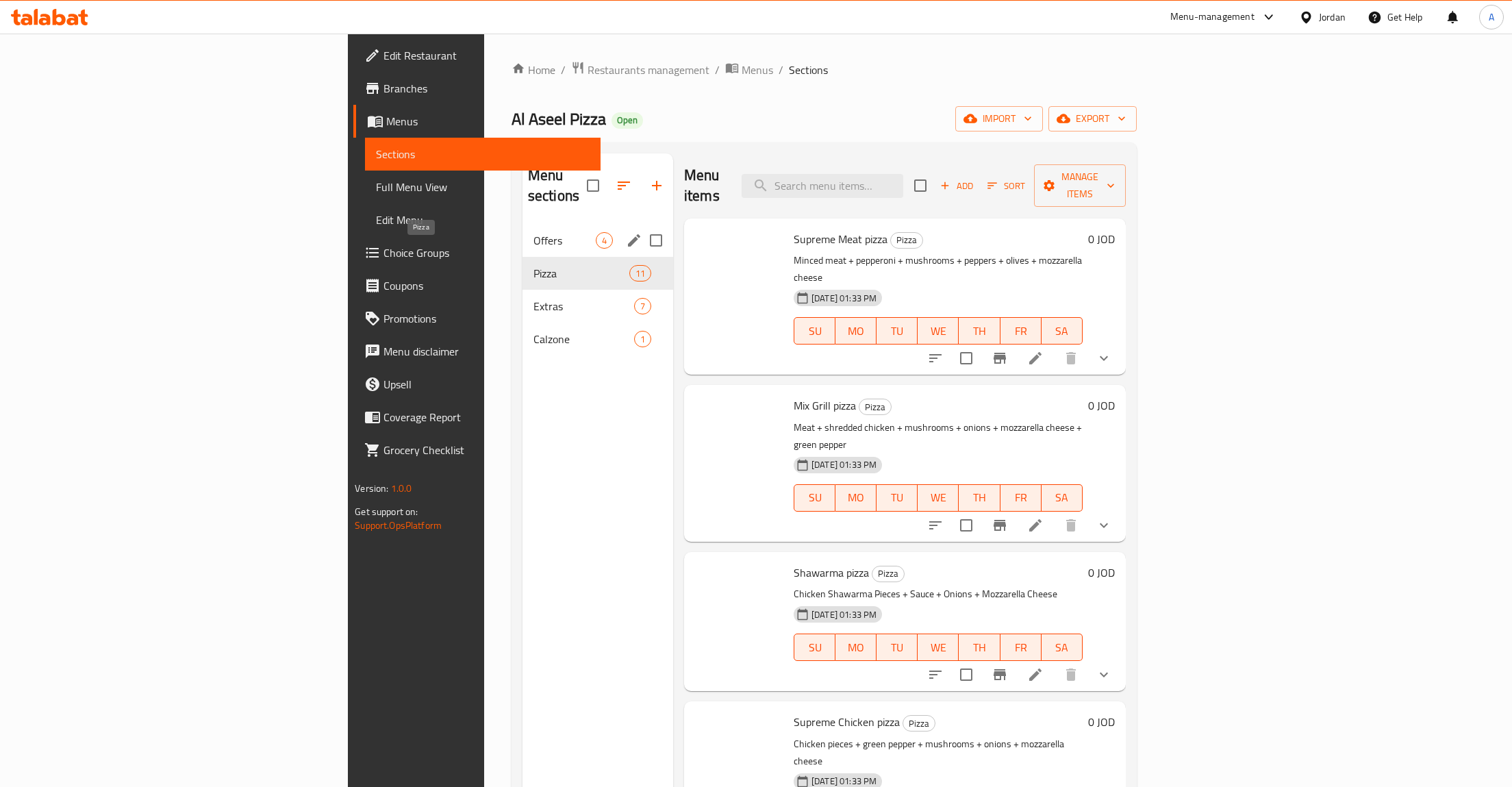
click at [533, 232] on span "Offers" at bounding box center [564, 240] width 62 height 17
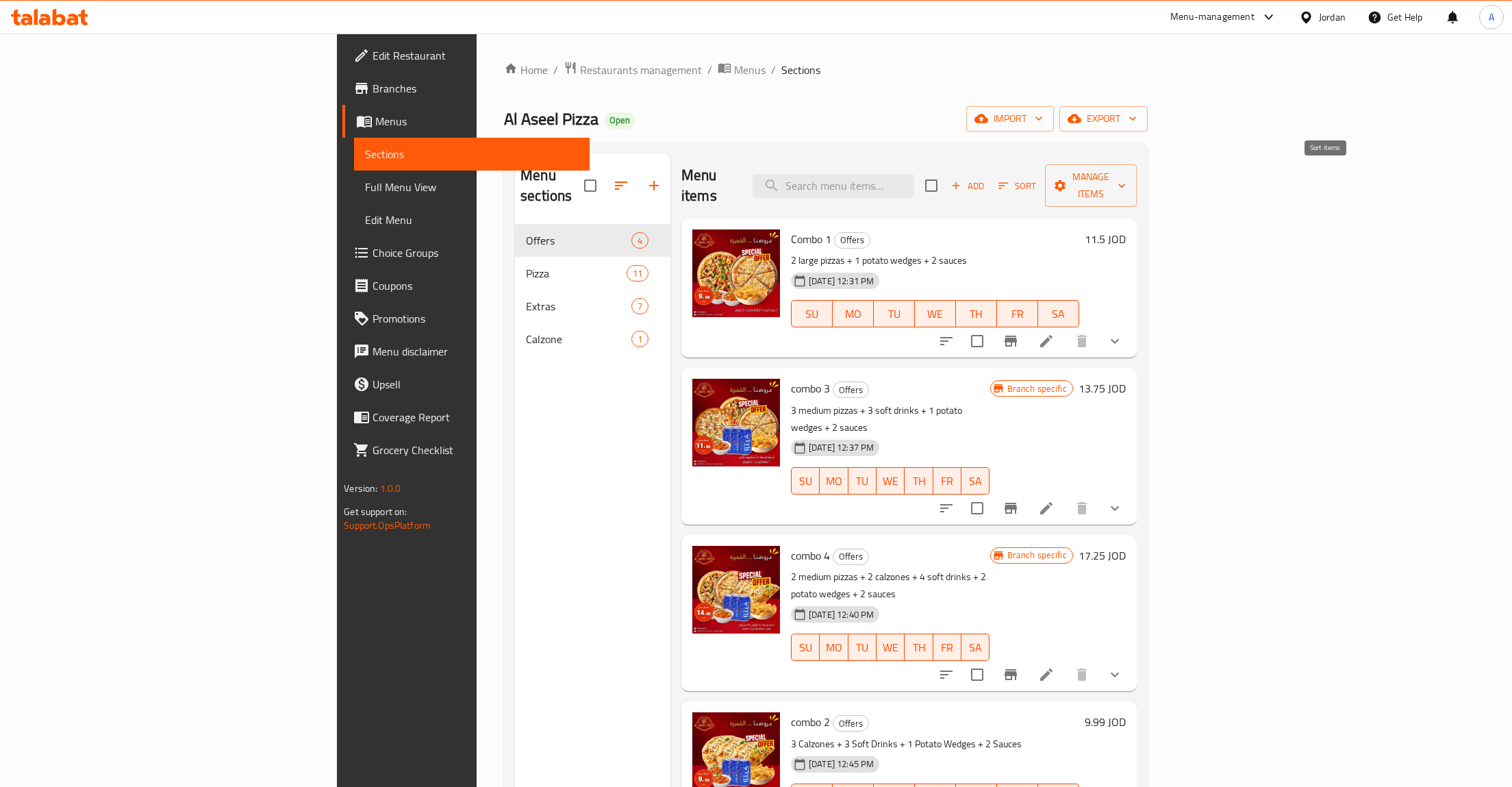
click at [1036, 178] on span "Sort" at bounding box center [1017, 186] width 38 height 16
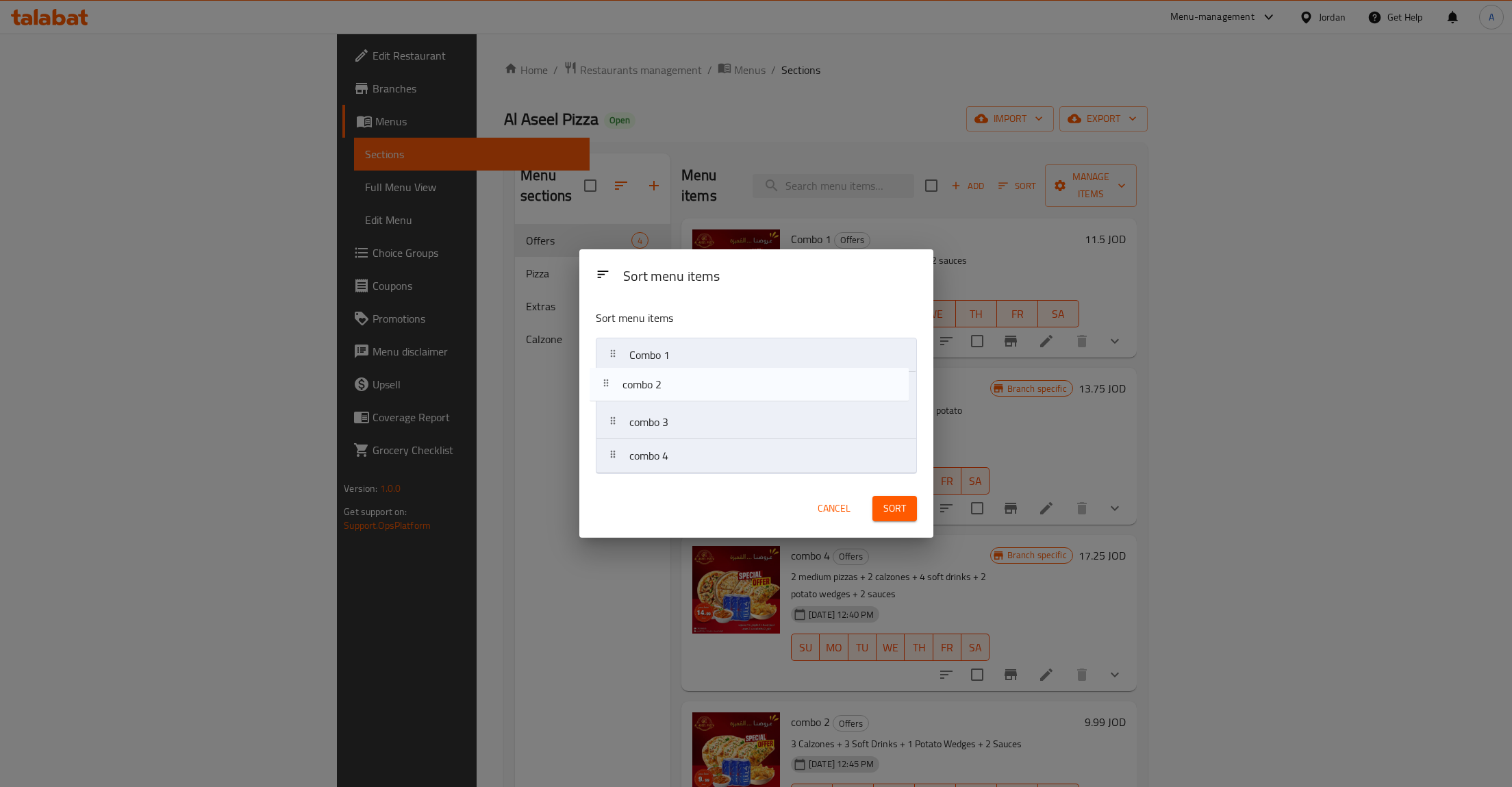
drag, startPoint x: 614, startPoint y: 457, endPoint x: 606, endPoint y: 378, distance: 79.4
click at [606, 378] on nav "Combo 1 combo 3 combo 4 combo 2" at bounding box center [756, 406] width 321 height 135
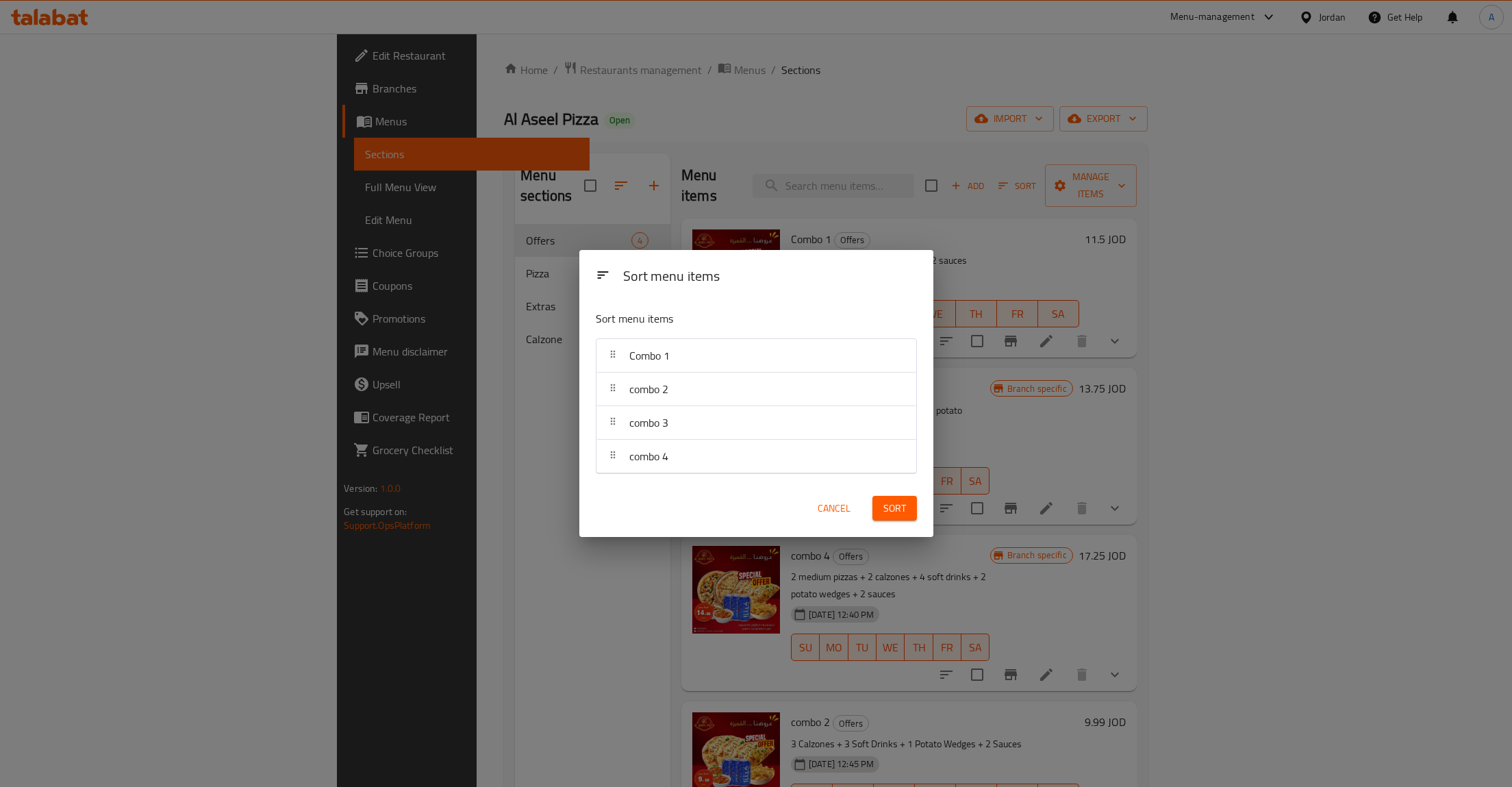
click at [893, 492] on div "Sort" at bounding box center [894, 509] width 61 height 42
click at [896, 499] on button "Sort" at bounding box center [894, 508] width 44 height 25
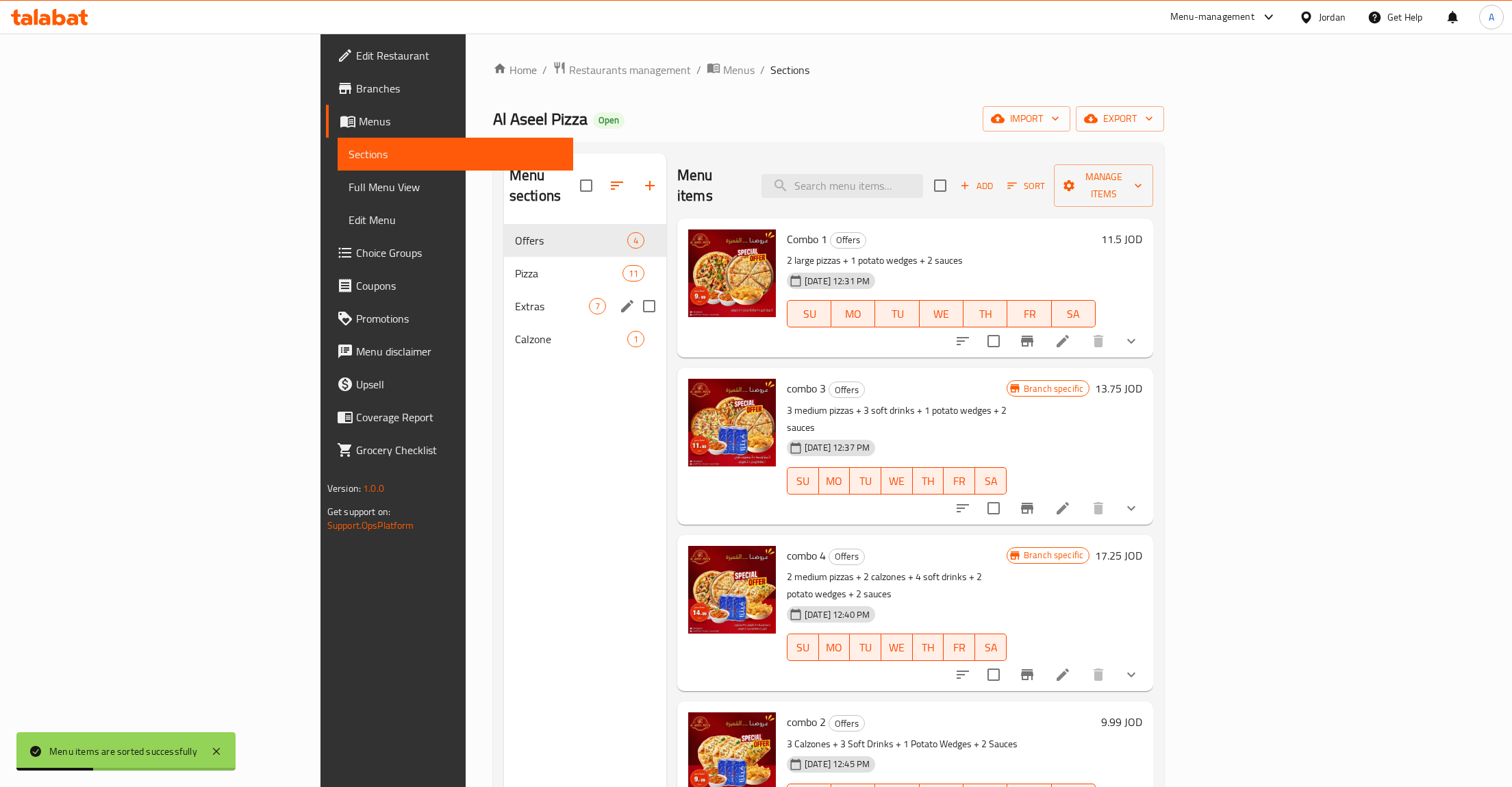
click at [515, 265] on span "Pizza" at bounding box center [569, 273] width 108 height 17
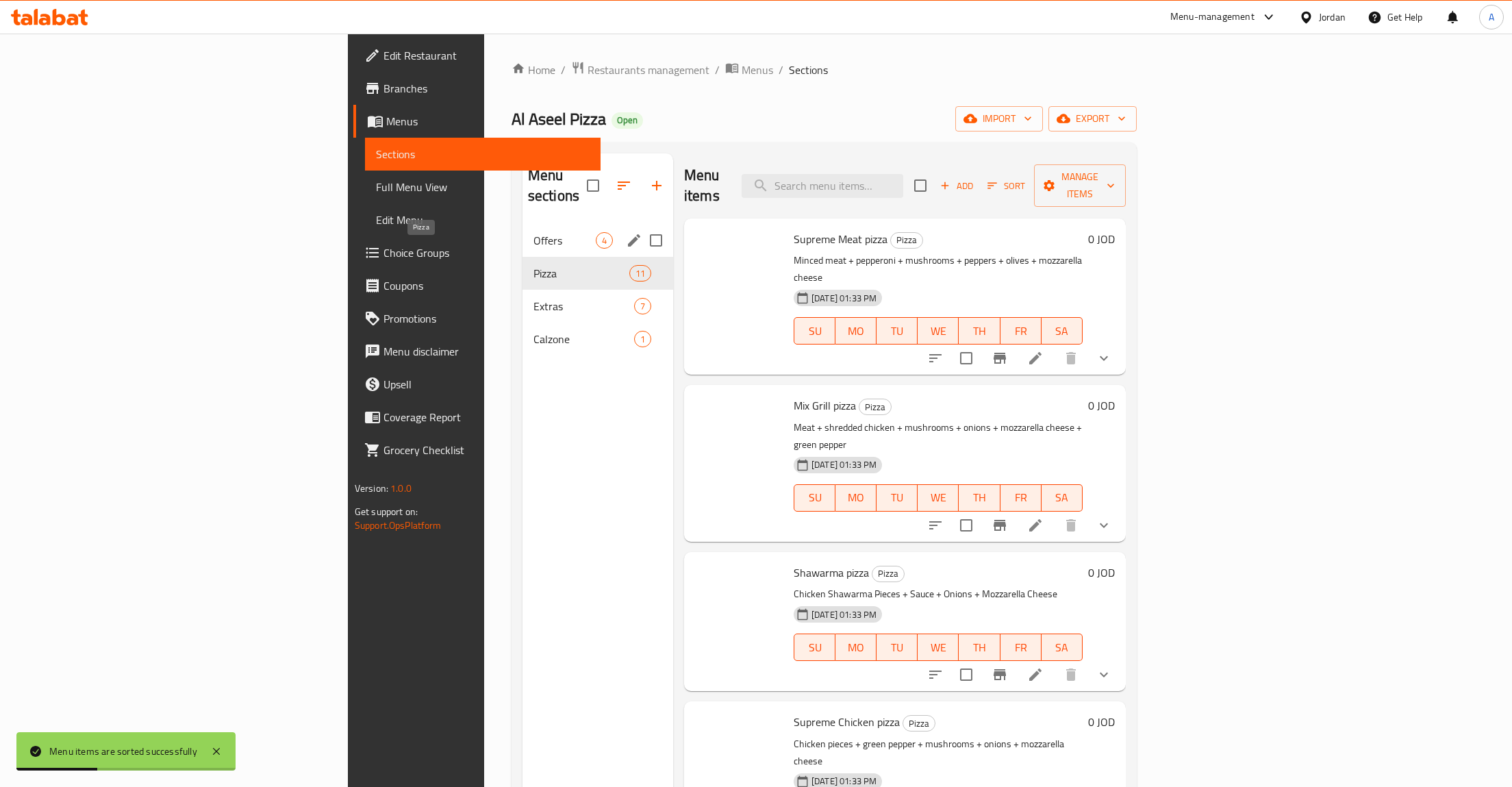
click at [533, 232] on span "Offers" at bounding box center [564, 240] width 62 height 17
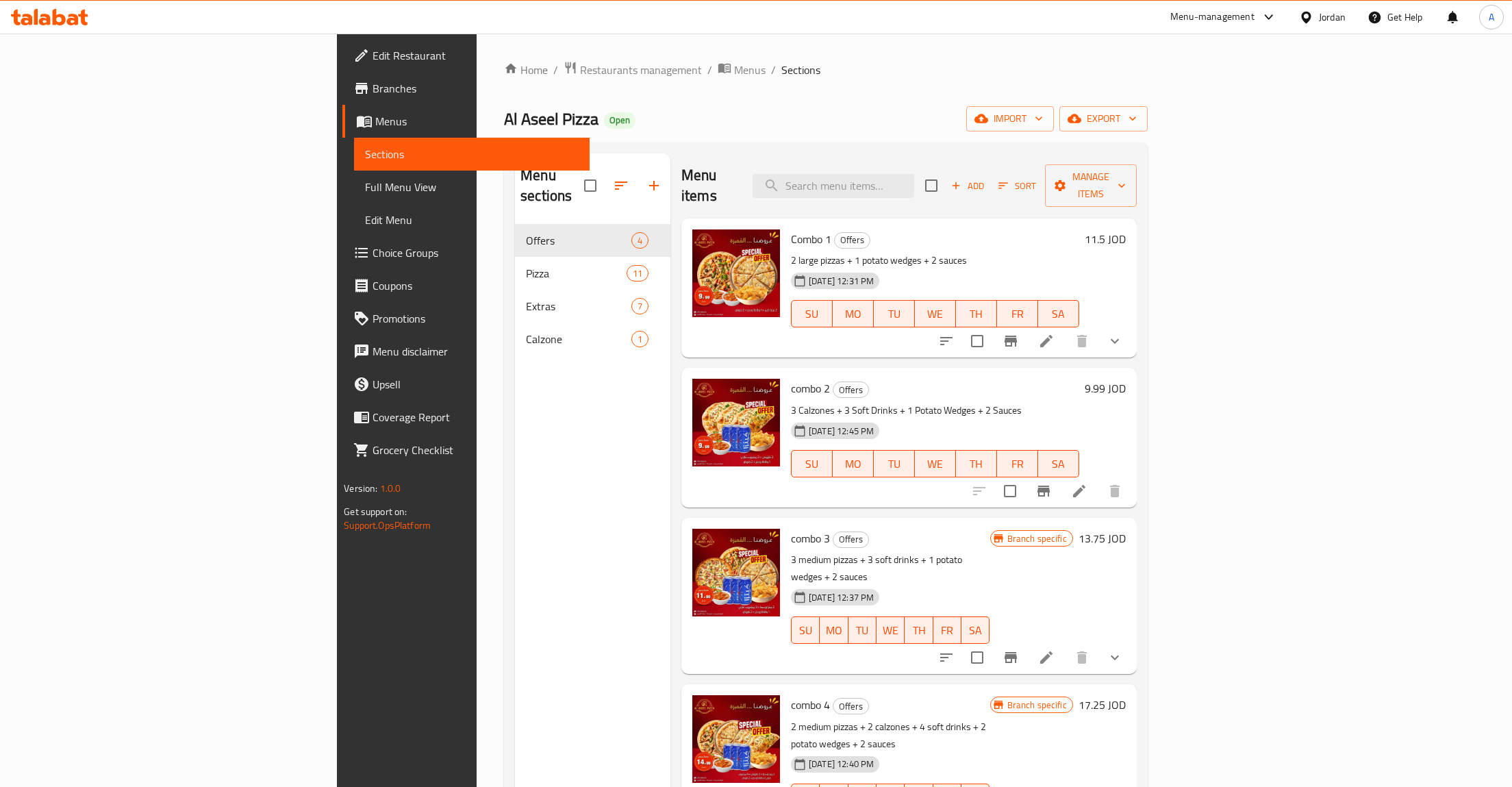
click at [1126, 378] on h6 "9.99 JOD" at bounding box center [1106, 388] width 41 height 19
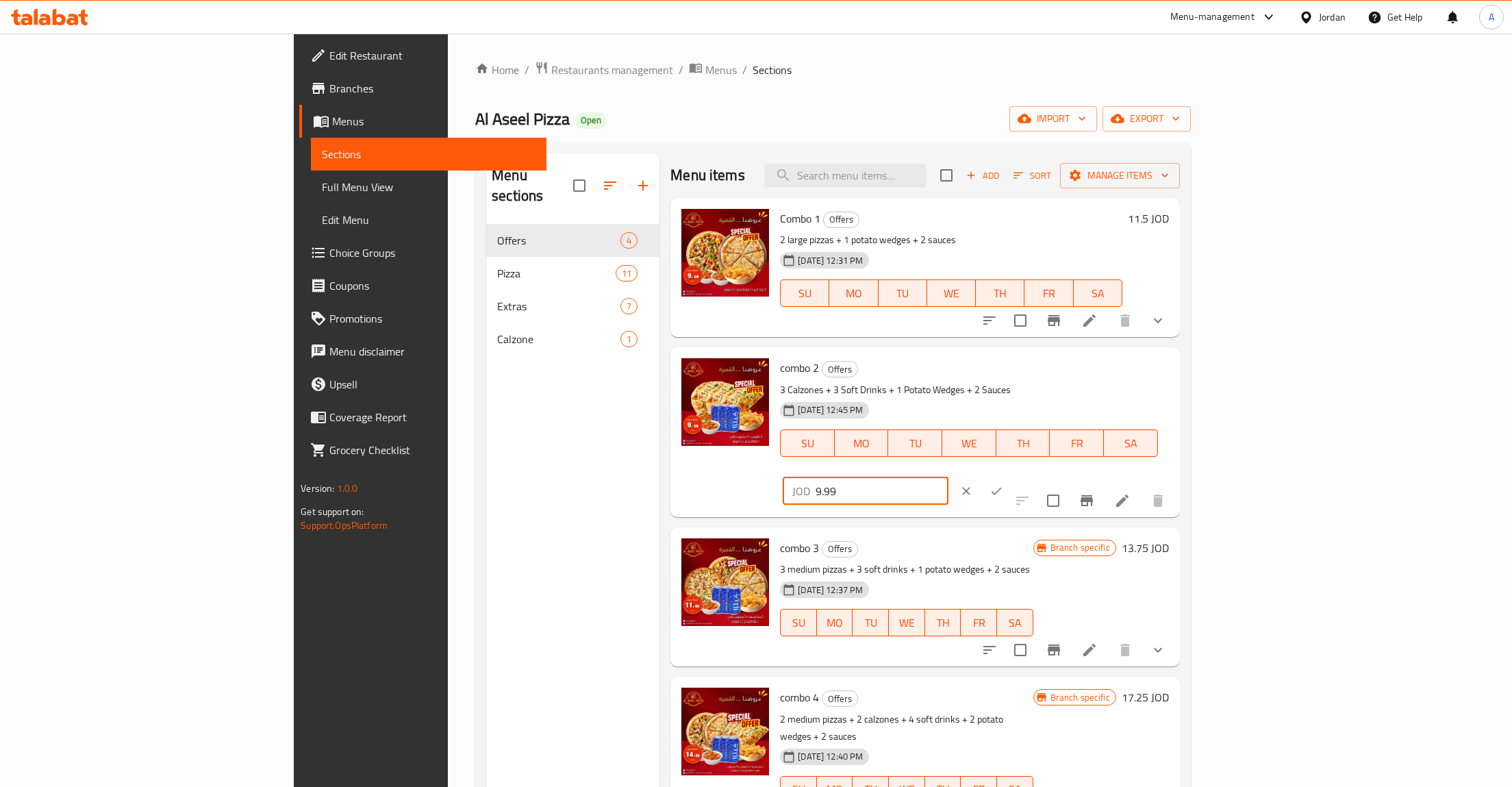
drag, startPoint x: 1284, startPoint y: 369, endPoint x: 1119, endPoint y: 369, distance: 165.0
click at [949, 478] on input "9.99" at bounding box center [882, 491] width 133 height 27
type input "11.5"
click button "ok" at bounding box center [997, 491] width 30 height 30
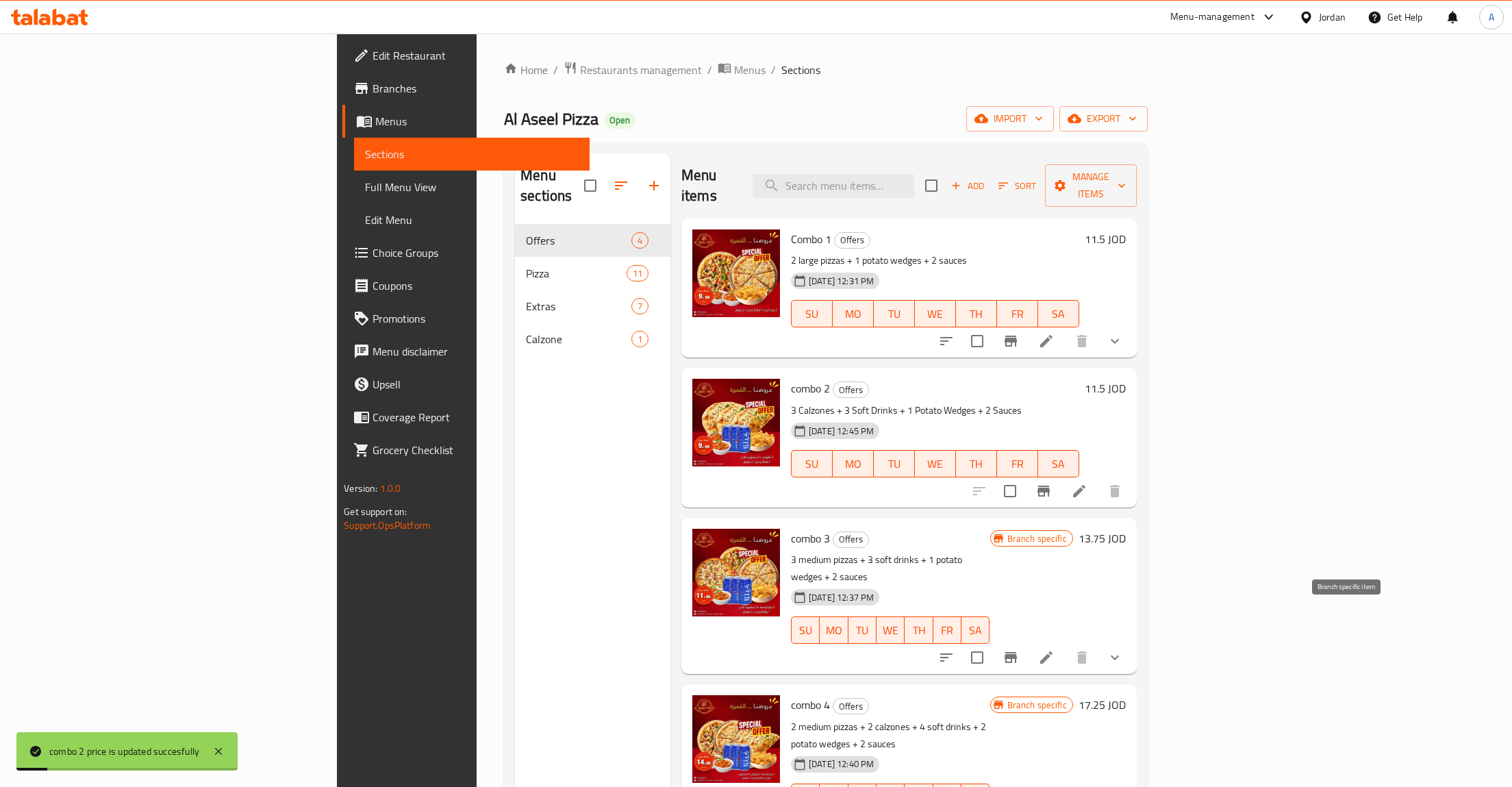
click at [1019, 650] on icon "Branch-specific-item" at bounding box center [1011, 658] width 17 height 17
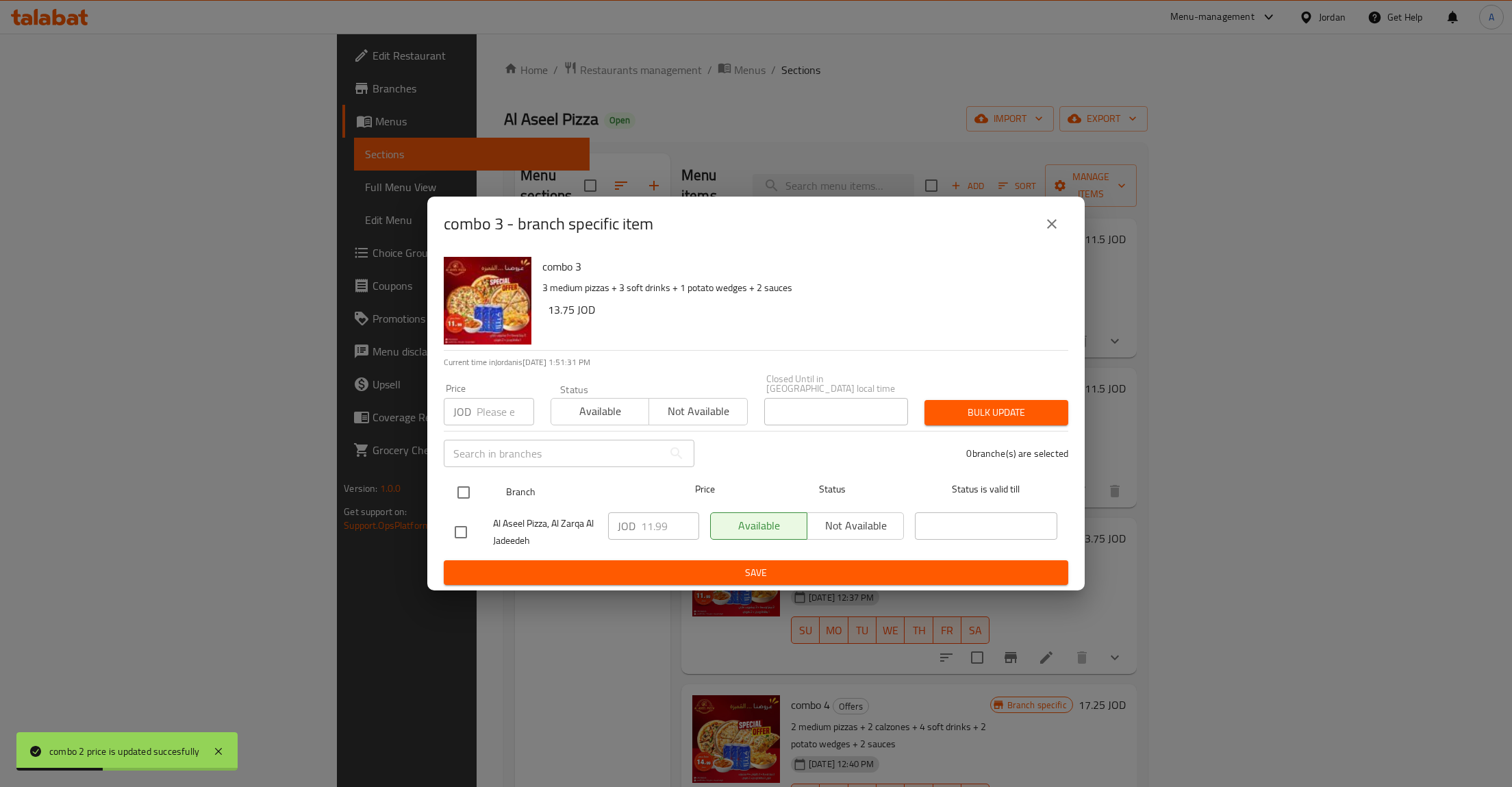
click at [463, 488] on input "checkbox" at bounding box center [464, 492] width 29 height 29
checkbox input "true"
drag, startPoint x: 652, startPoint y: 515, endPoint x: 658, endPoint y: 519, distance: 7.2
click at [652, 516] on input "11.99" at bounding box center [670, 526] width 58 height 27
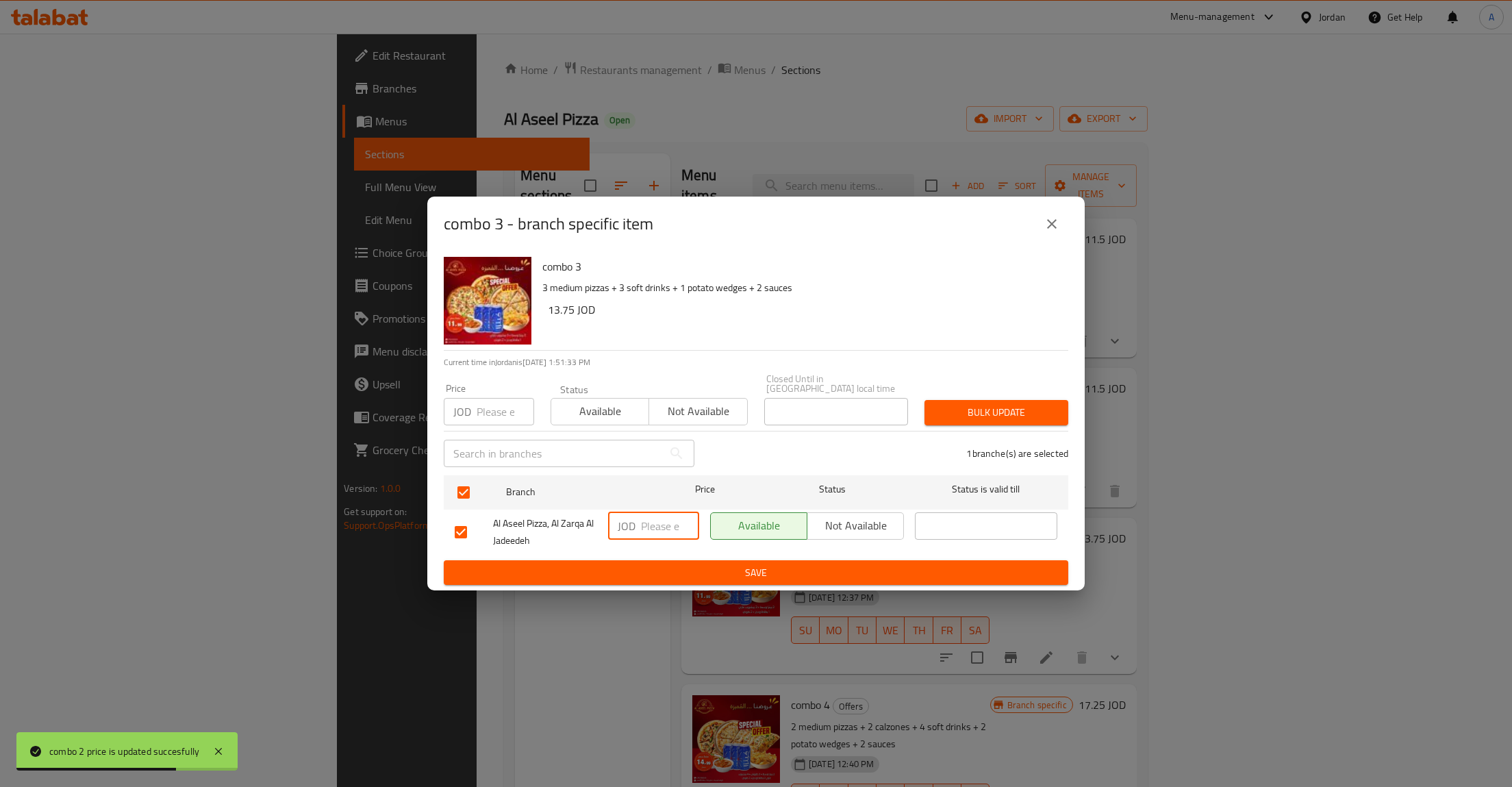
type button "0"
type button "1"
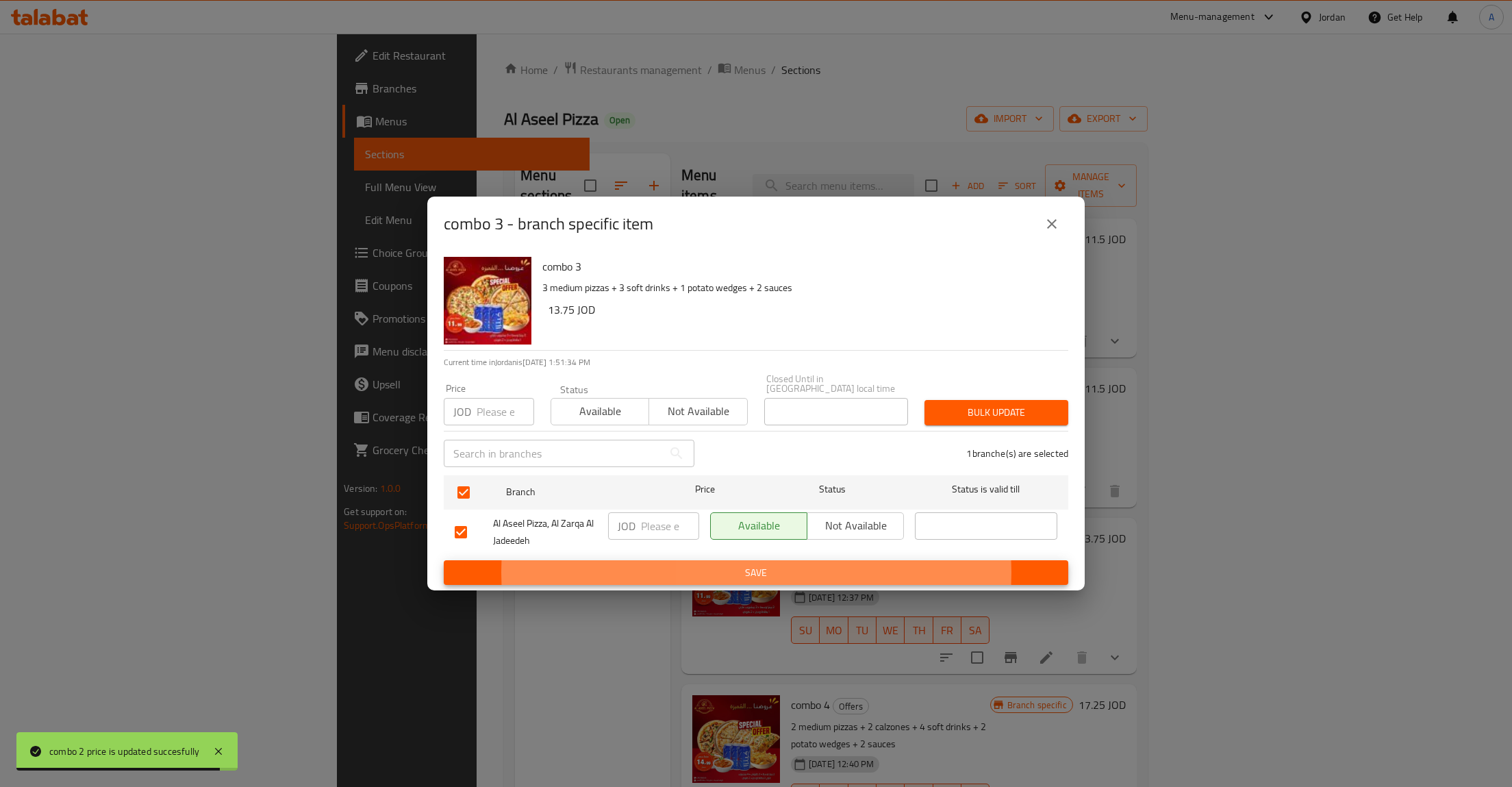
click at [444, 561] on button "Save" at bounding box center [756, 573] width 624 height 25
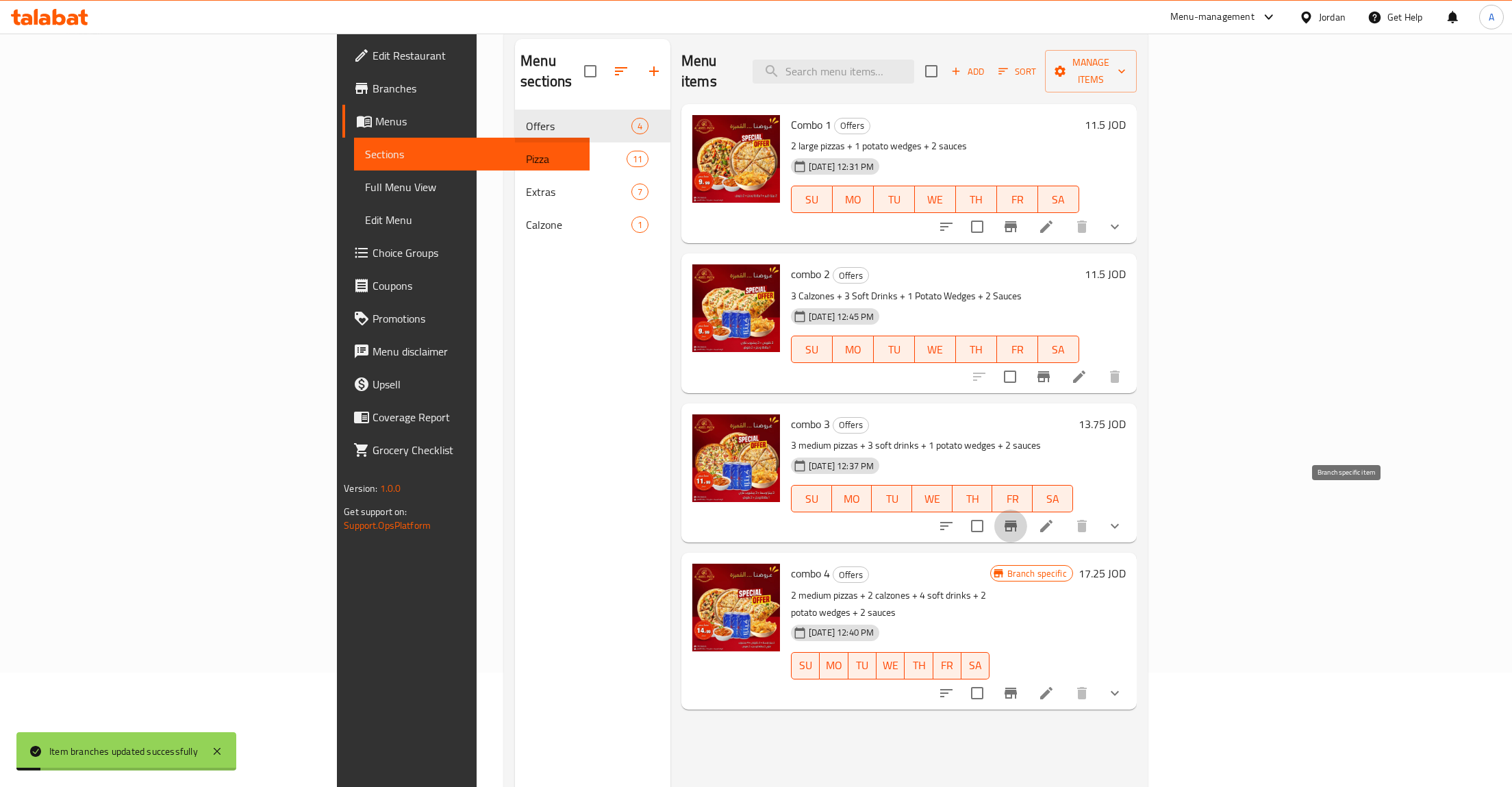
scroll to position [142, 0]
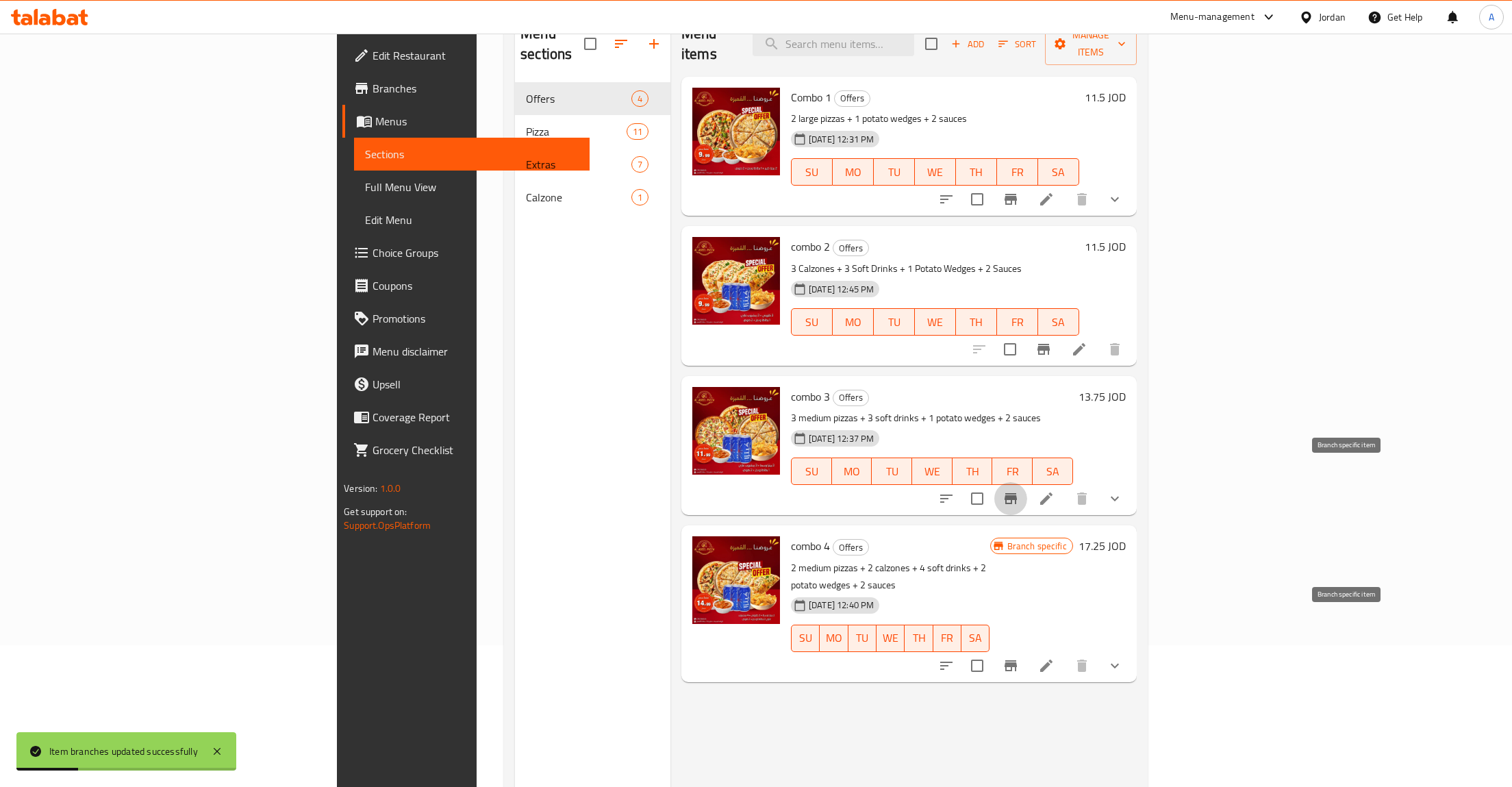
click at [1027, 650] on button "Branch-specific-item" at bounding box center [1010, 666] width 33 height 33
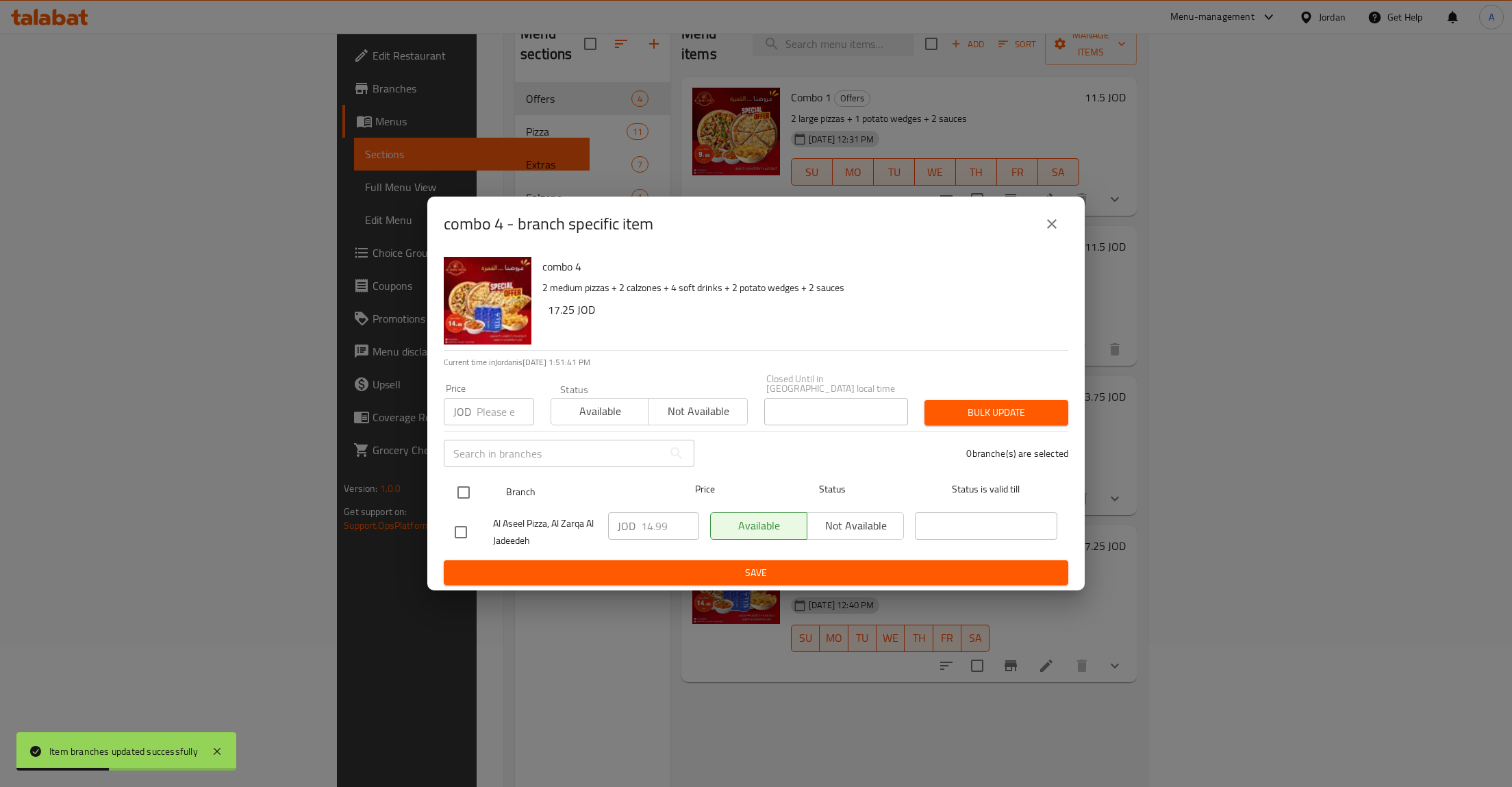
click at [455, 495] on input "checkbox" at bounding box center [464, 492] width 29 height 29
checkbox input "true"
click at [630, 518] on p "JOD" at bounding box center [626, 527] width 18 height 17
click at [655, 515] on input "14.99" at bounding box center [670, 526] width 58 height 27
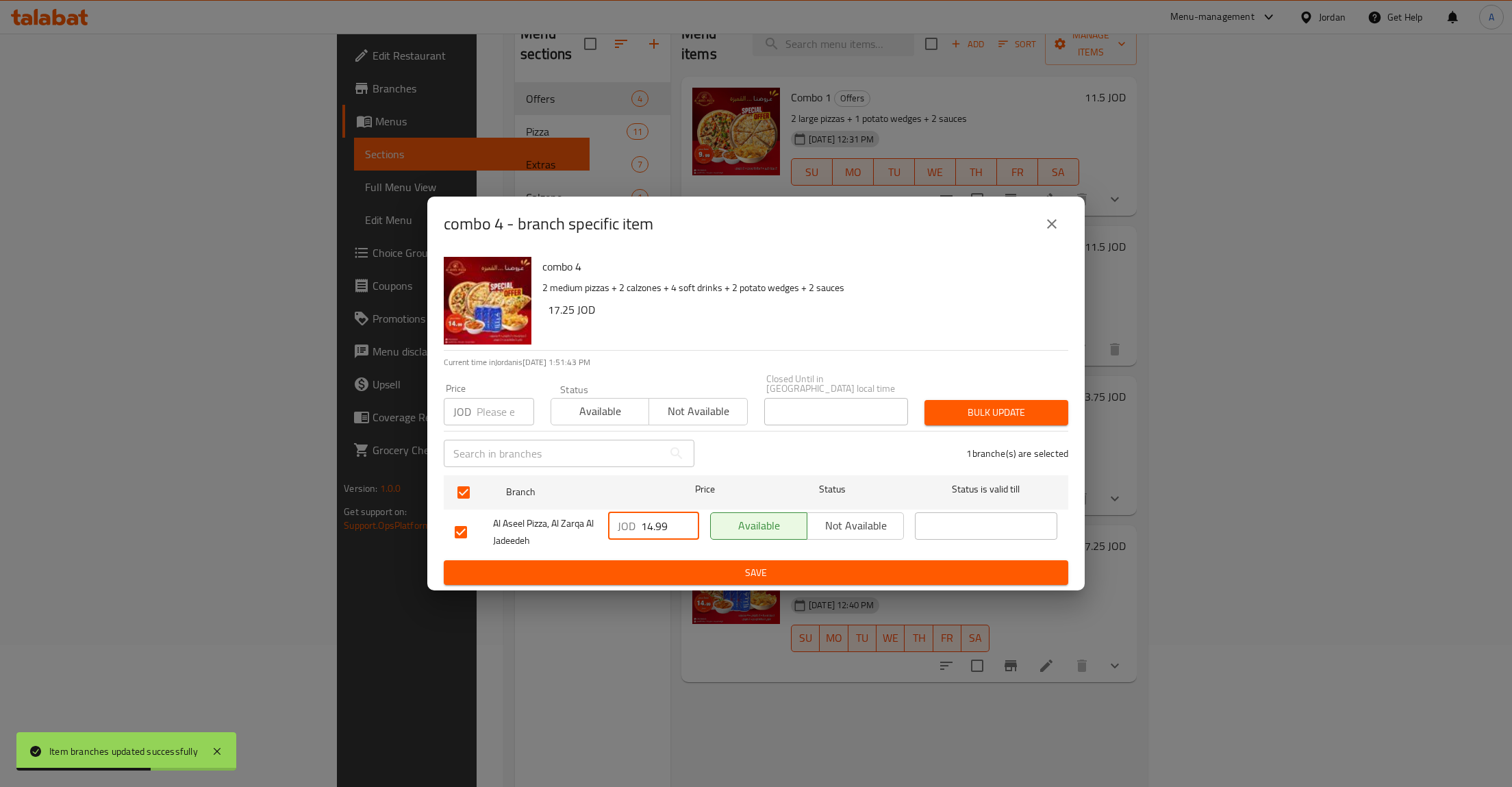
click at [655, 515] on input "14.99" at bounding box center [670, 526] width 58 height 27
type button "0"
type button "1"
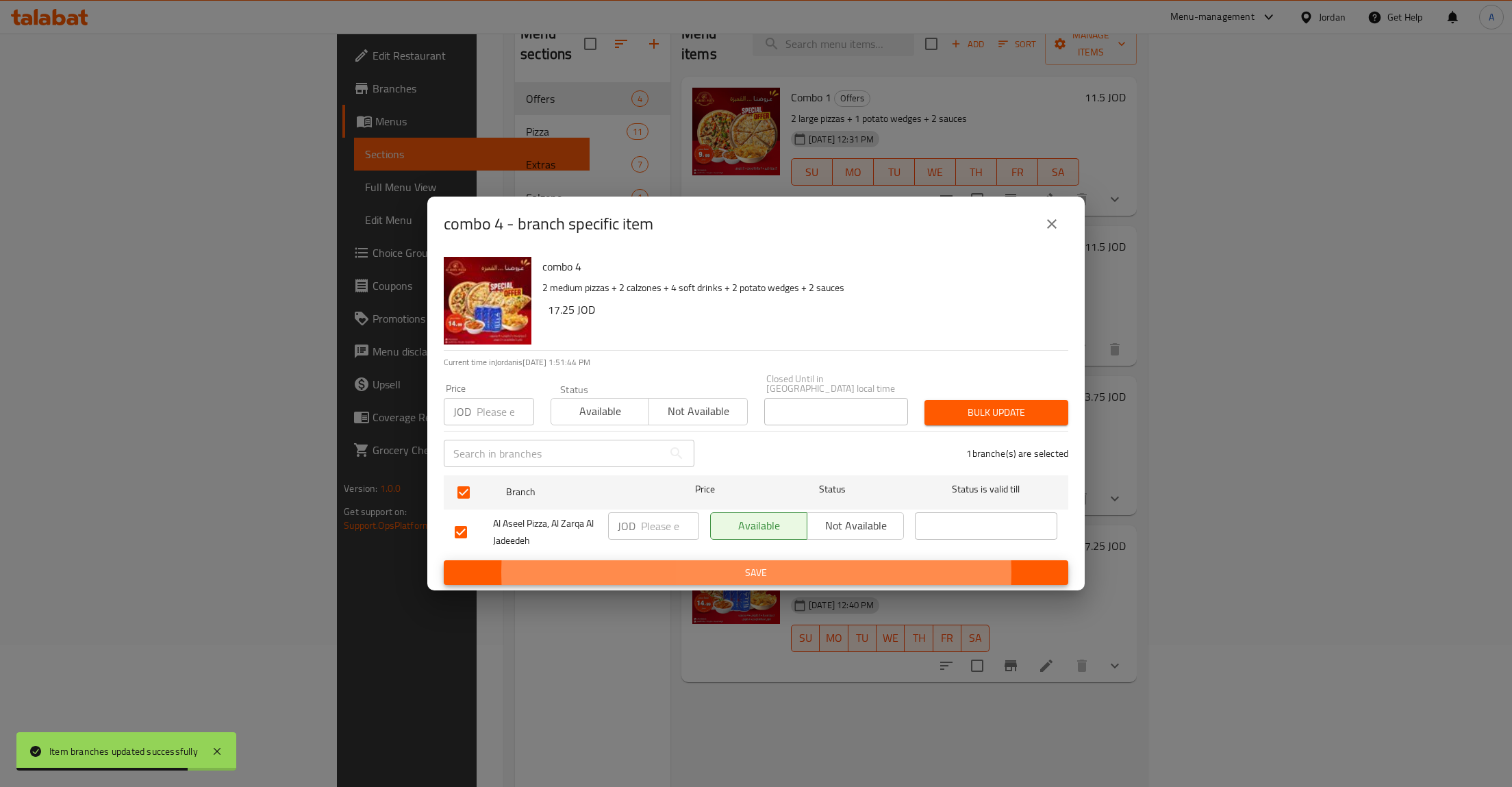
click at [444, 561] on button "Save" at bounding box center [756, 573] width 624 height 25
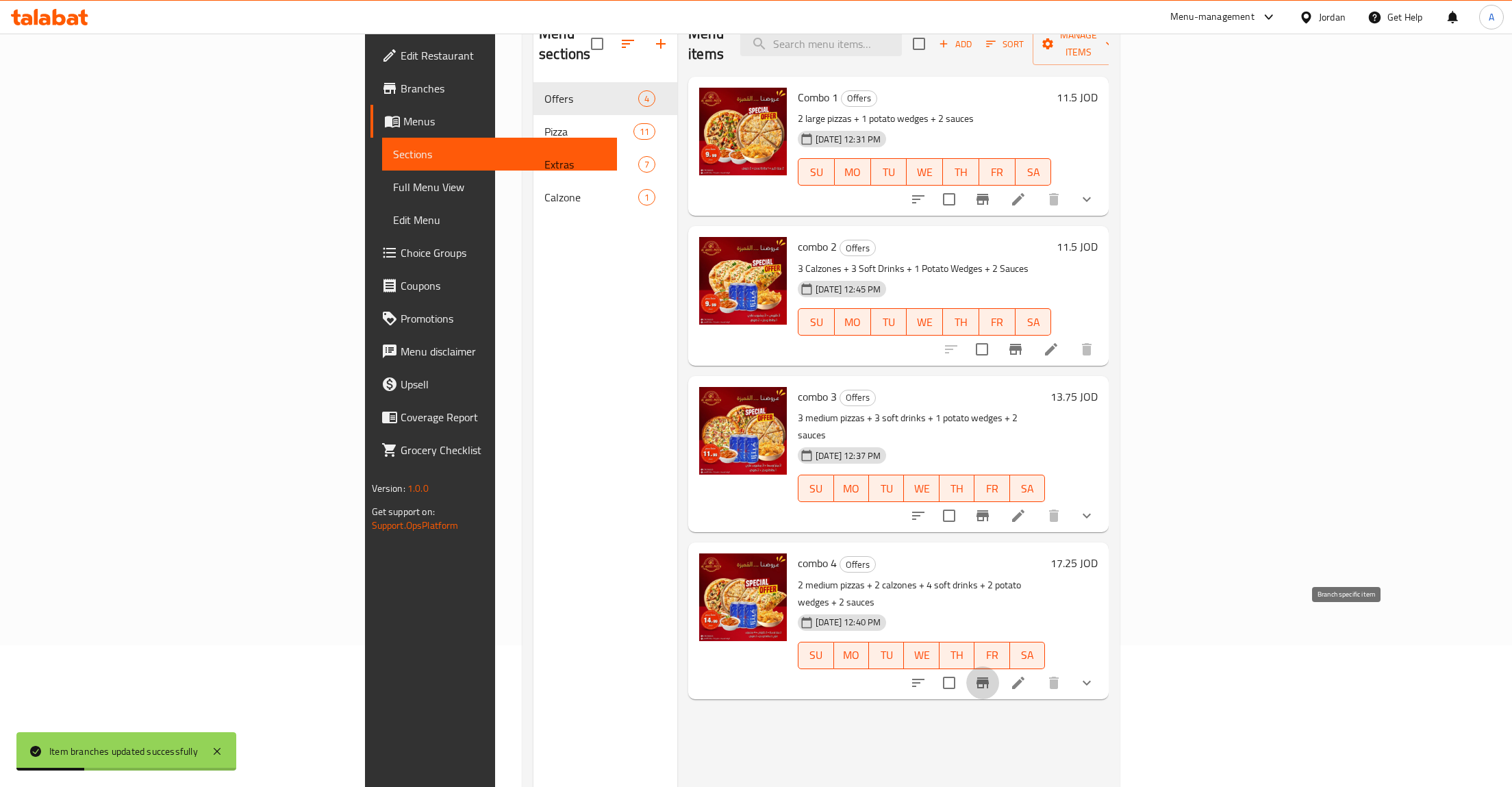
click at [1098, 574] on div "17.25 JOD" at bounding box center [1071, 621] width 53 height 134
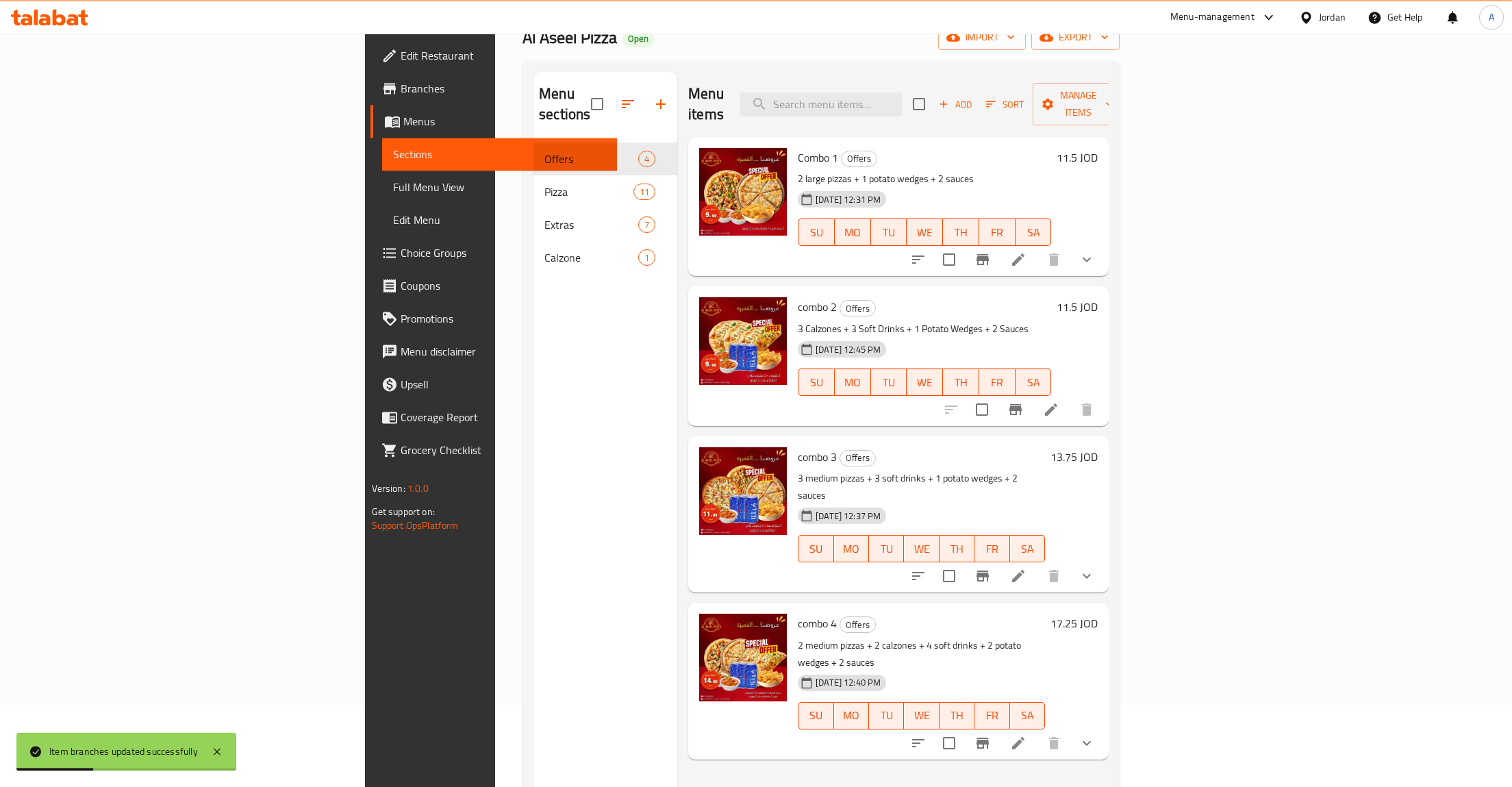
scroll to position [0, 0]
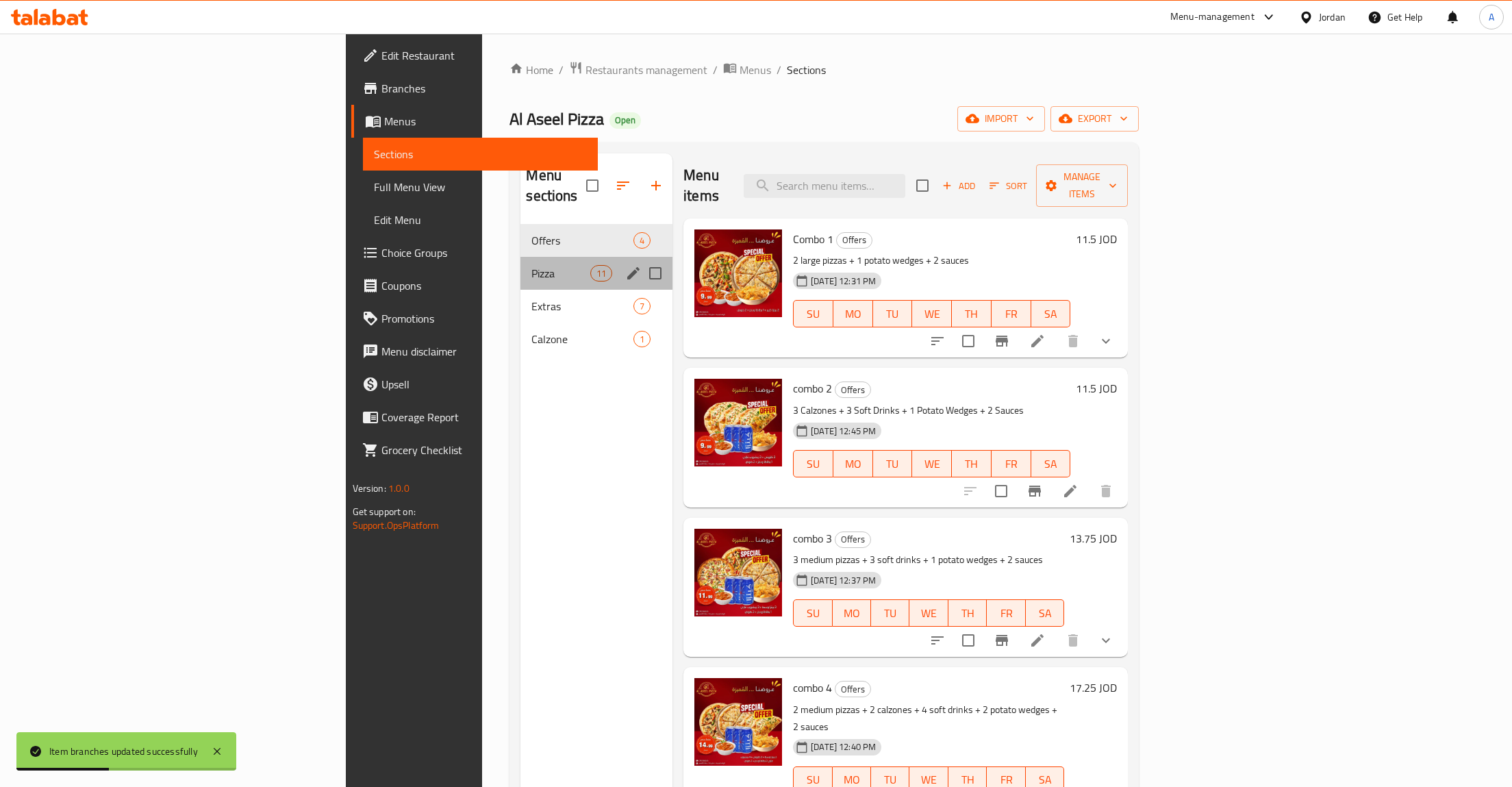
click at [521, 257] on div "Pizza 11" at bounding box center [597, 273] width 152 height 33
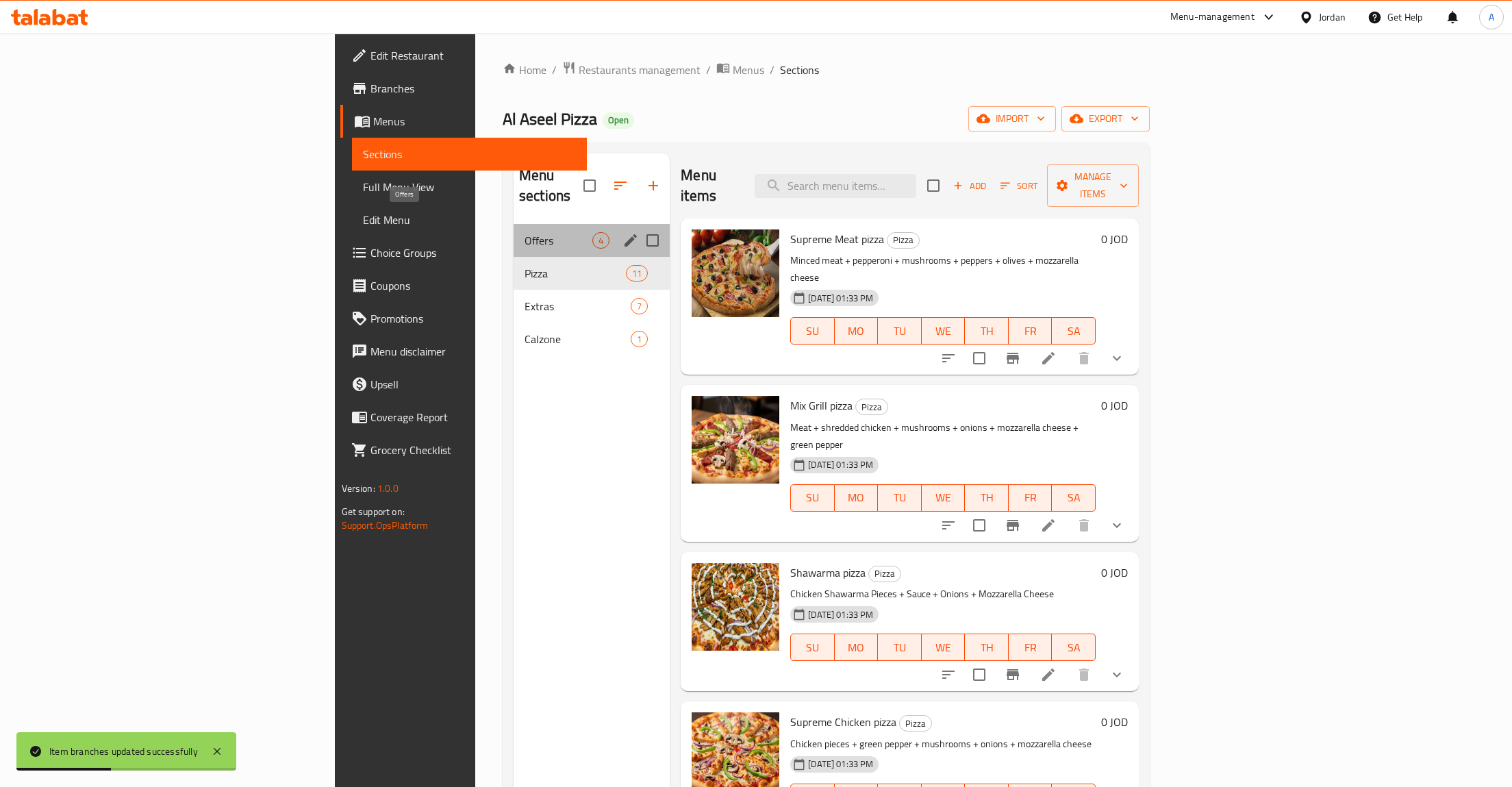
click at [525, 232] on span "Offers" at bounding box center [558, 240] width 68 height 17
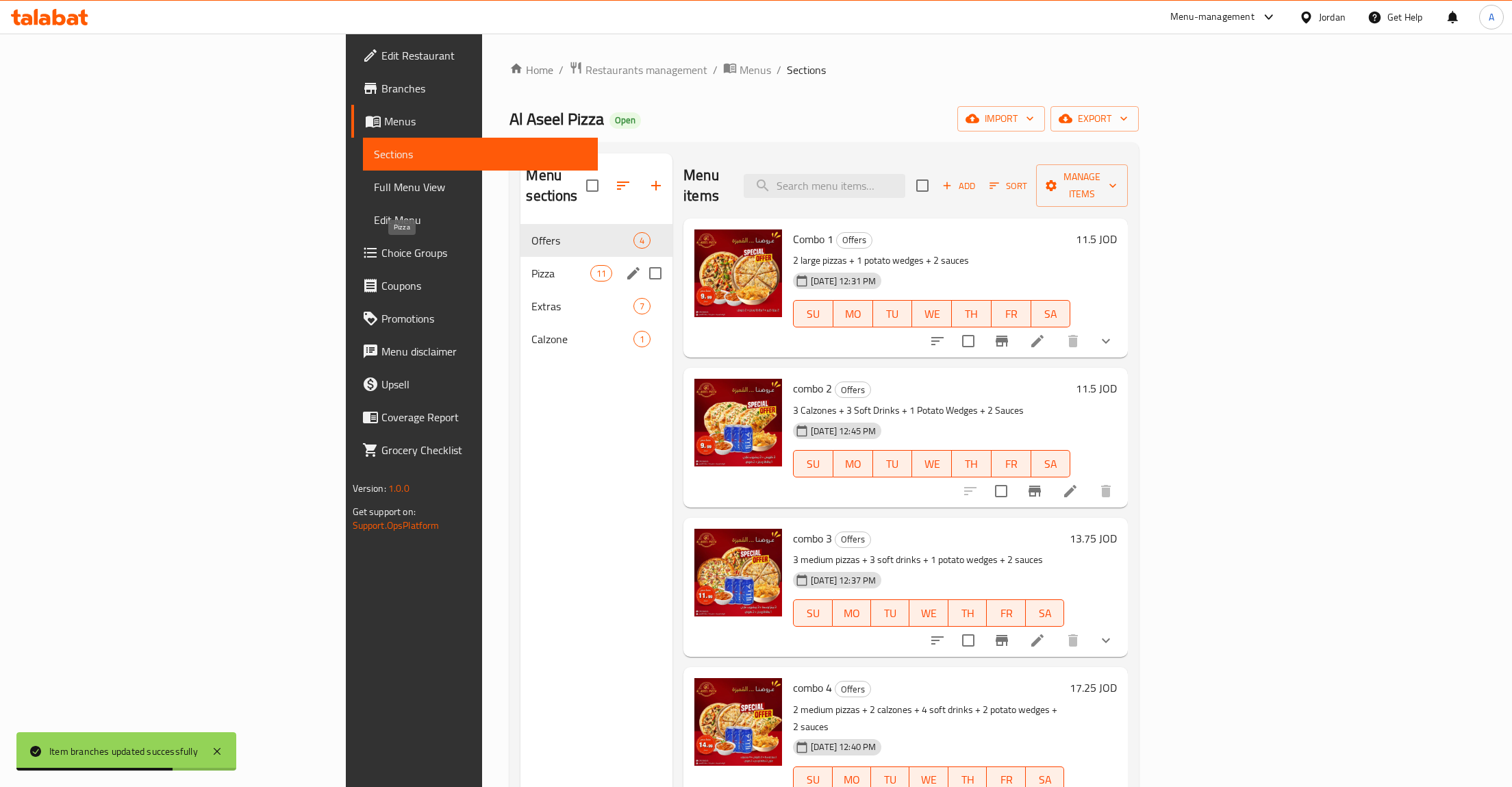
click at [531, 265] on span "Pizza" at bounding box center [560, 273] width 58 height 17
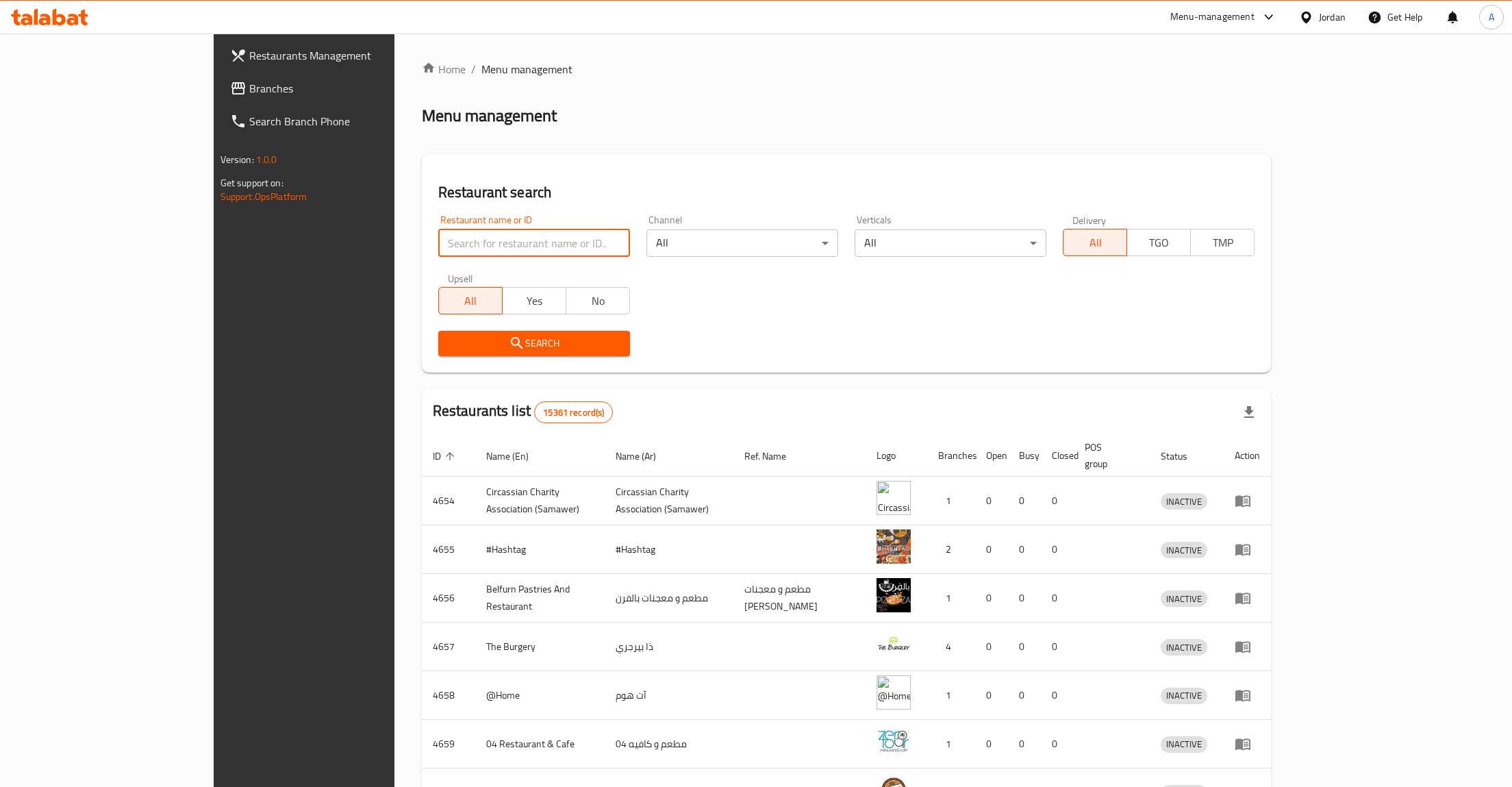
click at [475, 239] on input "search" at bounding box center [534, 242] width 191 height 27
type input "r"
click button "Search" at bounding box center [534, 343] width 191 height 25
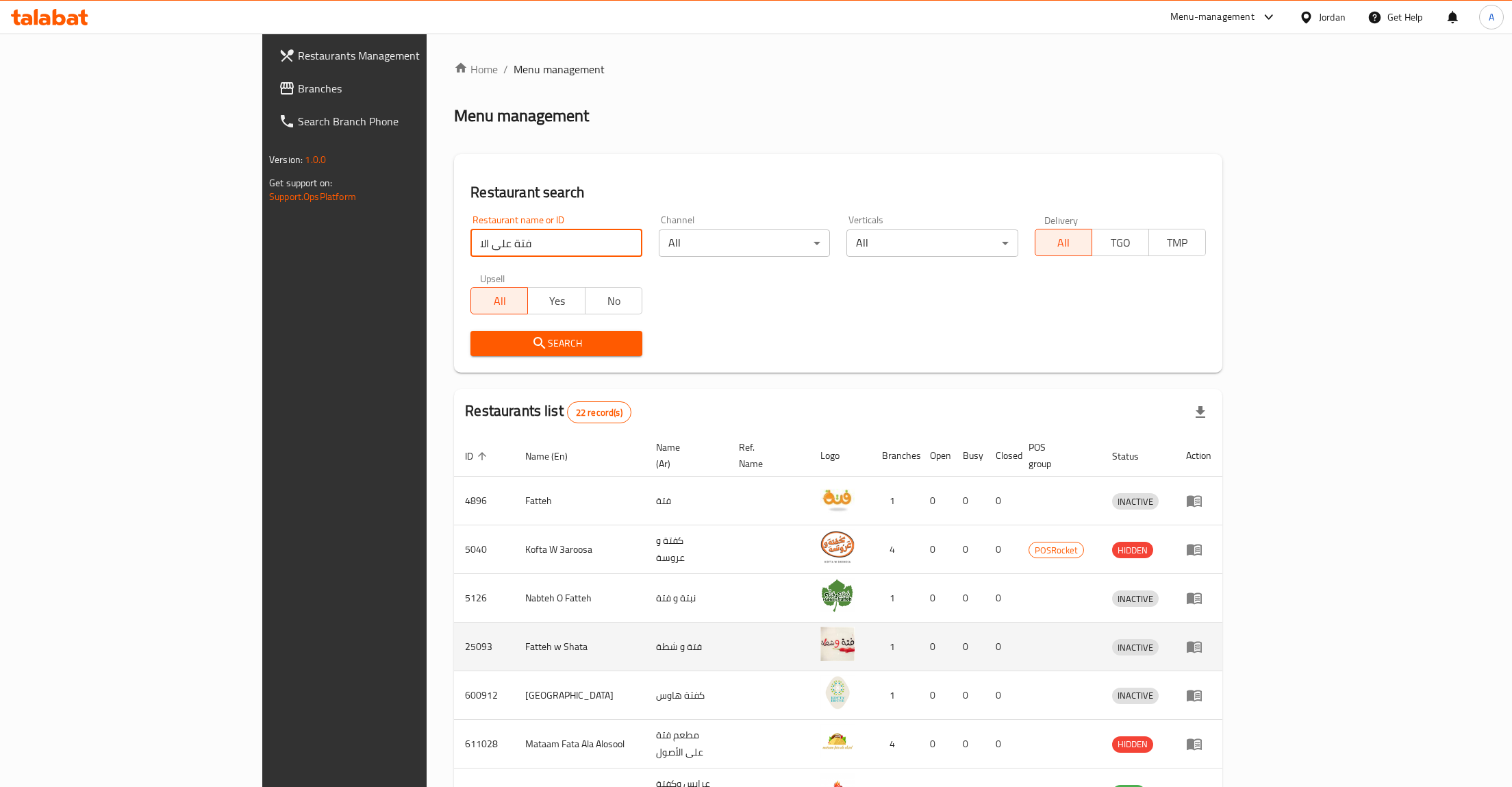
click button "Search" at bounding box center [556, 343] width 171 height 25
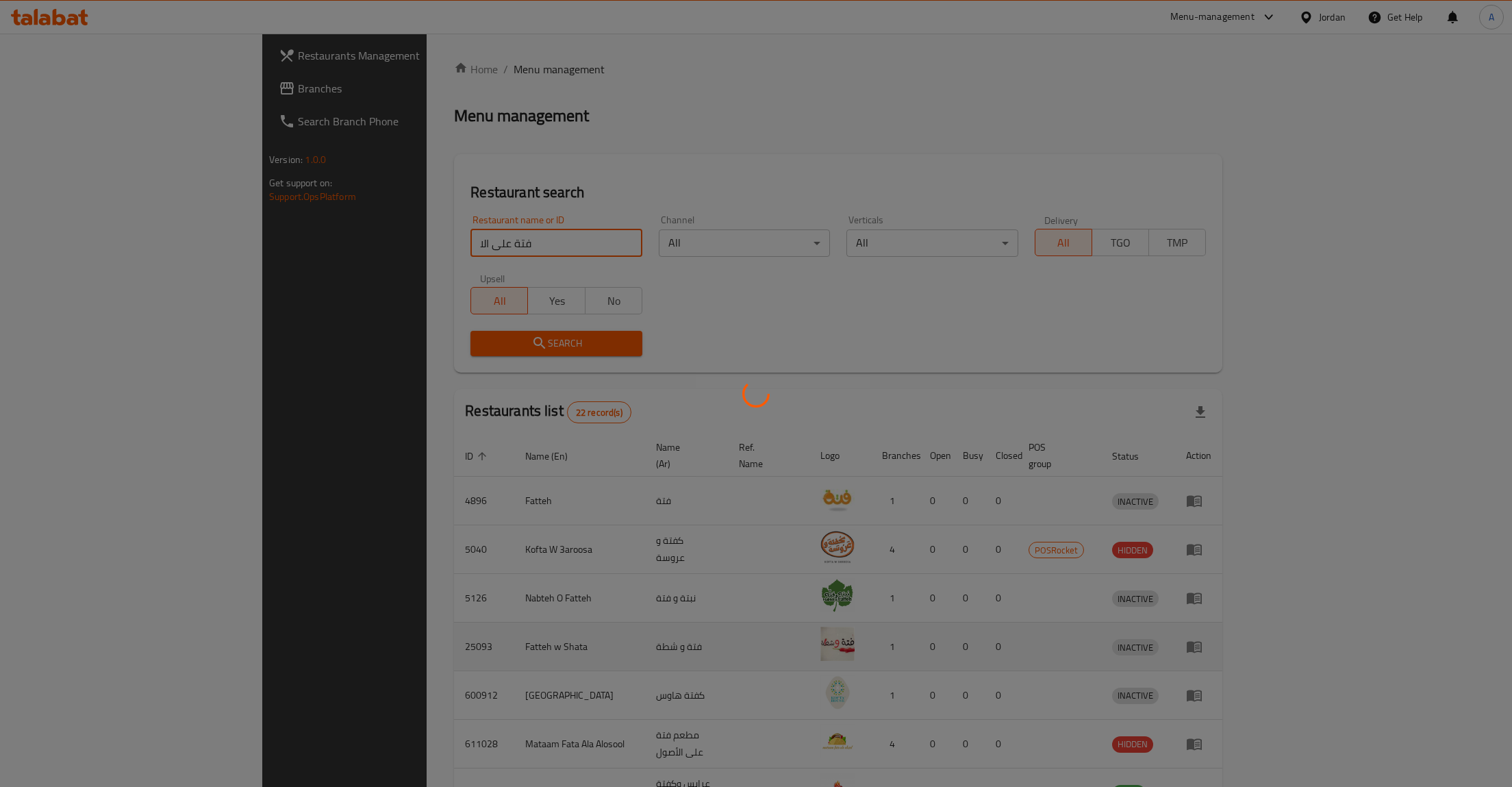
click button "Search" at bounding box center [556, 343] width 171 height 25
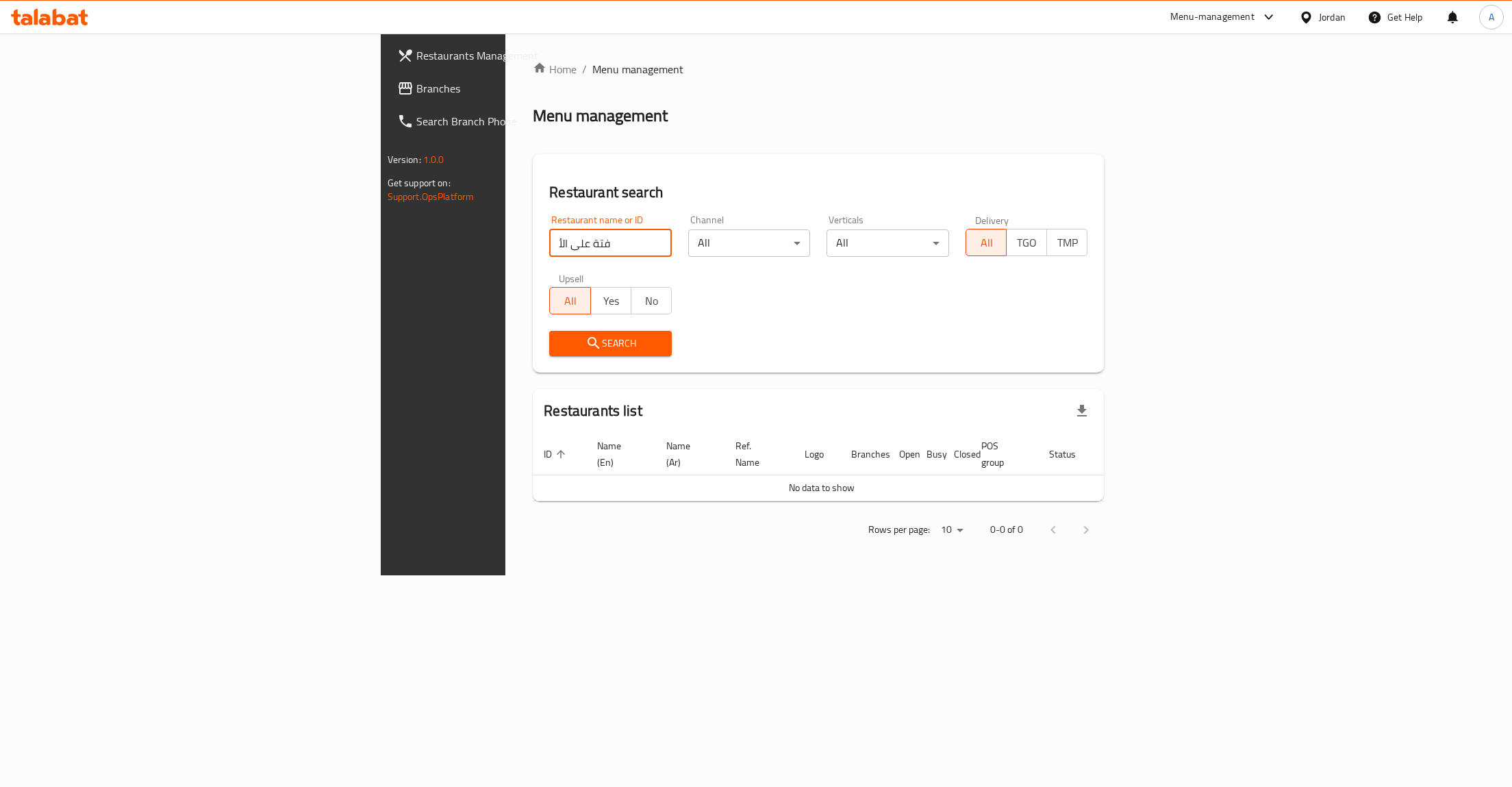
type input "فتة على الأ"
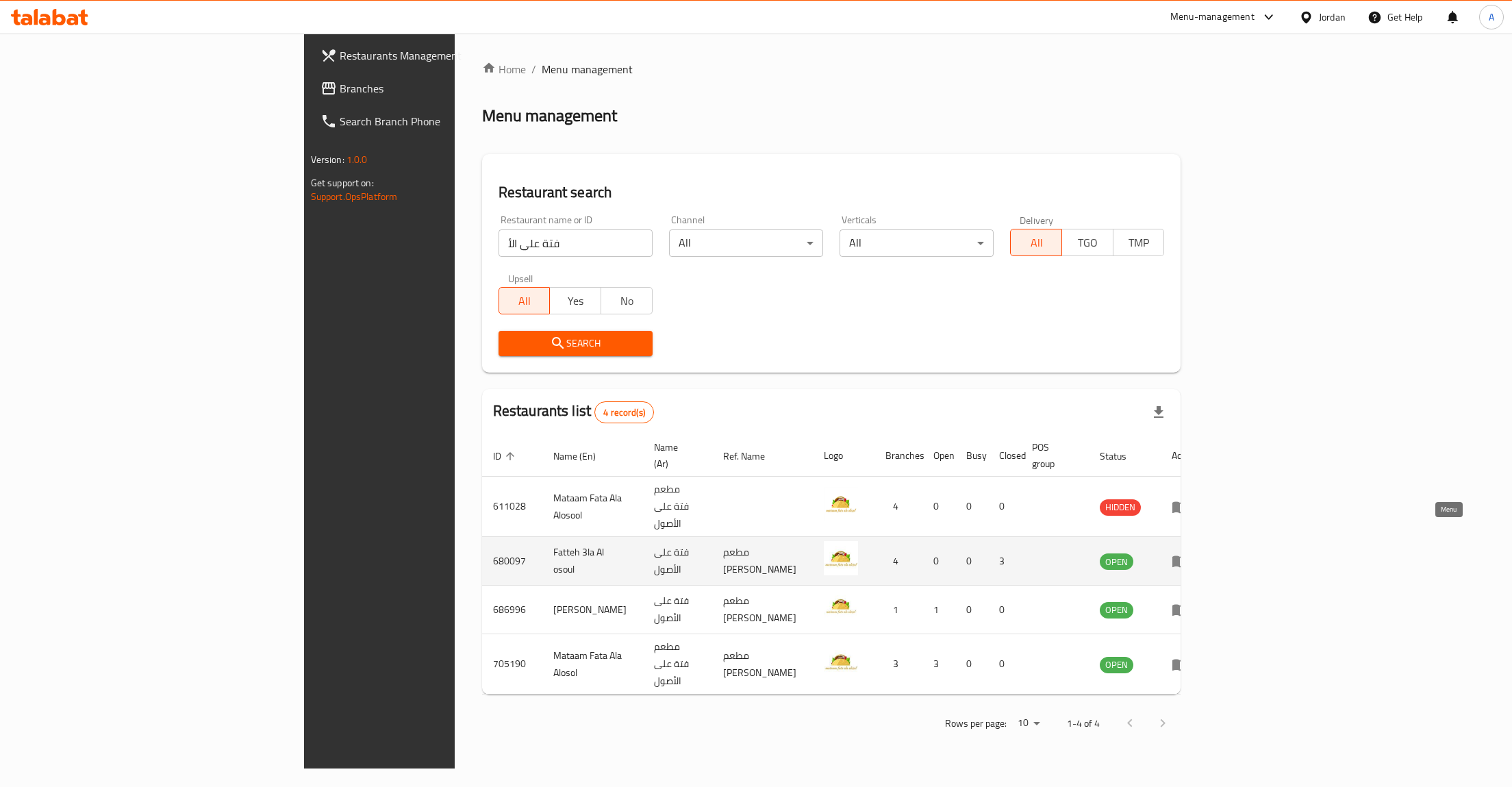
click at [1187, 556] on icon "enhanced table" at bounding box center [1180, 562] width 15 height 11
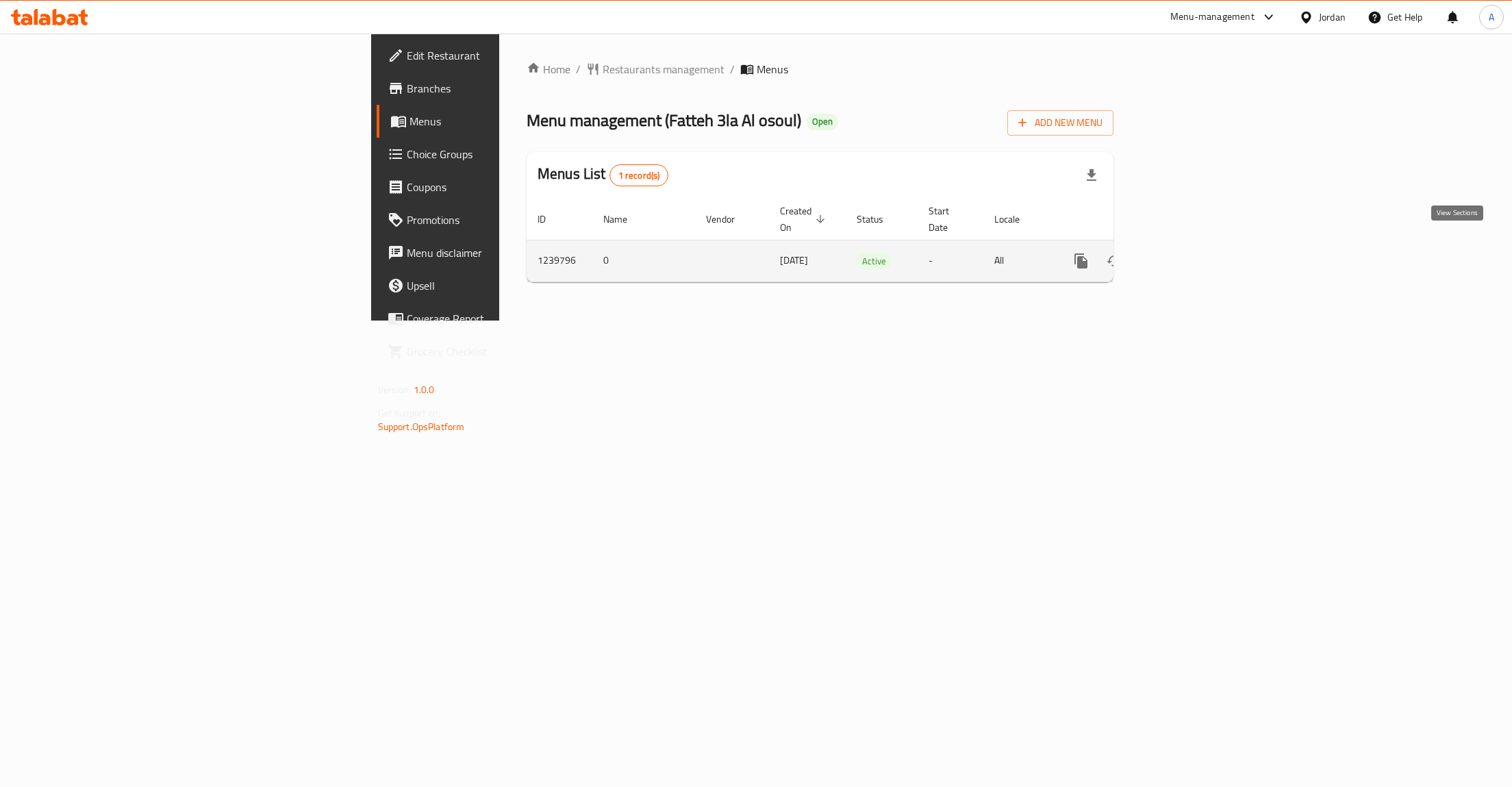
click at [1197, 258] on link "enhanced table" at bounding box center [1180, 260] width 33 height 33
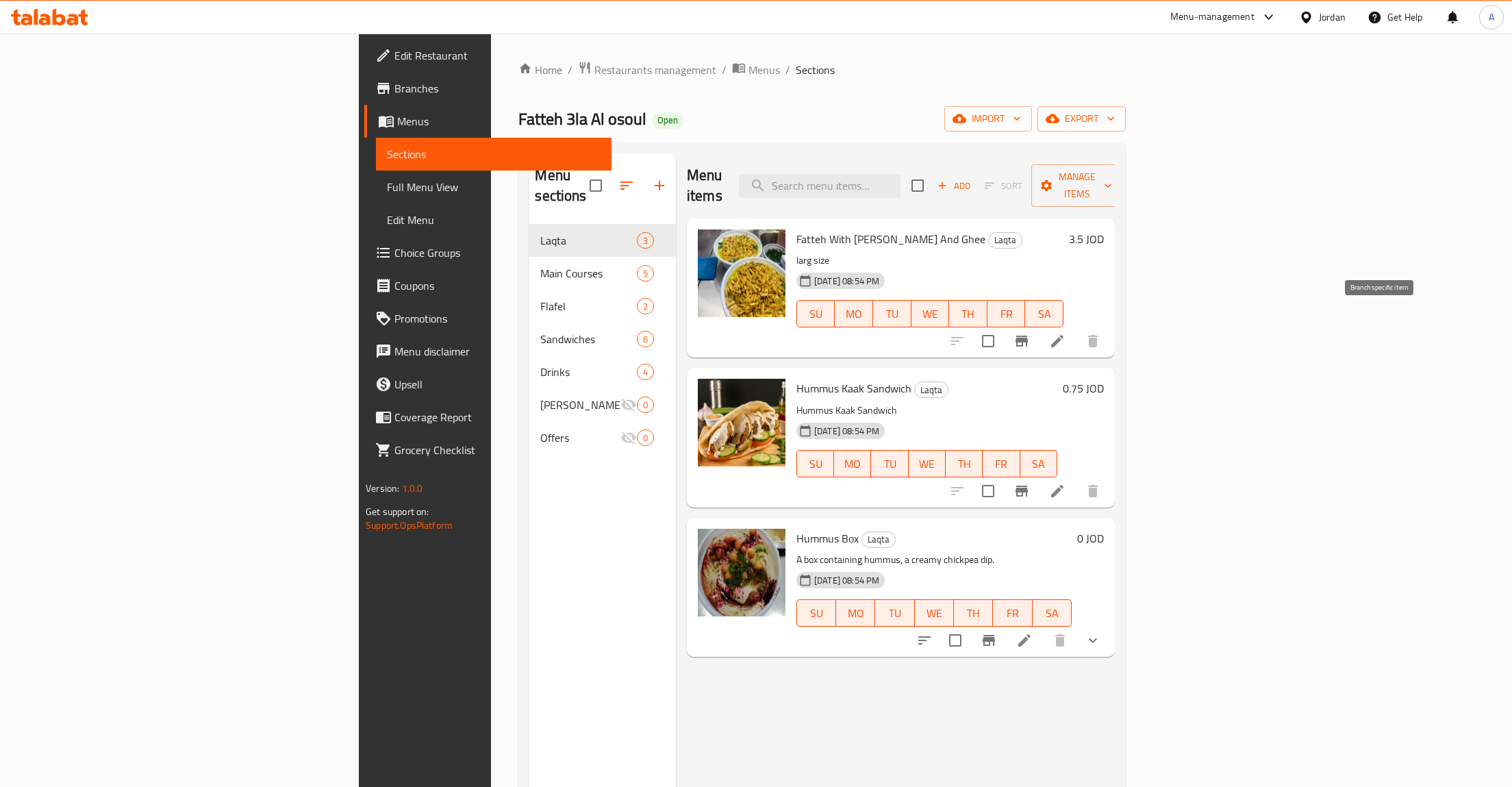
click at [1028, 336] on icon "Branch-specific-item" at bounding box center [1021, 342] width 12 height 11
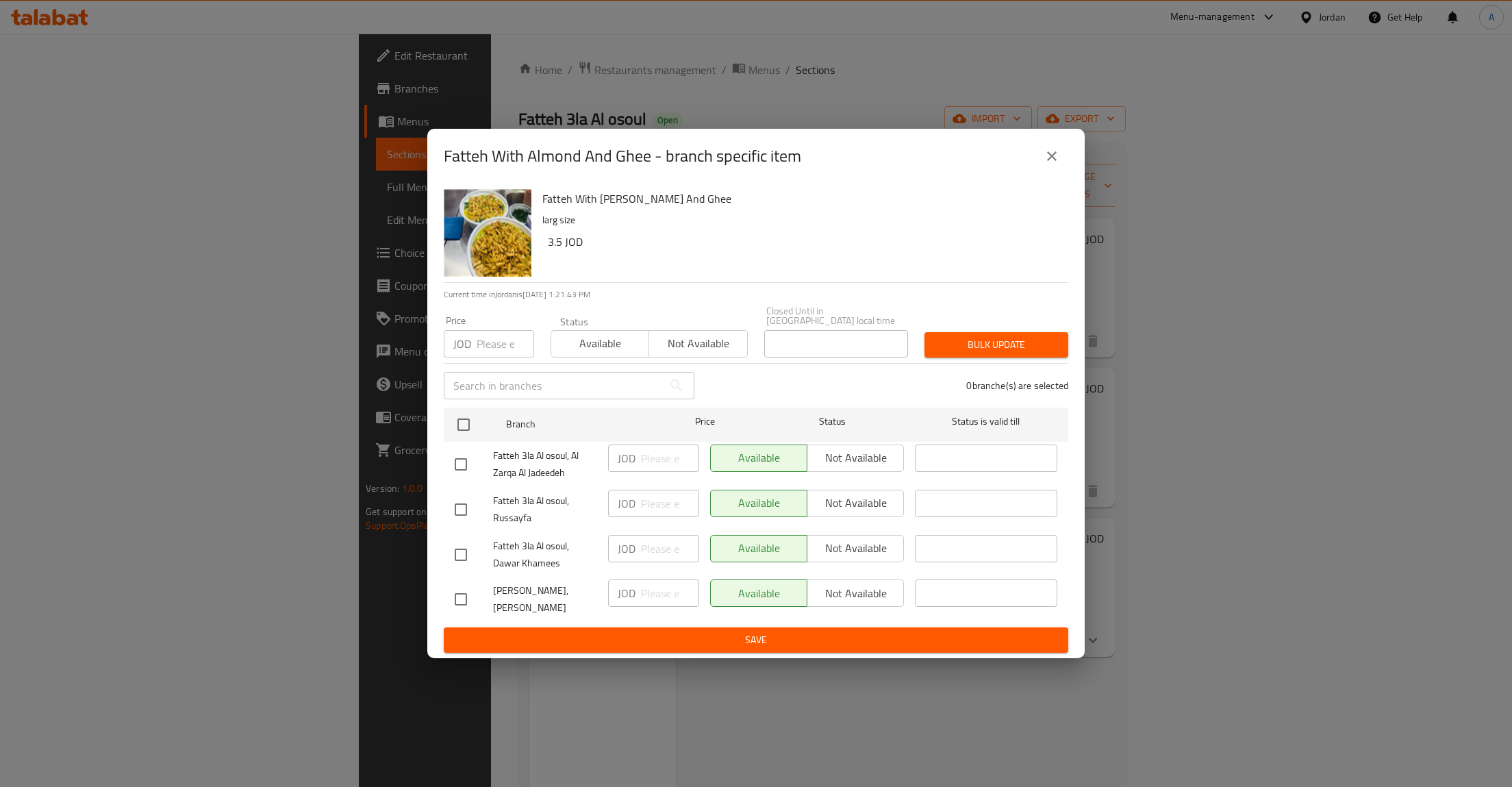
click at [648, 468] on div "JOD ​" at bounding box center [653, 465] width 102 height 51
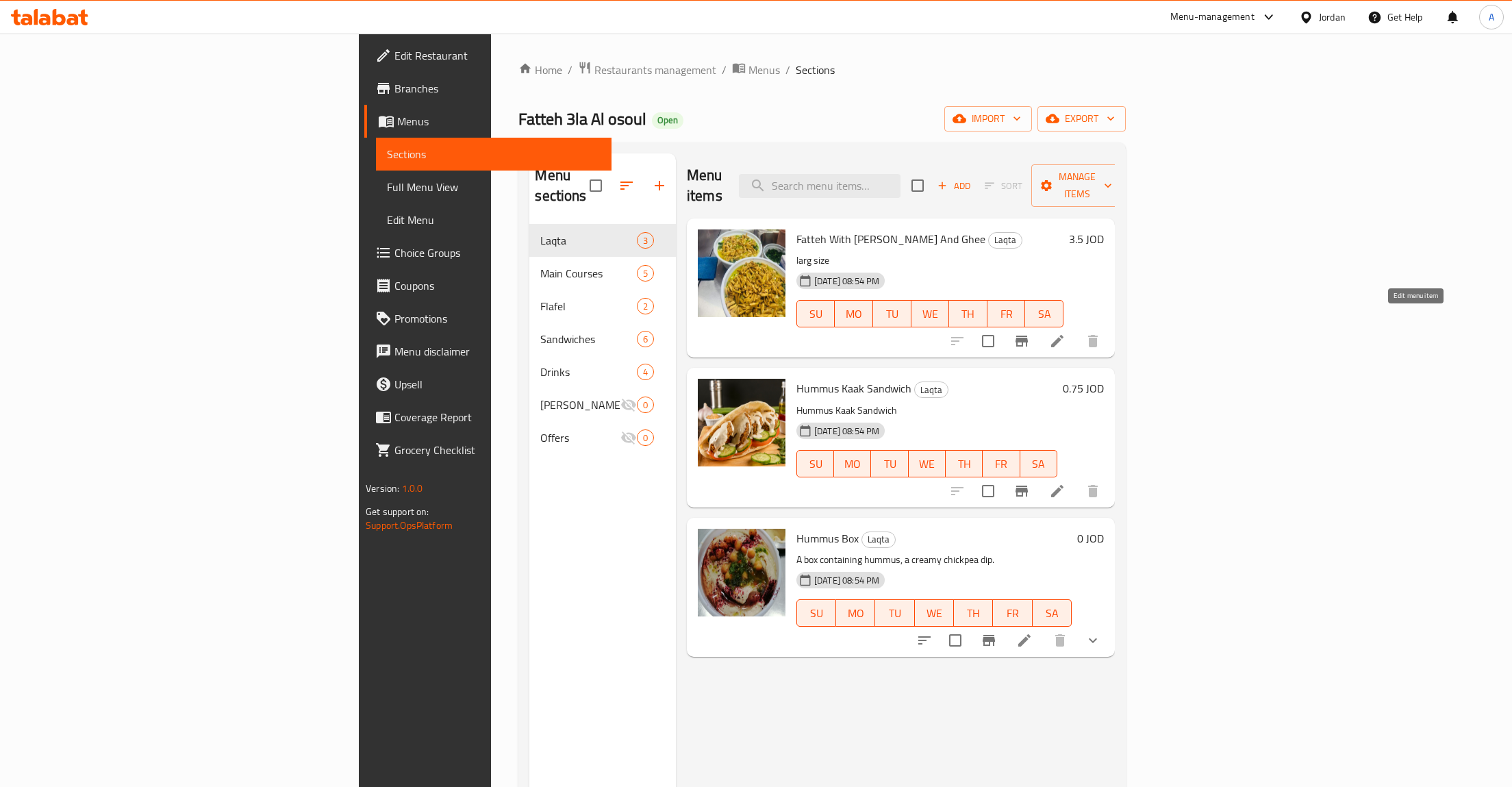
click at [1065, 333] on icon at bounding box center [1058, 342] width 17 height 17
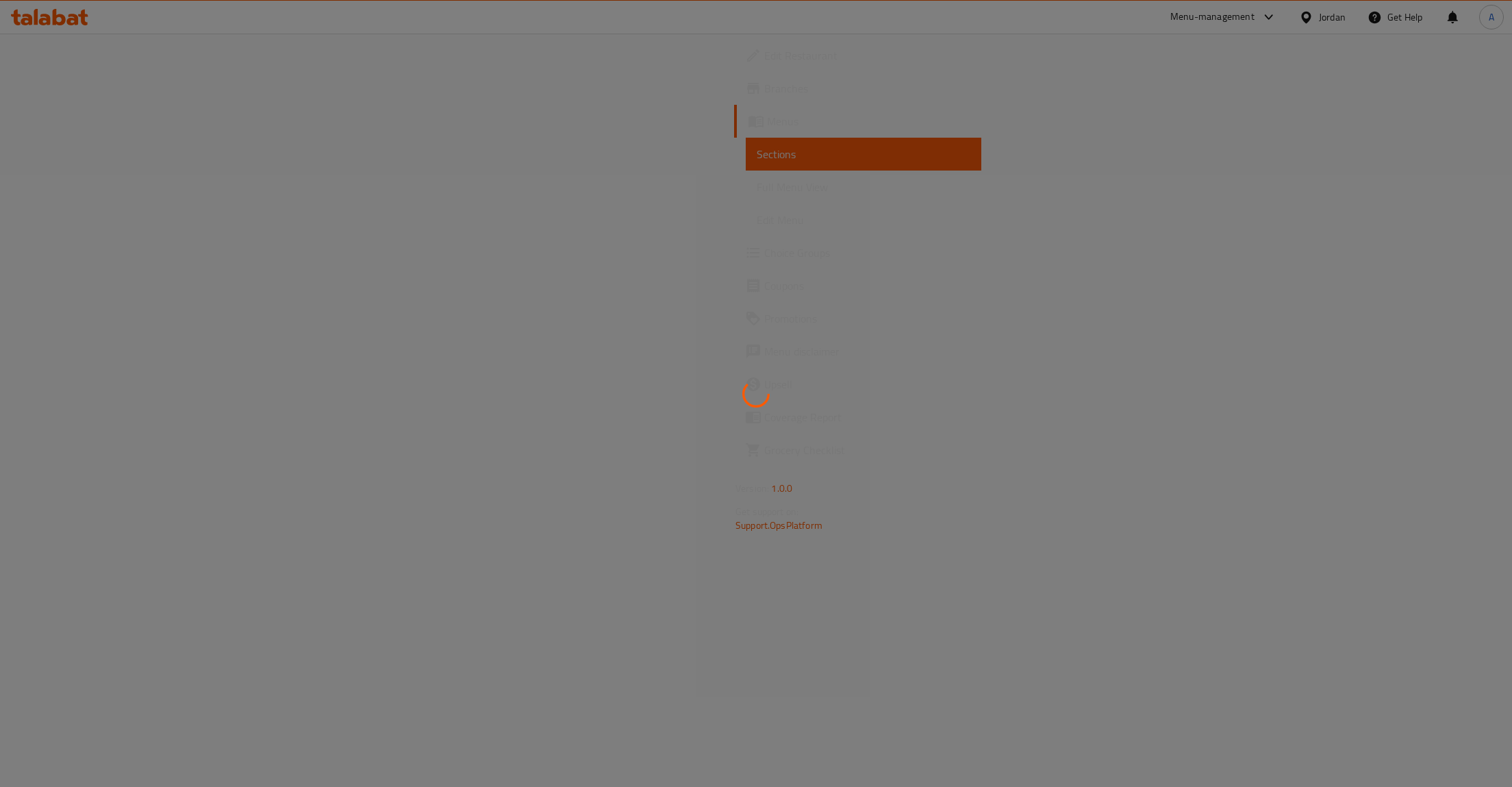
click at [30, 147] on div at bounding box center [756, 394] width 1512 height 787
click at [32, 151] on div at bounding box center [756, 394] width 1512 height 787
click at [37, 151] on div at bounding box center [756, 394] width 1512 height 787
click at [115, 157] on div at bounding box center [756, 394] width 1512 height 787
click at [115, 157] on div at bounding box center [756, 394] width 1512 height 787
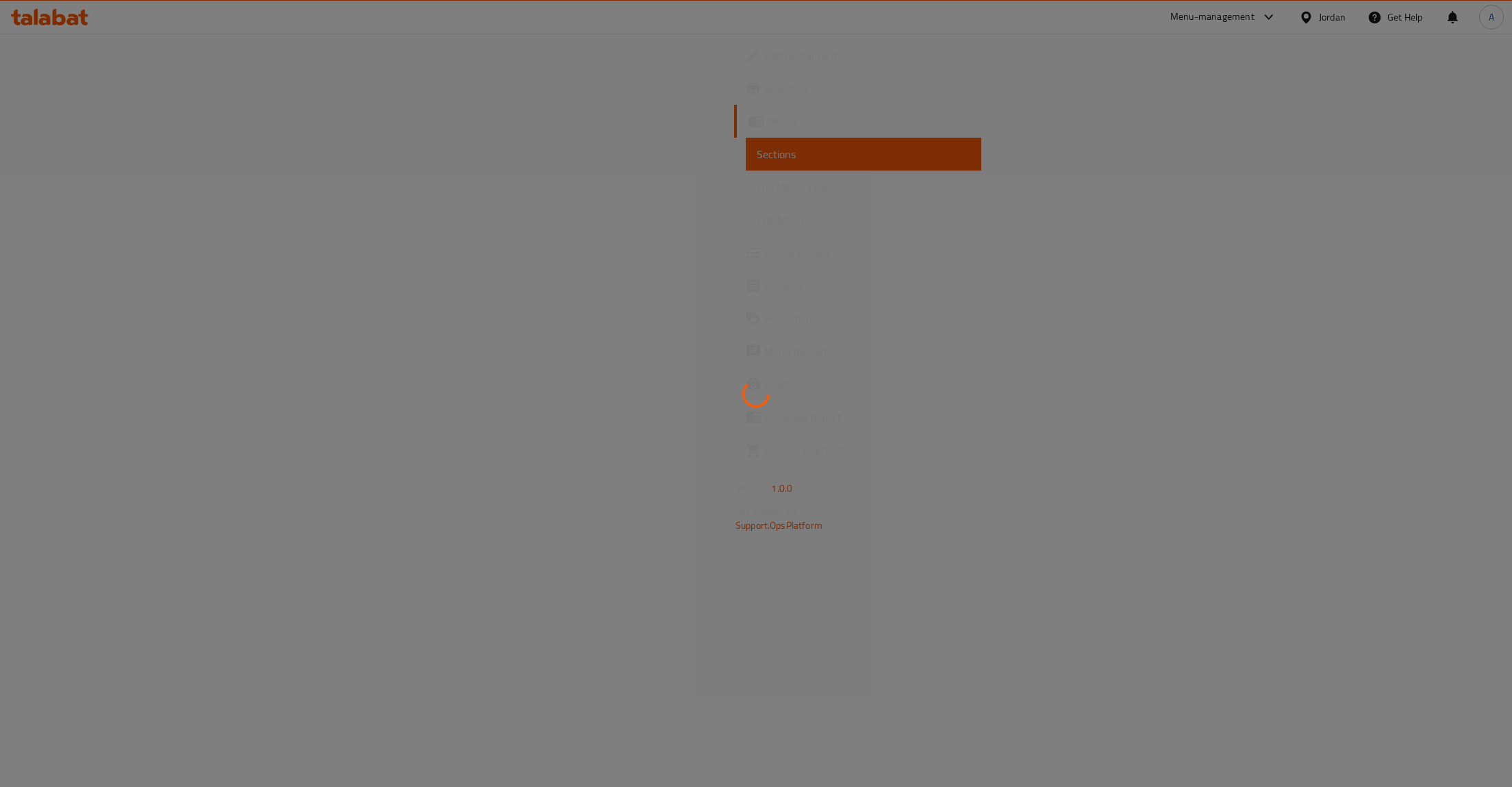
click at [114, 157] on div at bounding box center [756, 394] width 1512 height 787
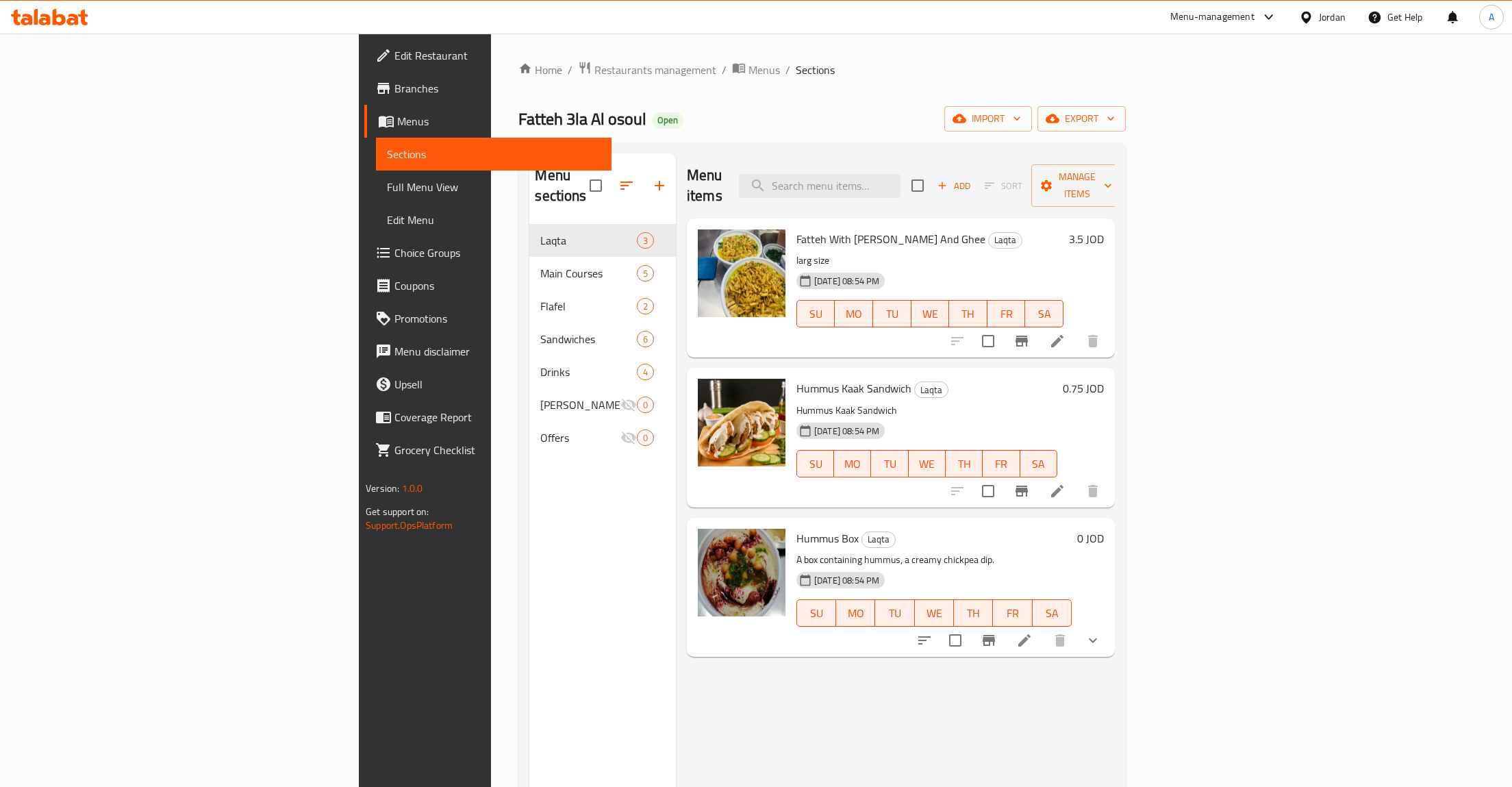
click at [1104, 229] on div "3.5 JOD" at bounding box center [1083, 239] width 40 height 19
click at [1104, 229] on h6 "3.5 JOD" at bounding box center [1086, 239] width 35 height 19
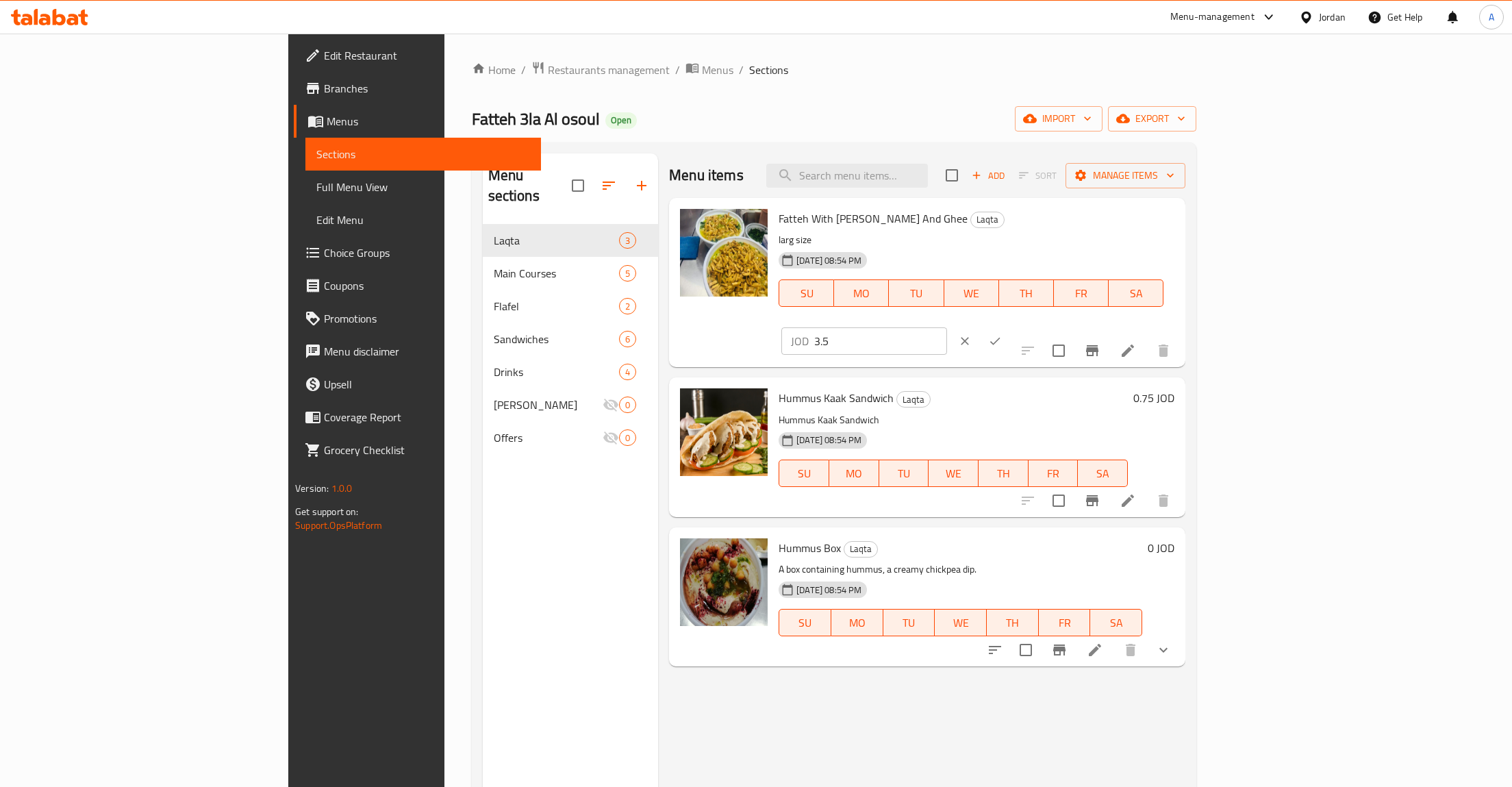
click at [947, 328] on input "3.5" at bounding box center [881, 341] width 133 height 27
click at [971, 334] on icon "clear" at bounding box center [965, 341] width 14 height 14
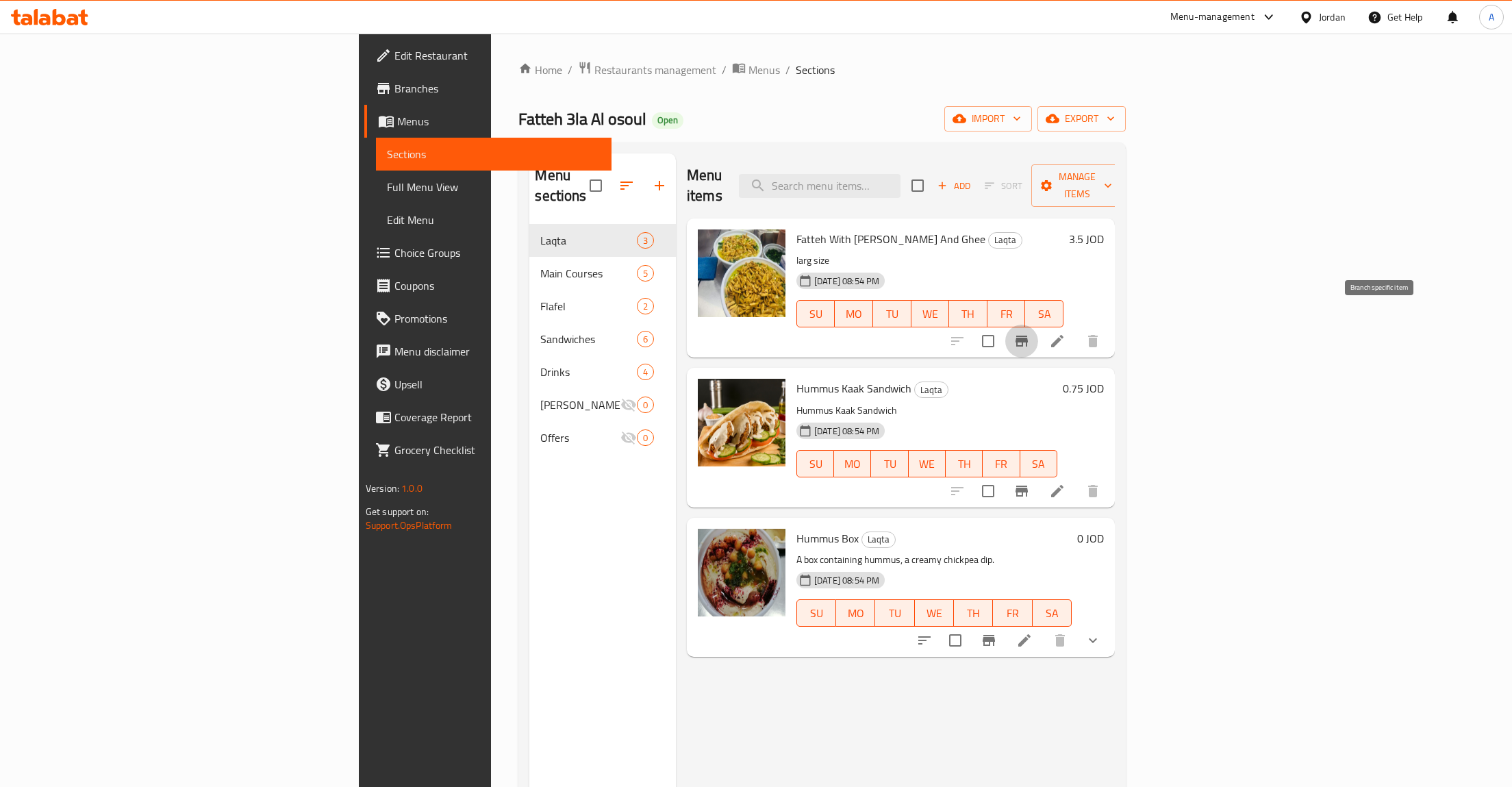
click at [1030, 333] on icon "Branch-specific-item" at bounding box center [1022, 342] width 17 height 17
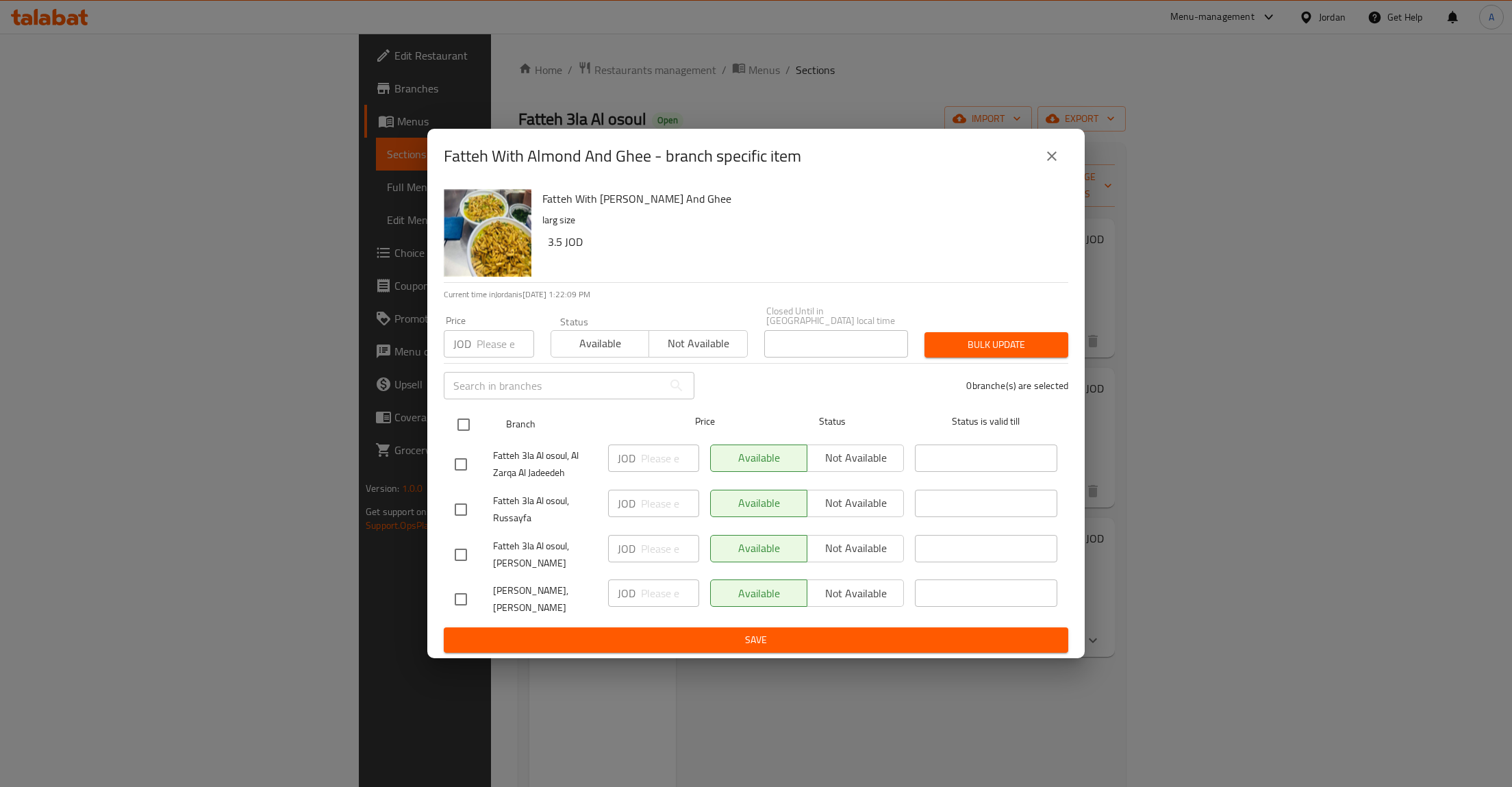
click at [465, 405] on div at bounding box center [475, 424] width 52 height 39
click at [466, 416] on input "checkbox" at bounding box center [464, 424] width 29 height 29
checkbox input "true"
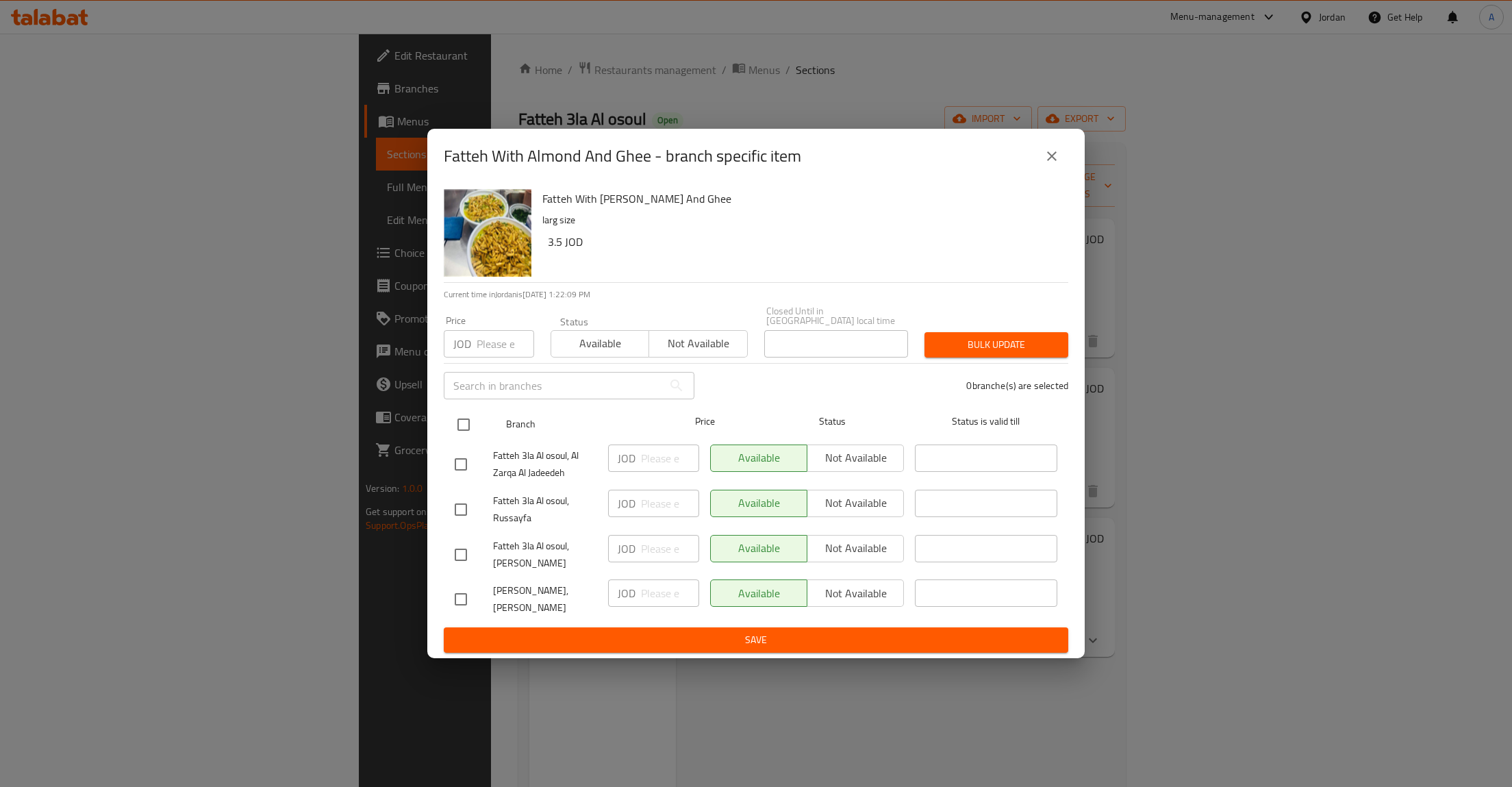
checkbox input "true"
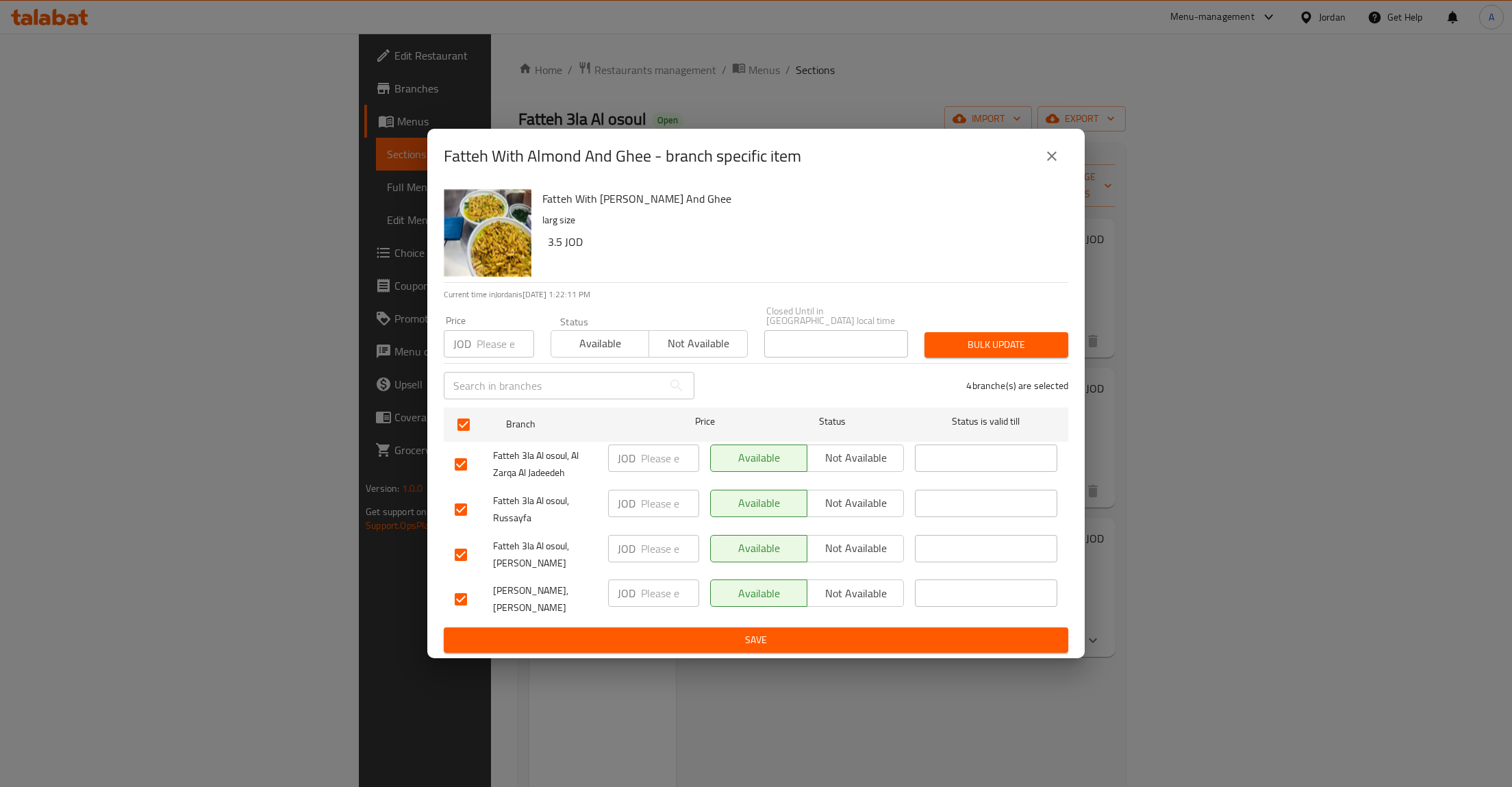
click at [667, 453] on input "number" at bounding box center [670, 458] width 58 height 27
type input "1"
click at [647, 501] on input "number" at bounding box center [670, 503] width 58 height 27
type input "2"
click at [668, 448] on input "1" at bounding box center [670, 458] width 58 height 27
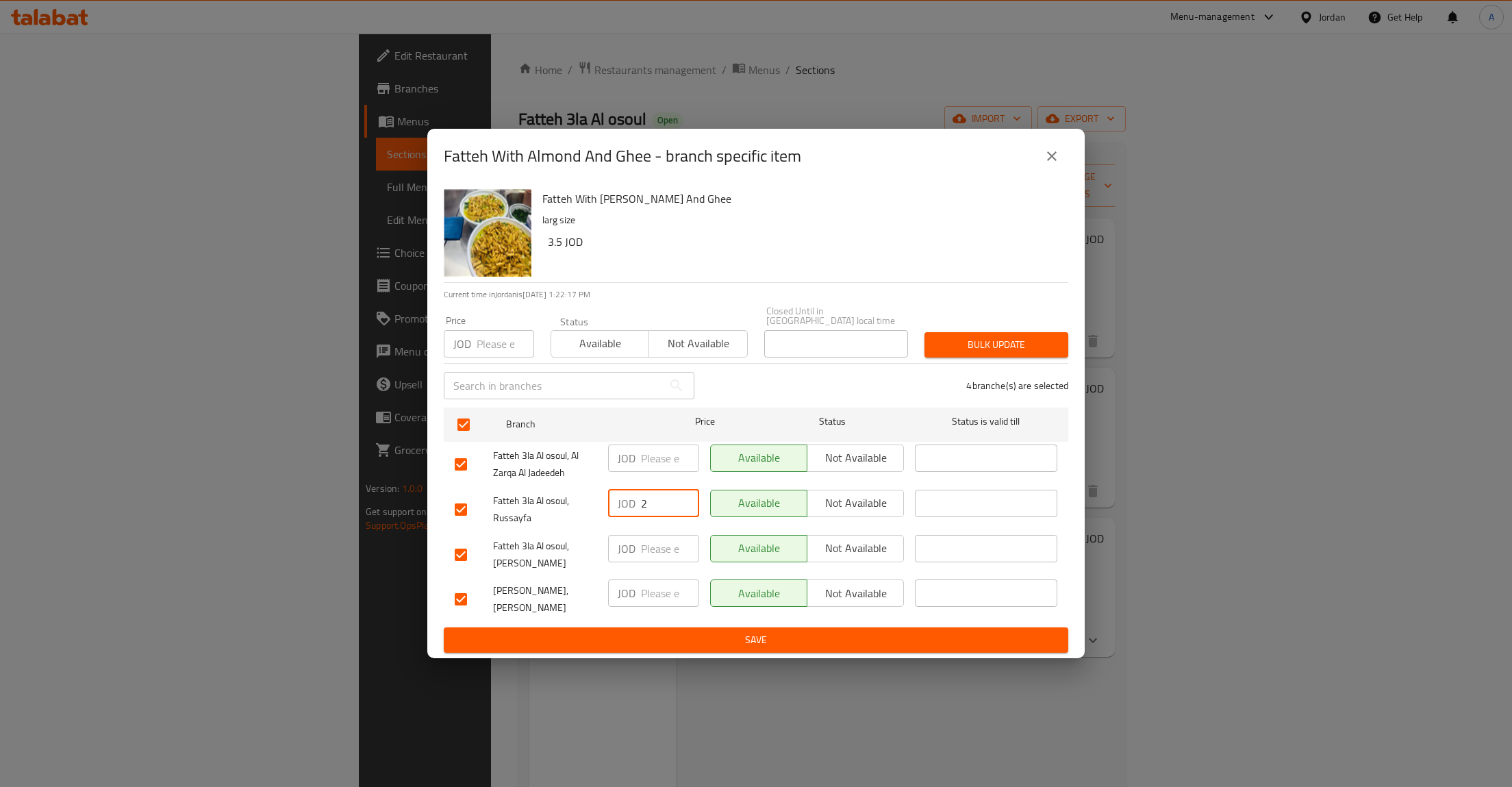
click at [667, 490] on input "2" at bounding box center [670, 503] width 58 height 27
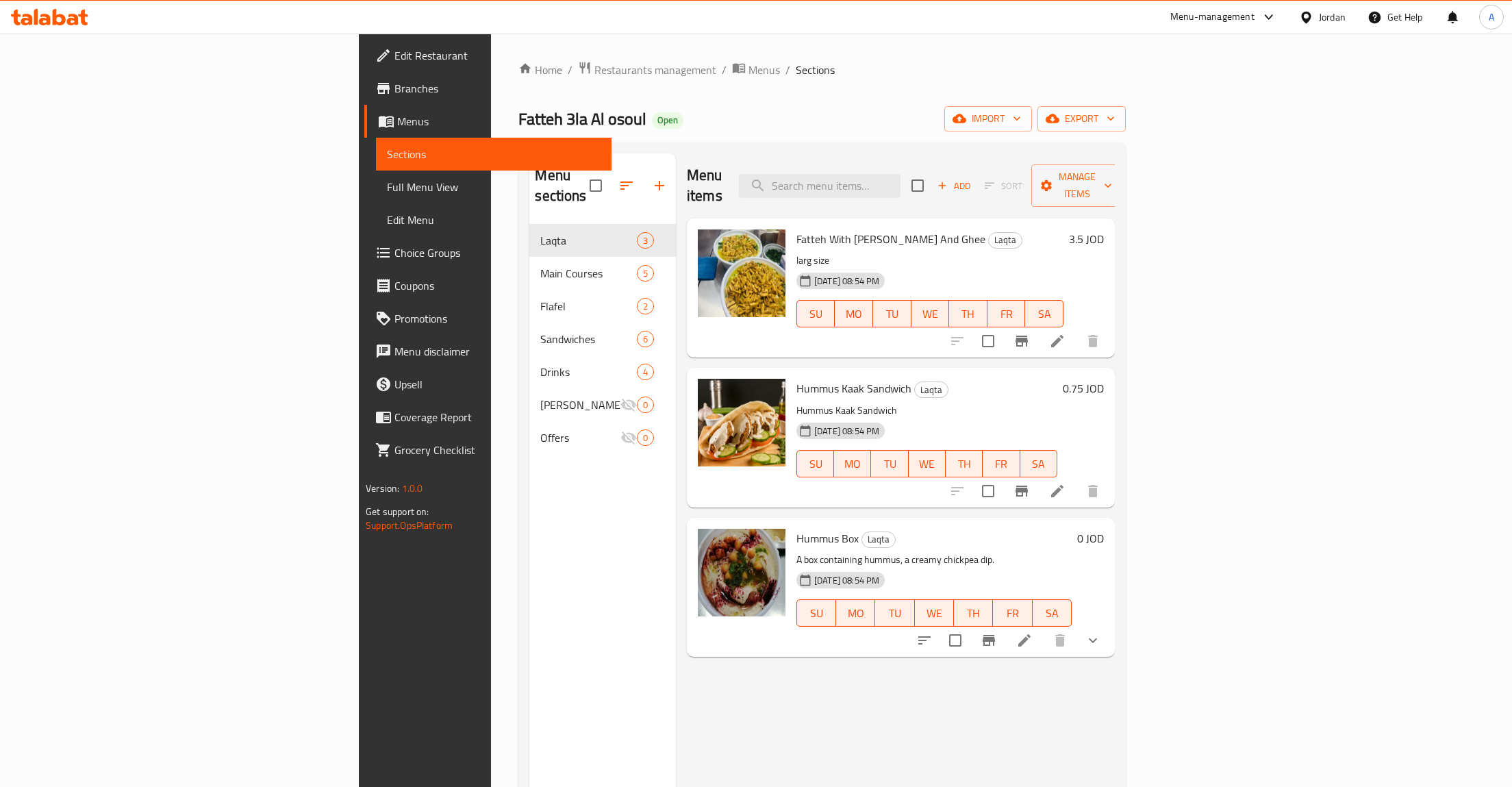
click at [1104, 229] on h6 "3.5 JOD" at bounding box center [1086, 239] width 35 height 19
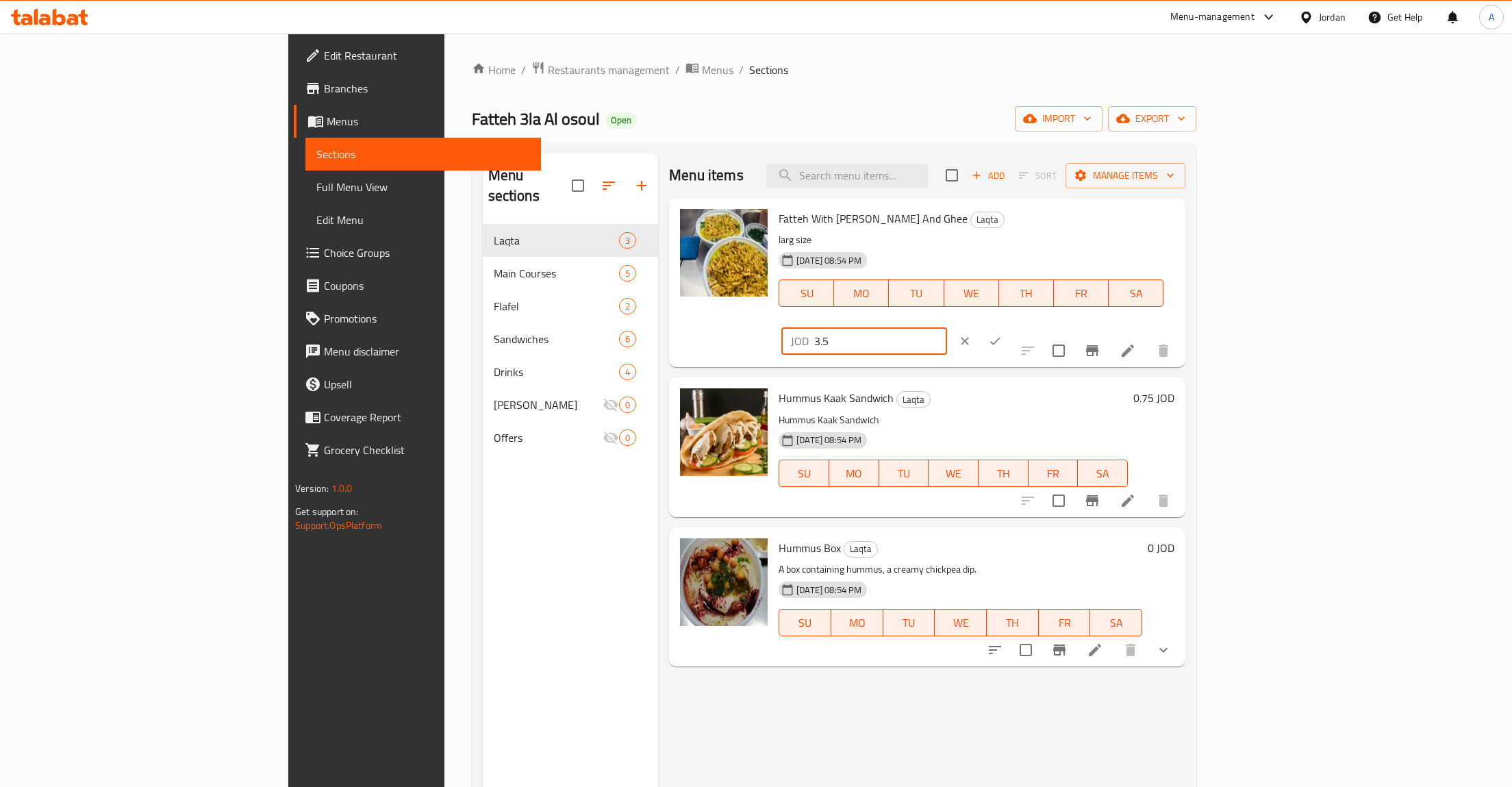
drag, startPoint x: 1321, startPoint y: 233, endPoint x: 1169, endPoint y: 243, distance: 152.3
click at [947, 328] on input "3.5" at bounding box center [881, 341] width 133 height 27
click at [1030, 326] on div "JOD 3.5 ​" at bounding box center [905, 341] width 252 height 30
click at [969, 337] on icon "clear" at bounding box center [965, 341] width 8 height 8
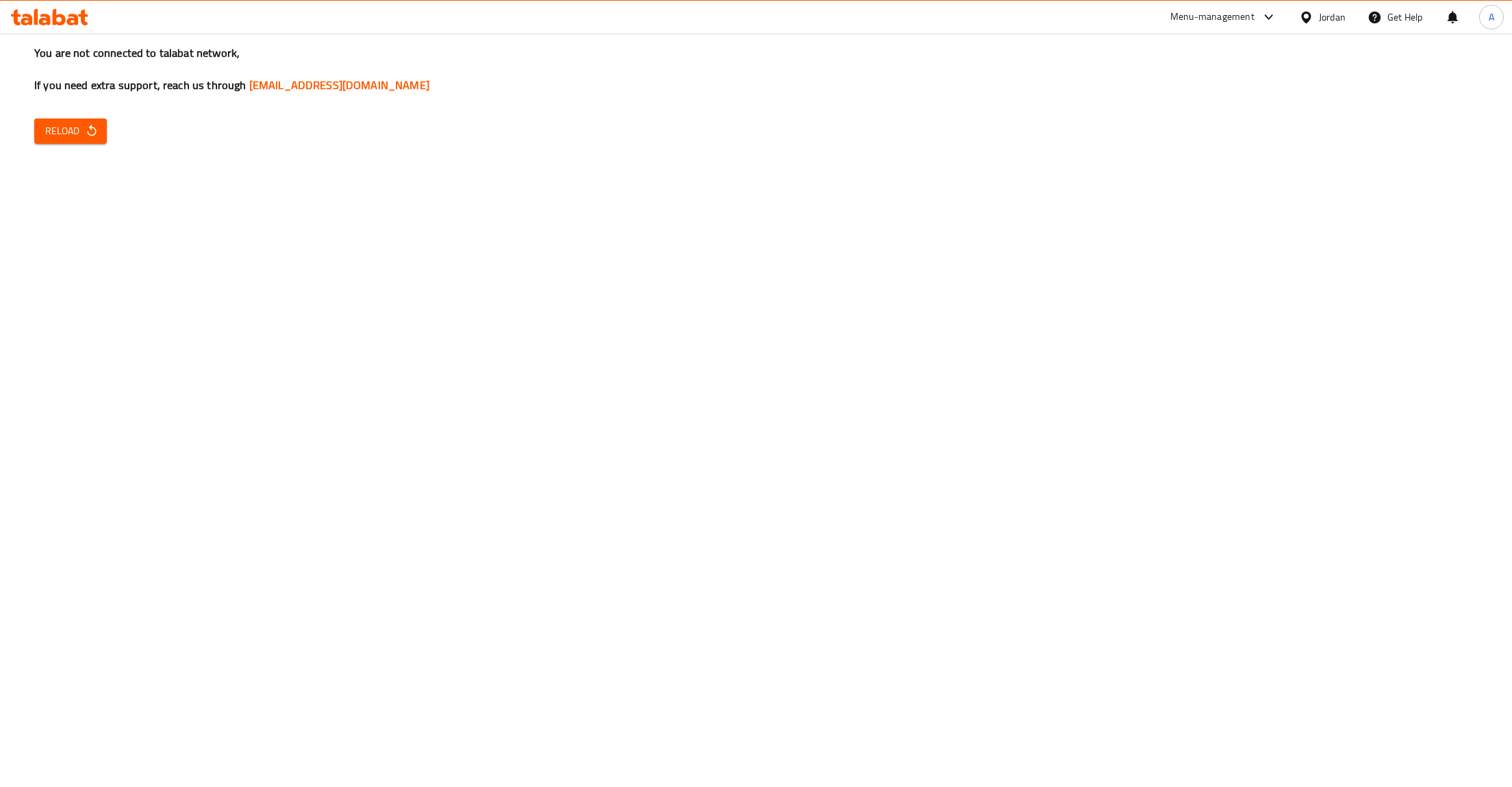
click at [77, 133] on span "Reload" at bounding box center [70, 131] width 51 height 17
